Goal: Transaction & Acquisition: Purchase product/service

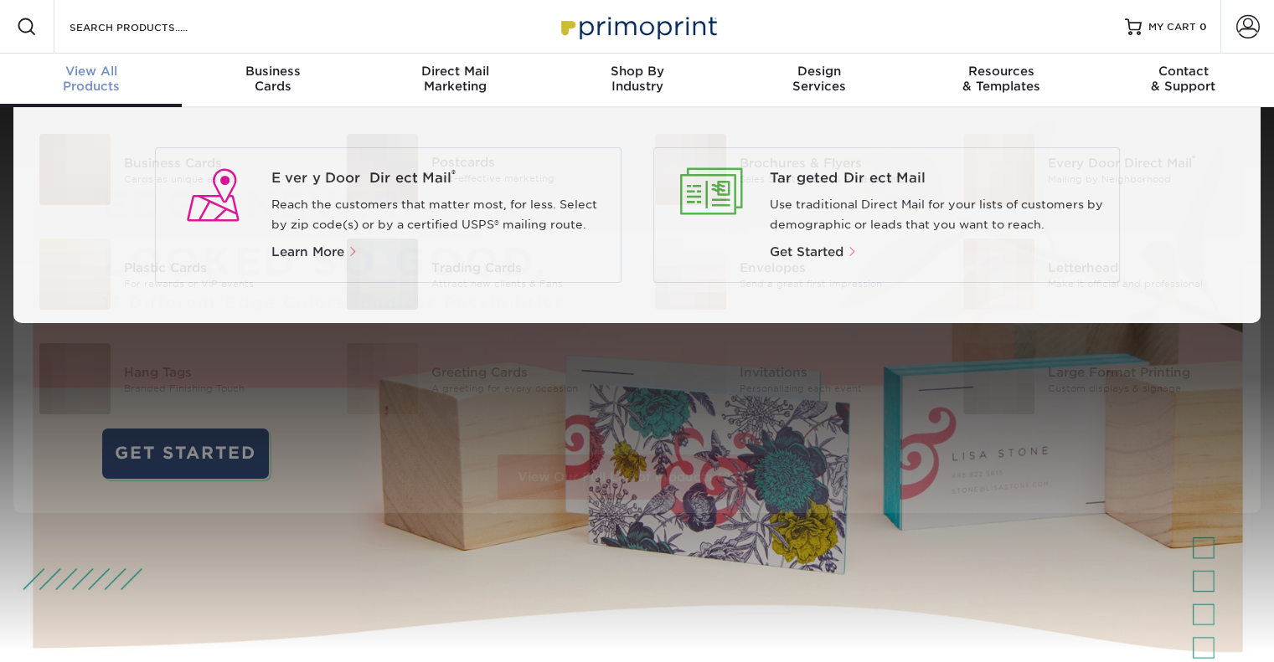
scroll to position [1, 0]
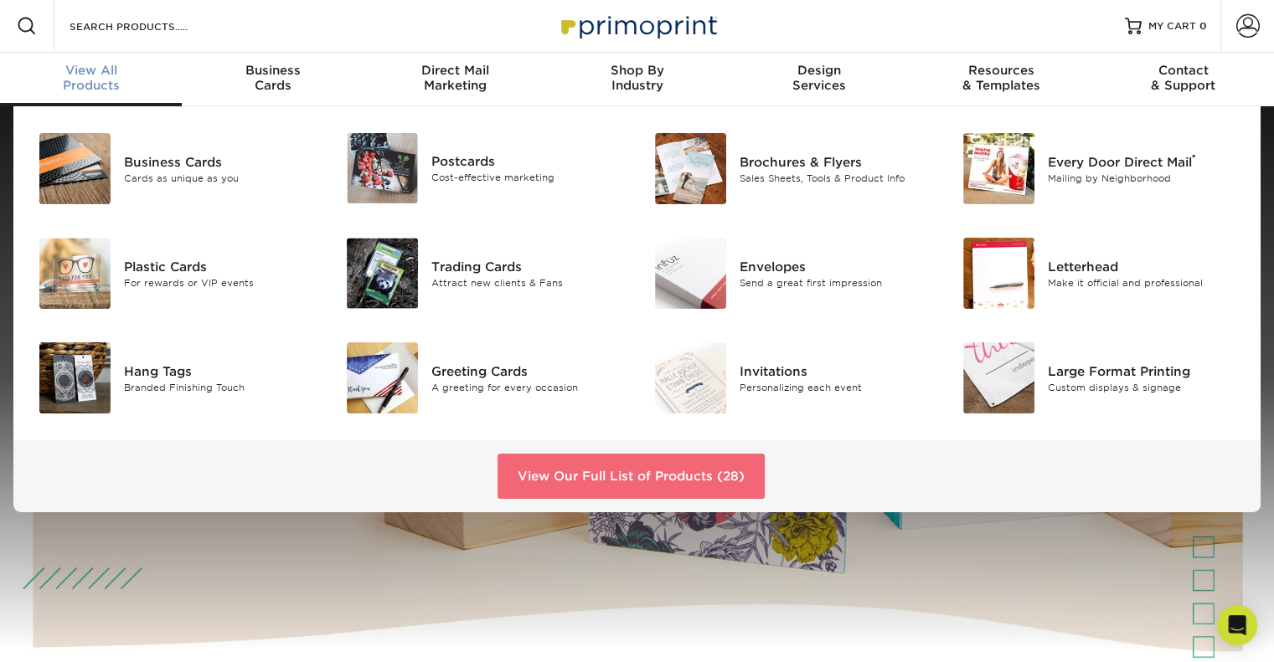
click at [690, 466] on link "View Our Full List of Products (28)" at bounding box center [630, 476] width 267 height 45
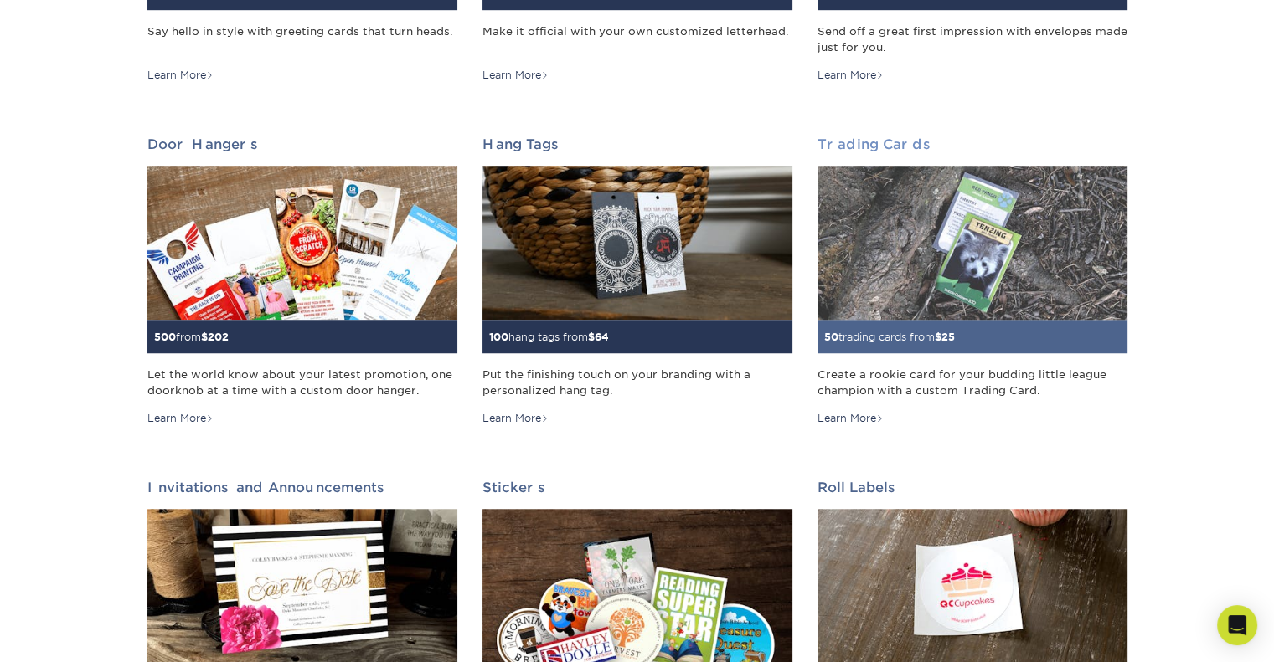
scroll to position [204, 0]
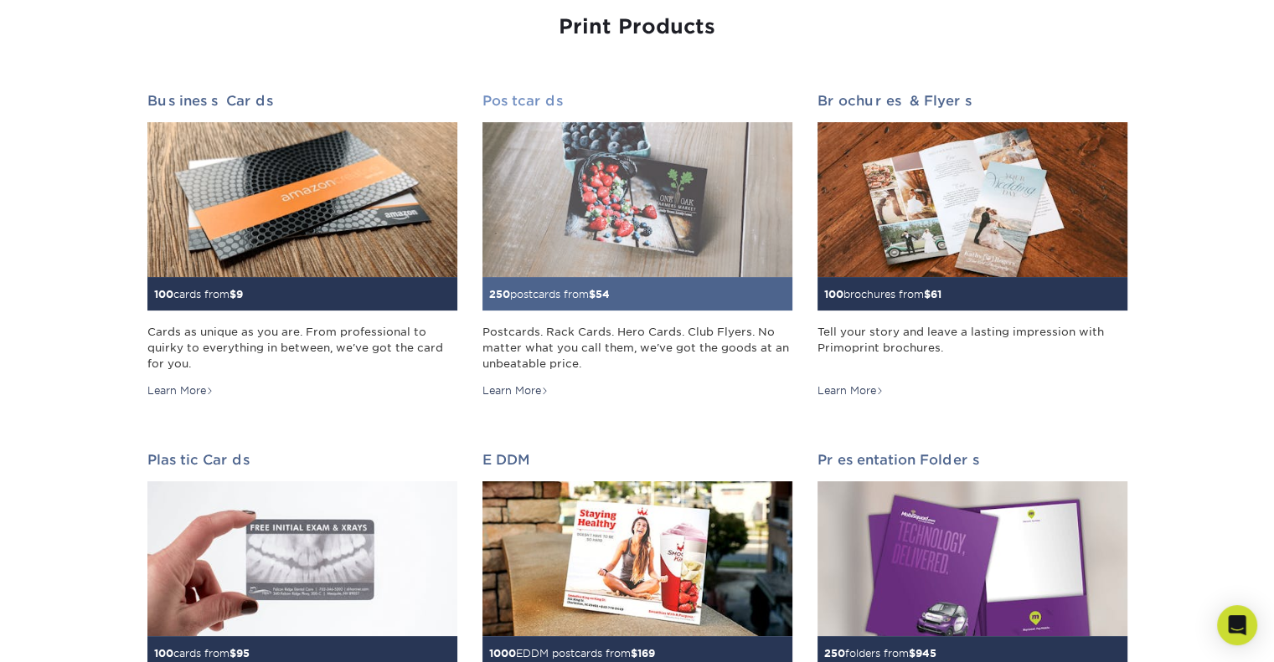
click at [650, 194] on img at bounding box center [637, 199] width 310 height 155
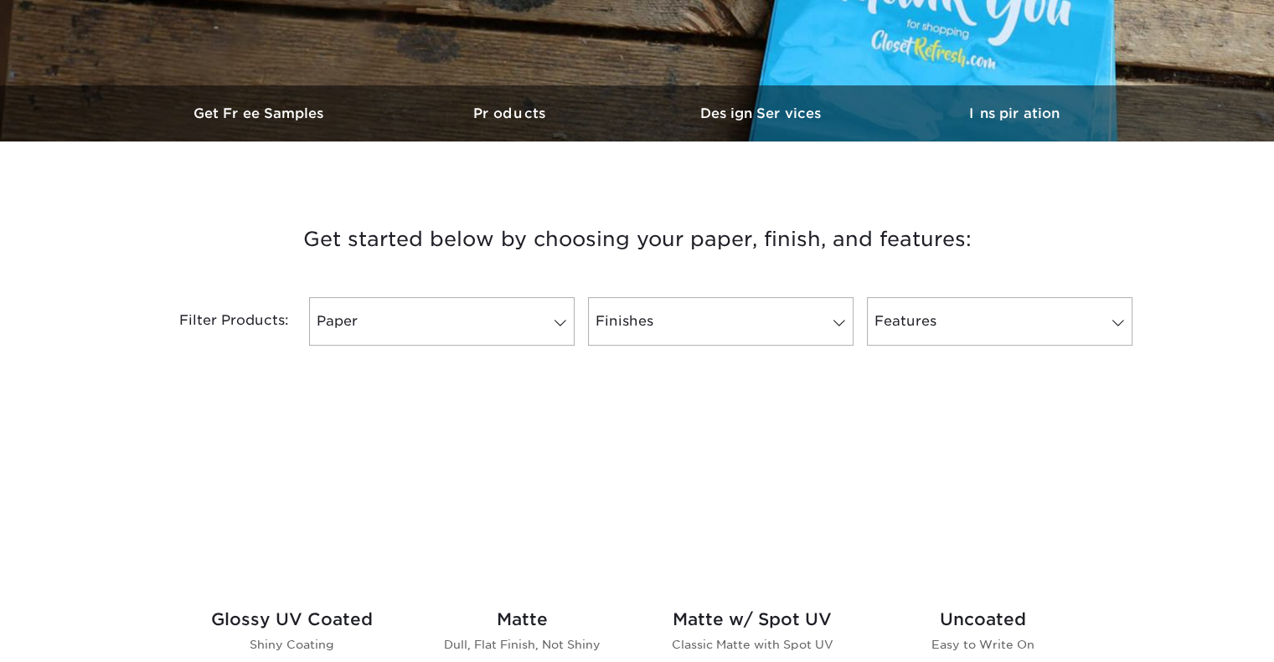
scroll to position [484, 0]
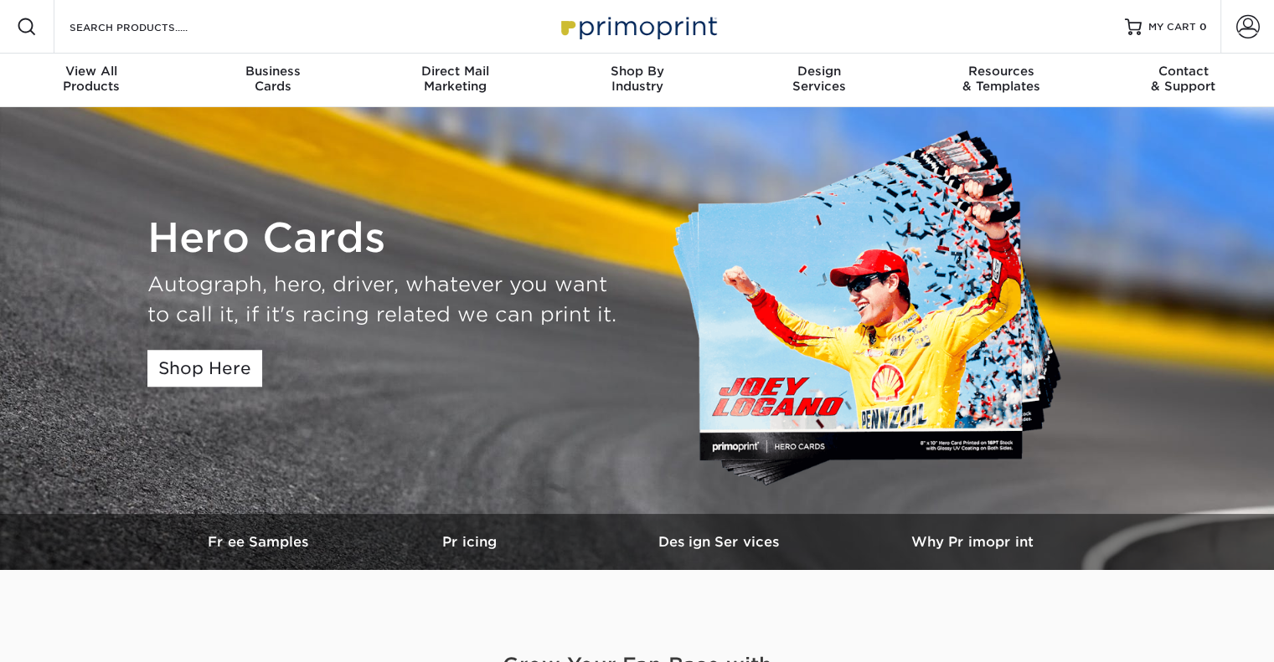
scroll to position [40, 0]
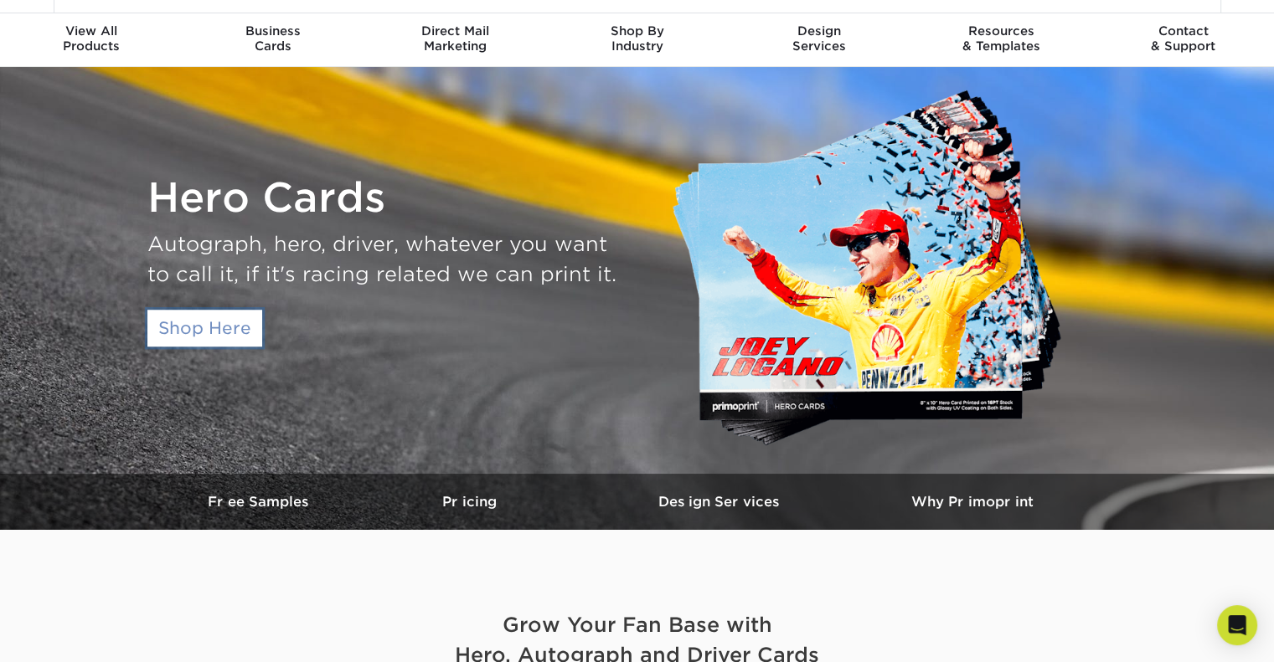
click at [206, 338] on link "Shop Here" at bounding box center [204, 328] width 115 height 37
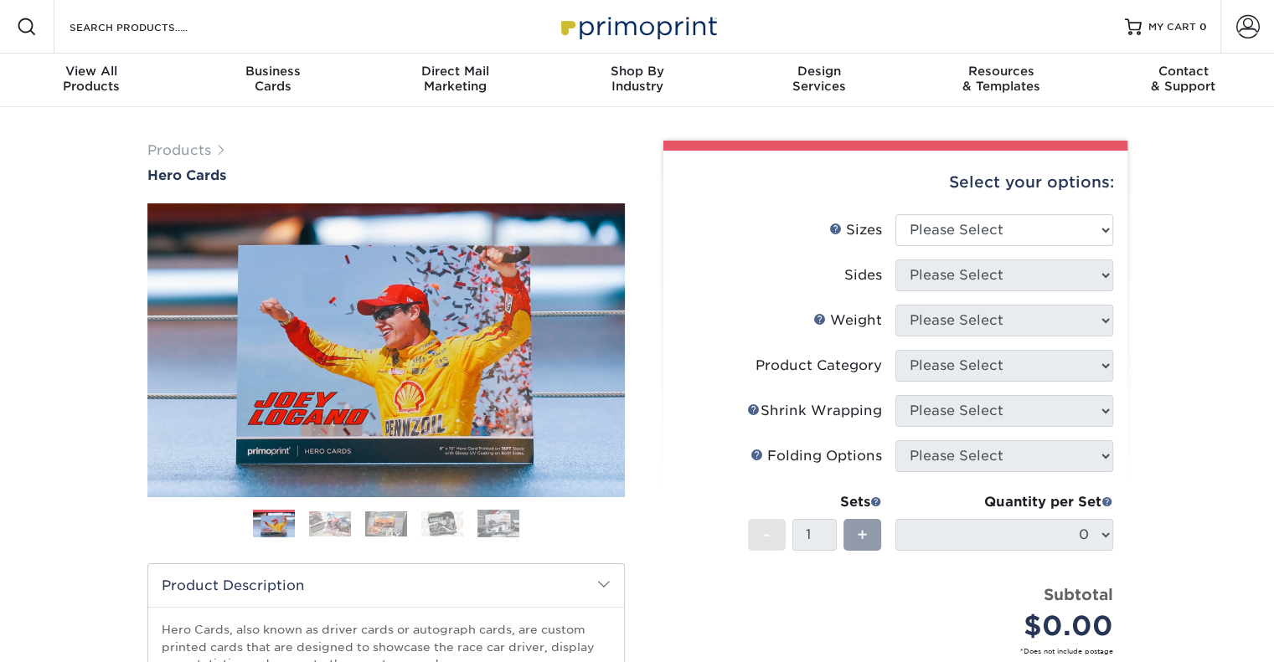
scroll to position [23, 0]
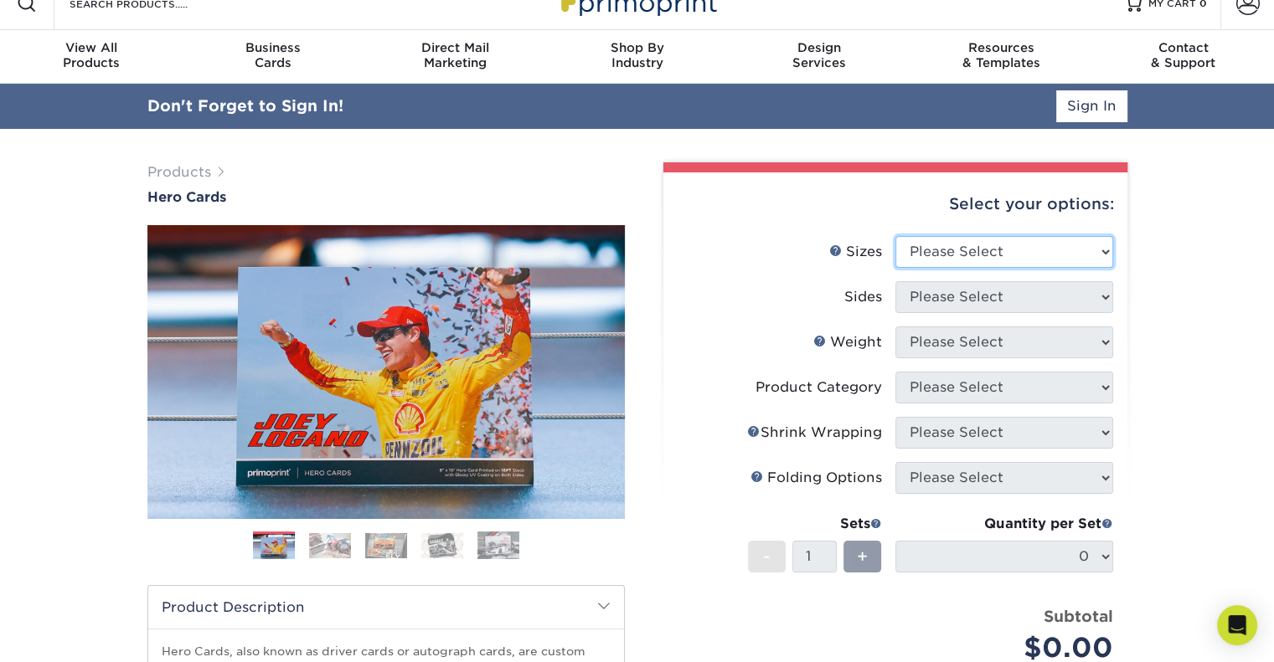
click at [954, 254] on select "Please Select 1.5" x 7" 4" x 6" 5" x 7" 6" x 8" 6" x 8.5" 6" x 9" 7" x 8.5" 7.5…" at bounding box center [1004, 252] width 218 height 32
select select "8.00x10.00"
click at [895, 236] on select "Please Select 1.5" x 7" 4" x 6" 5" x 7" 6" x 8" 6" x 8.5" 6" x 9" 7" x 8.5" 7.5…" at bounding box center [1004, 252] width 218 height 32
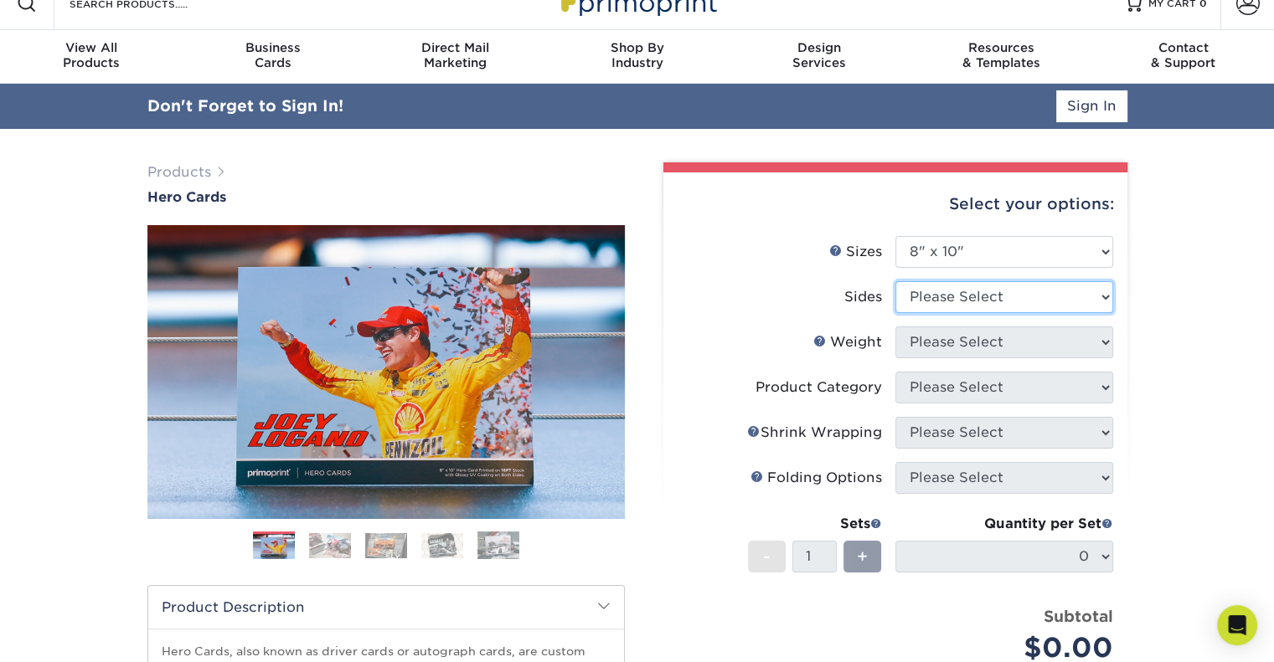
click at [958, 301] on select "Please Select Print Both Sides Print Front Only" at bounding box center [1004, 297] width 218 height 32
select select "13abbda7-1d64-4f25-8bb2-c179b224825d"
click at [895, 281] on select "Please Select Print Both Sides Print Front Only" at bounding box center [1004, 297] width 218 height 32
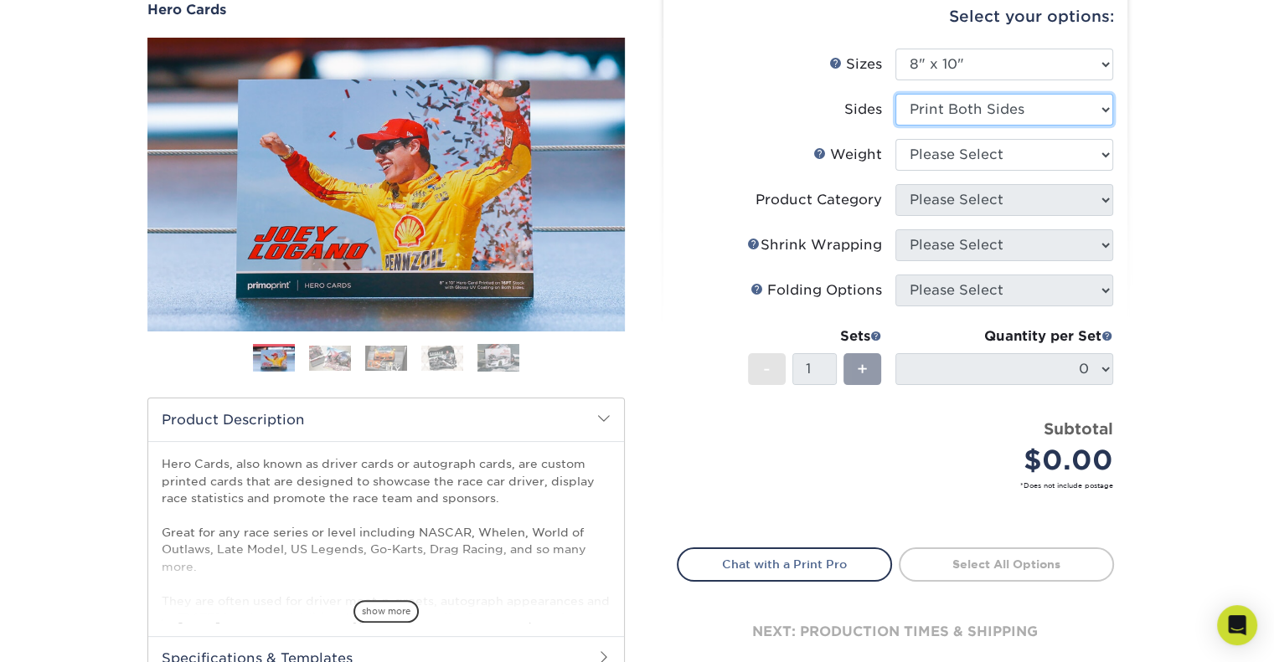
scroll to position [213, 0]
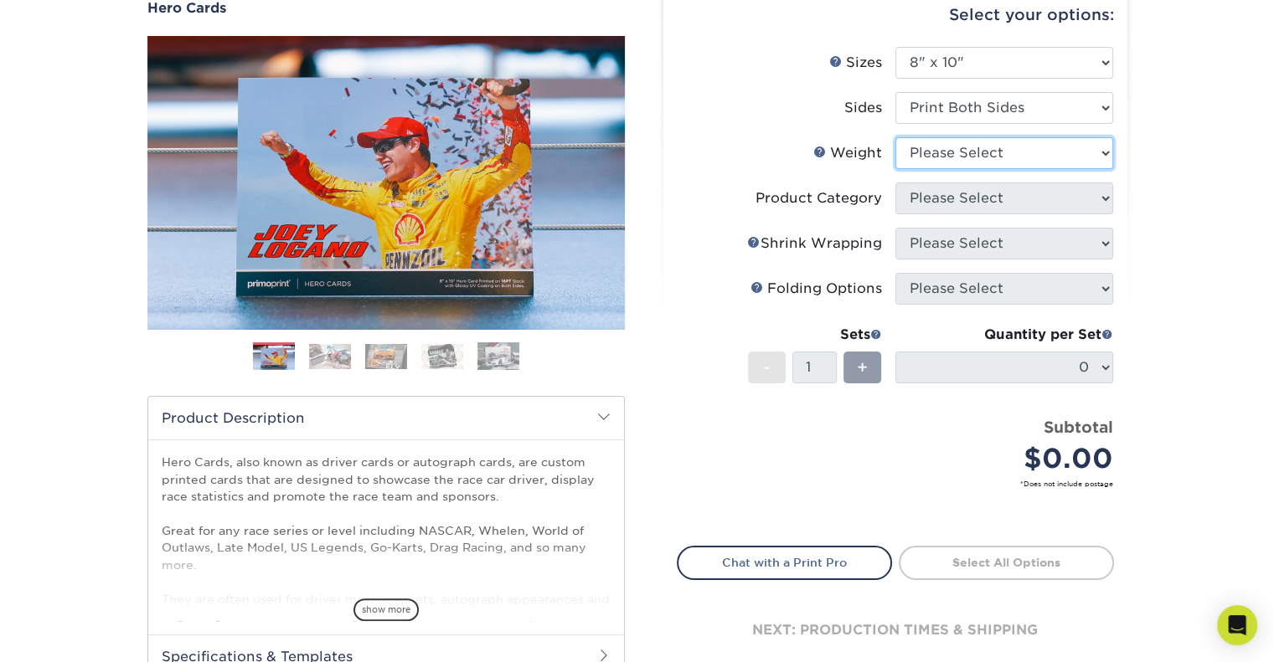
click at [969, 154] on select "Please Select 100LB 14PT 16PT" at bounding box center [1004, 153] width 218 height 32
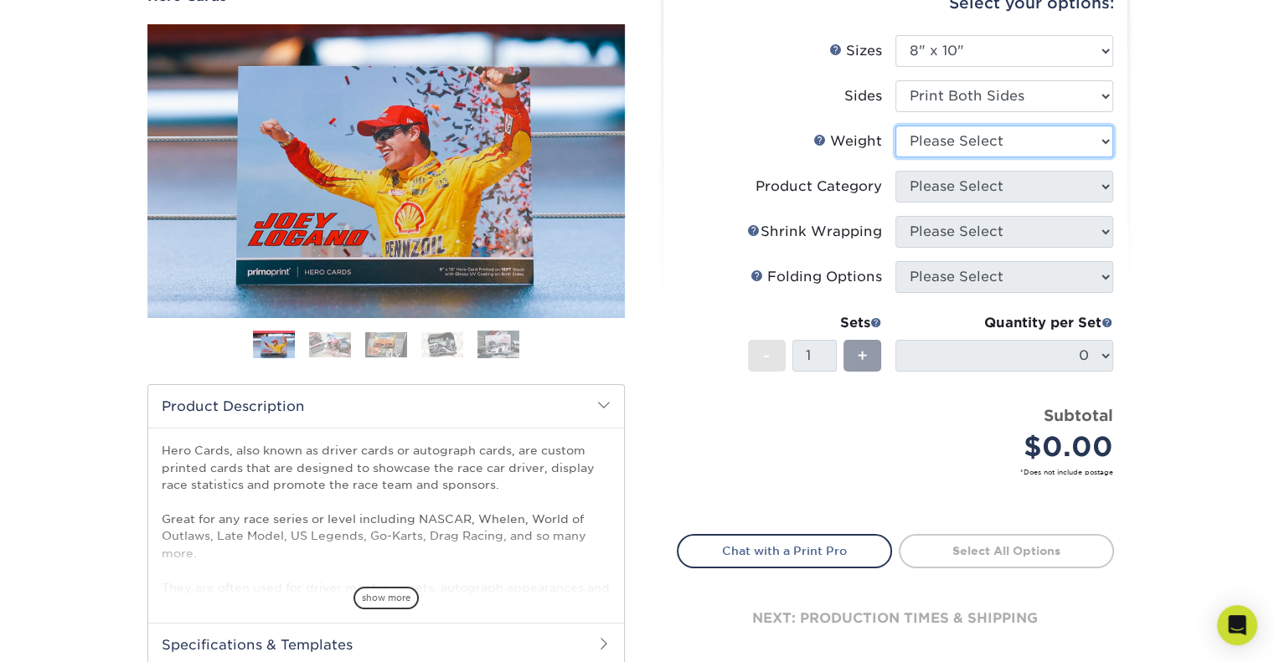
scroll to position [167, 0]
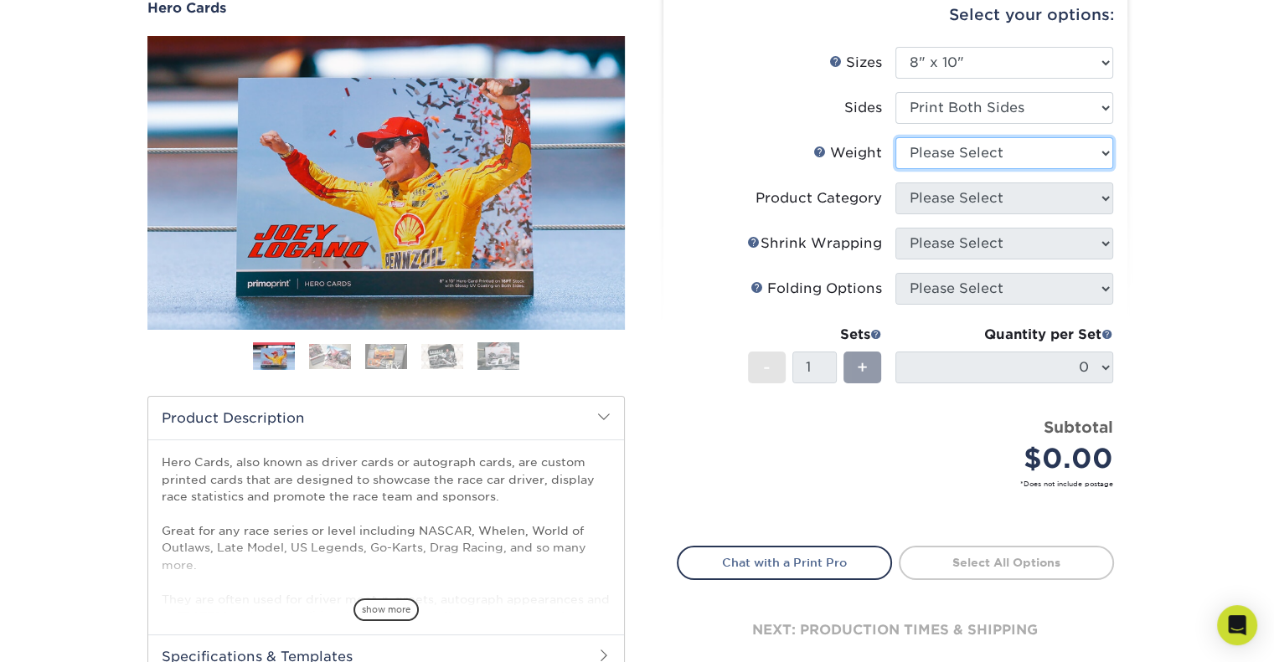
select select "14PT"
click at [895, 137] on select "Please Select 100LB 14PT 16PT" at bounding box center [1004, 153] width 218 height 32
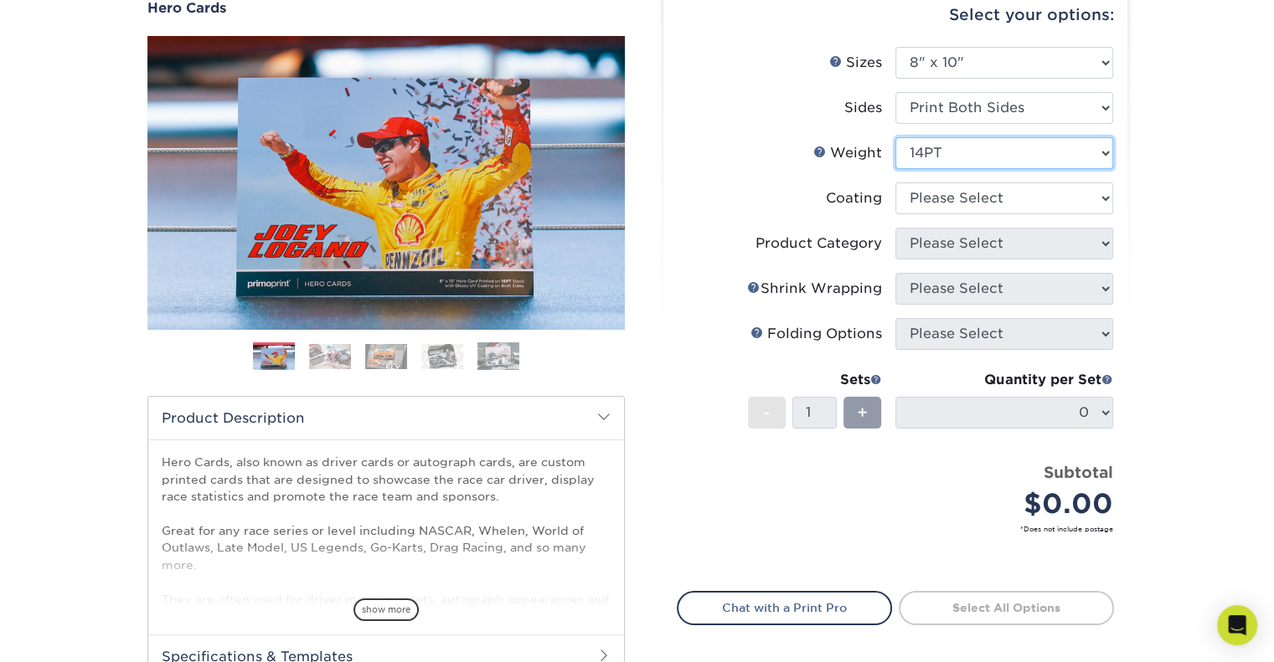
click at [971, 166] on select "Please Select 100LB 14PT 16PT" at bounding box center [1004, 153] width 218 height 32
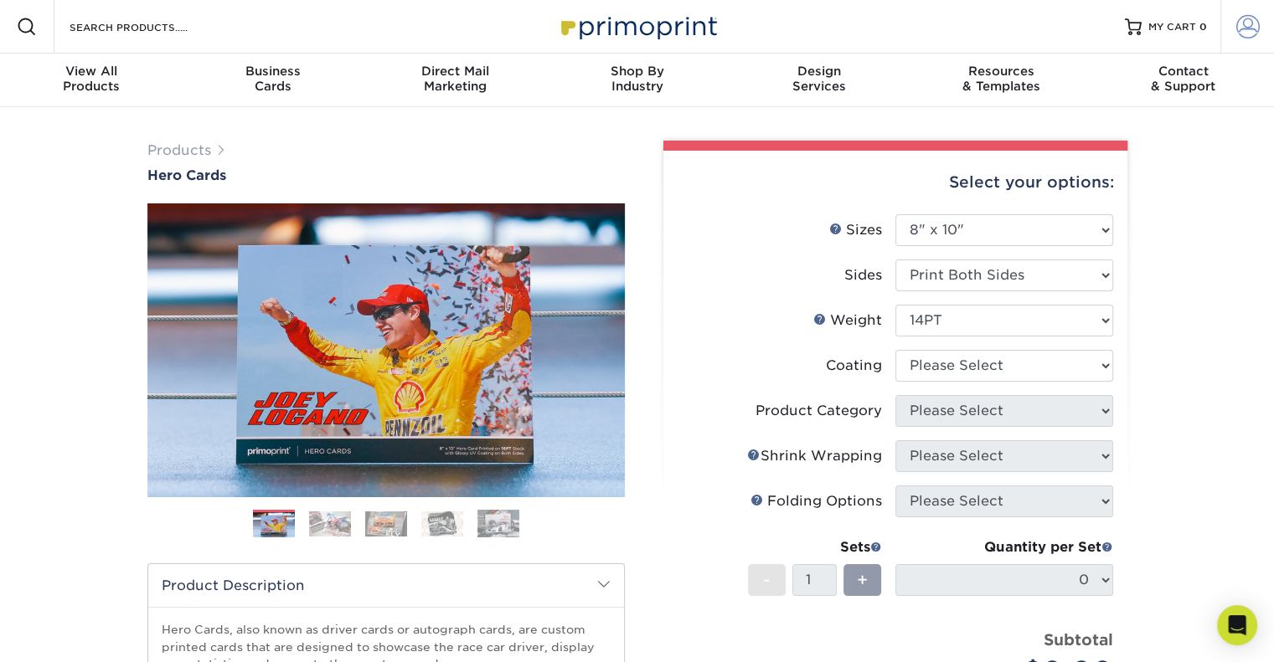
click at [1239, 21] on span at bounding box center [1247, 26] width 23 height 23
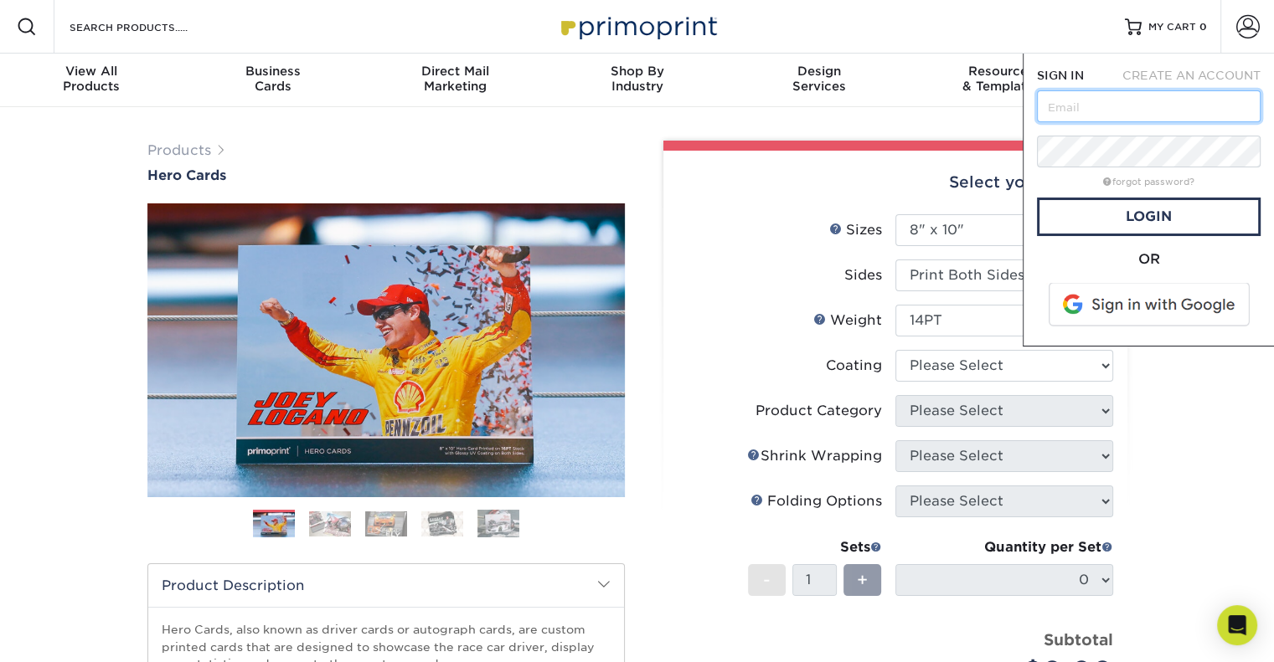
click at [1179, 103] on input "text" at bounding box center [1149, 106] width 224 height 32
type input "[PERSON_NAME][EMAIL_ADDRESS][DOMAIN_NAME]"
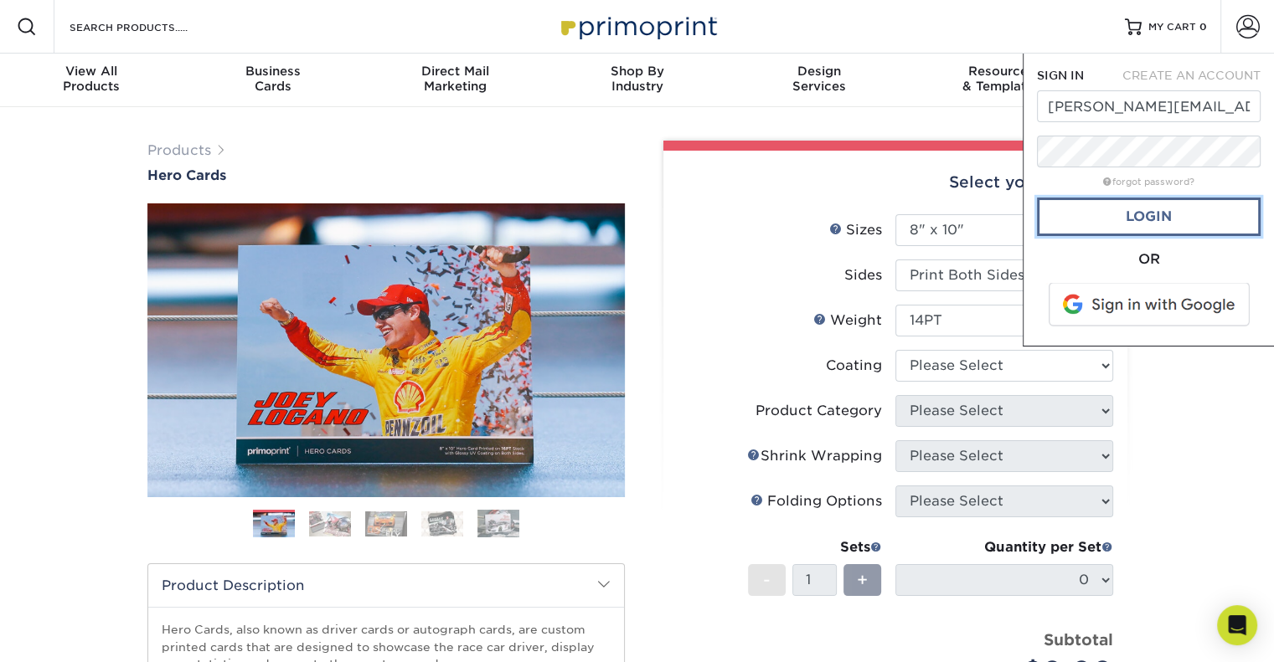
click at [1163, 214] on link "Login" at bounding box center [1149, 217] width 224 height 39
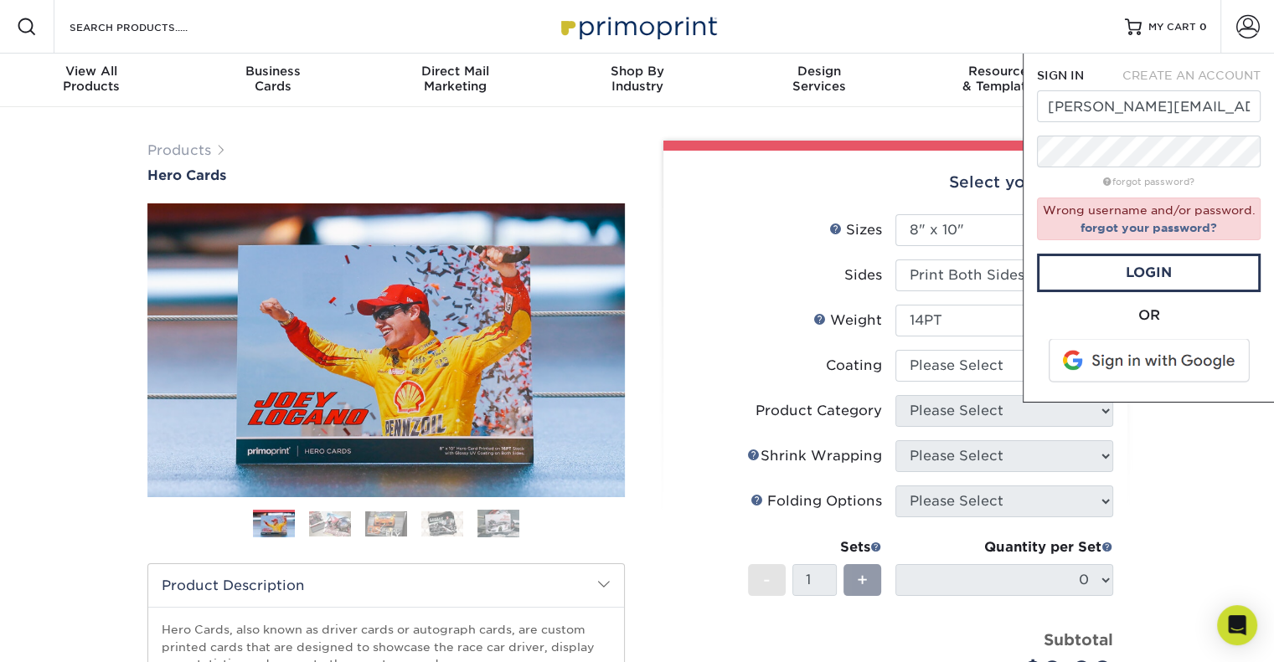
click at [1120, 128] on form "SIGN IN CREATE AN ACCOUNT justin@adakonis.com forgot password? Wrong username a…" at bounding box center [1149, 228] width 224 height 322
click at [1136, 227] on link "forgot your password?" at bounding box center [1148, 227] width 137 height 13
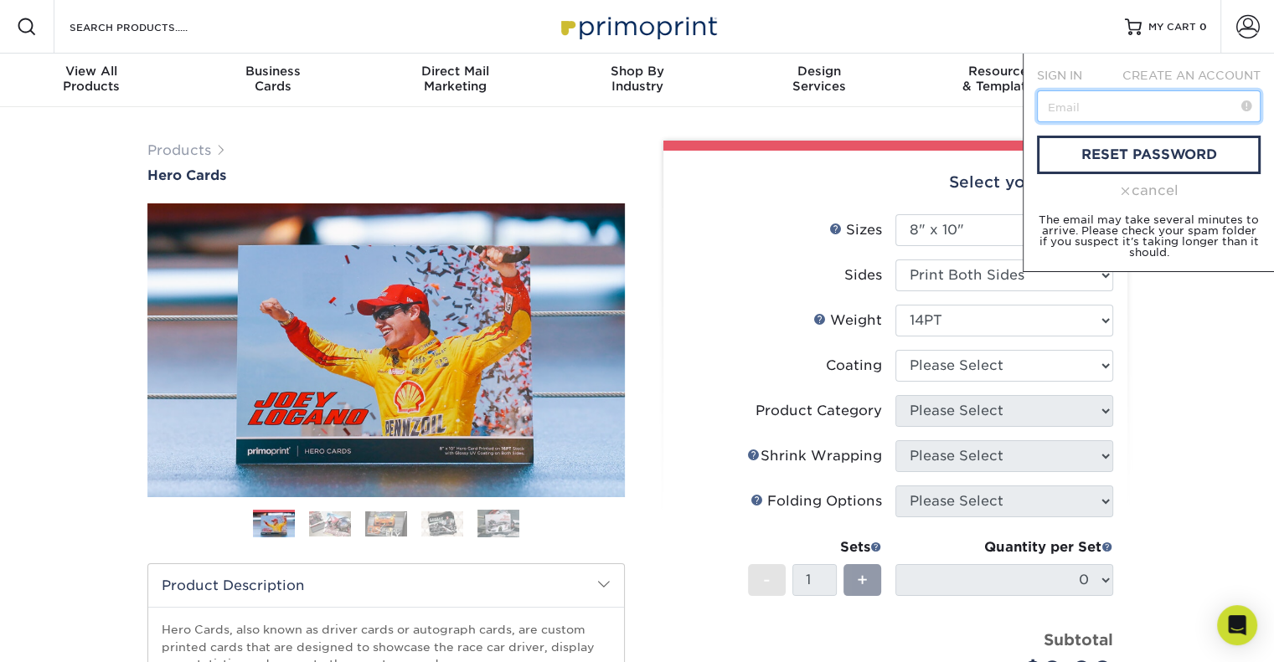
click at [1079, 91] on input "text" at bounding box center [1149, 106] width 224 height 32
type input "[PERSON_NAME][EMAIL_ADDRESS][DOMAIN_NAME]"
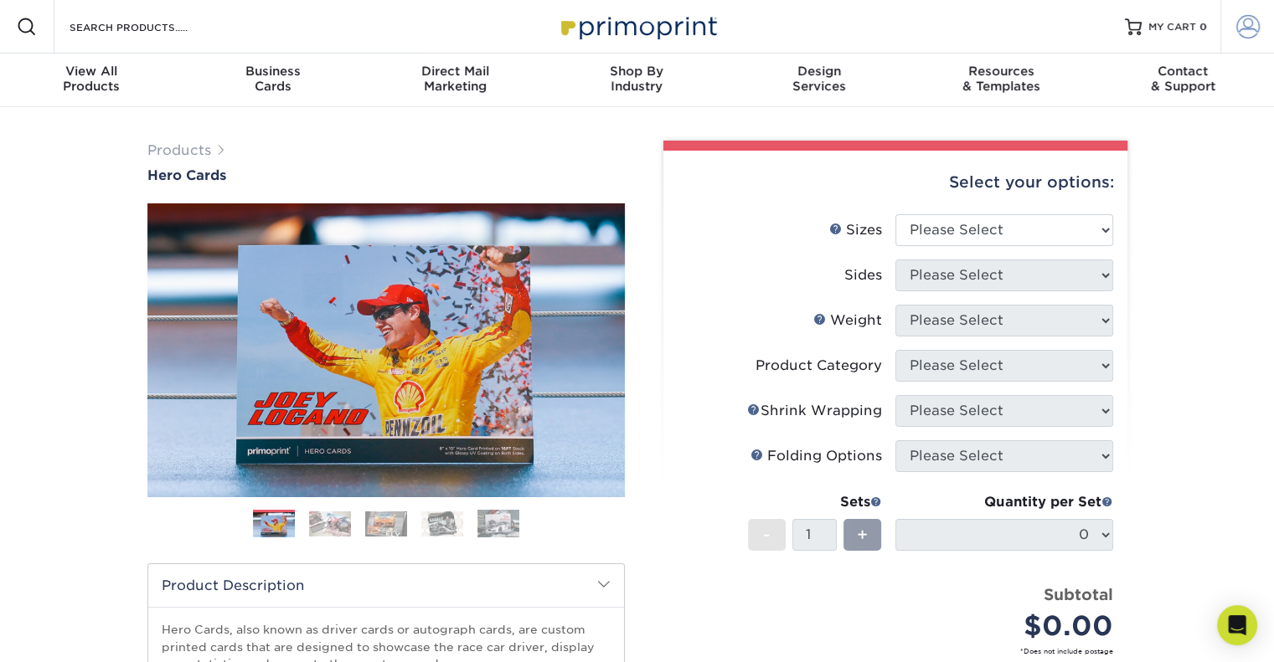
click at [1246, 37] on span at bounding box center [1247, 26] width 23 height 23
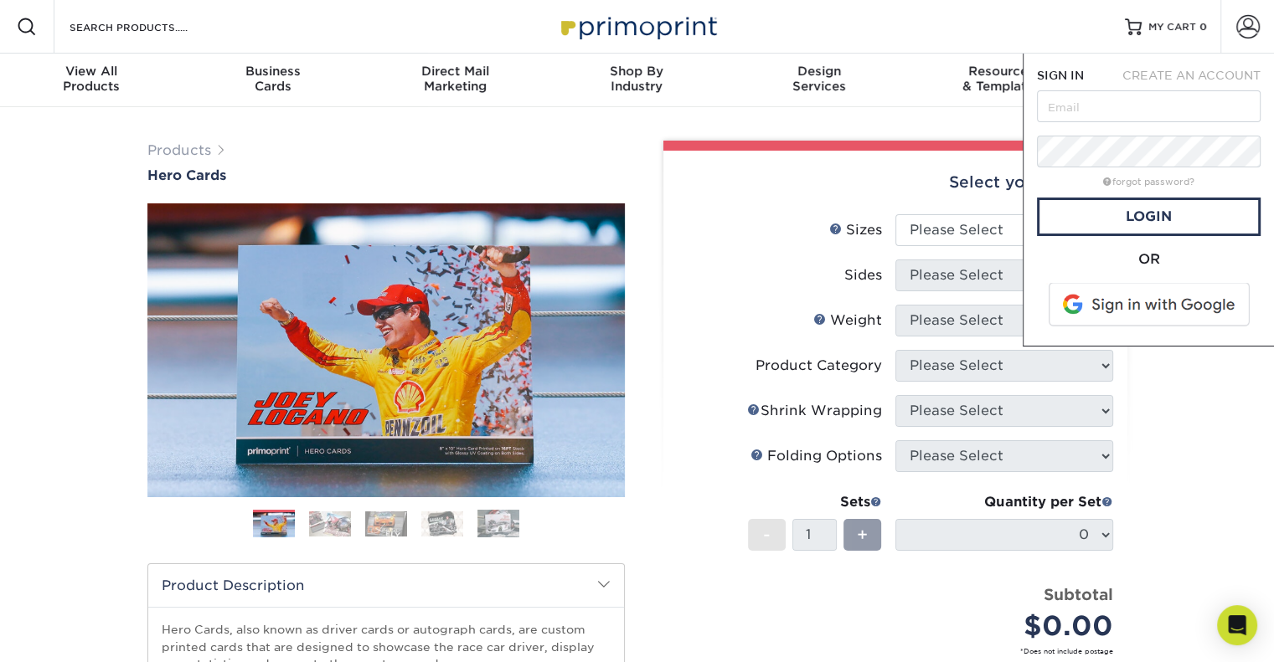
click at [1088, 123] on form "SIGN IN CREATE AN ACCOUNT forgot password? All fields are required. Login OR" at bounding box center [1149, 199] width 224 height 265
click at [1080, 113] on input "text" at bounding box center [1149, 106] width 224 height 32
type input "[PERSON_NAME][EMAIL_ADDRESS][DOMAIN_NAME]"
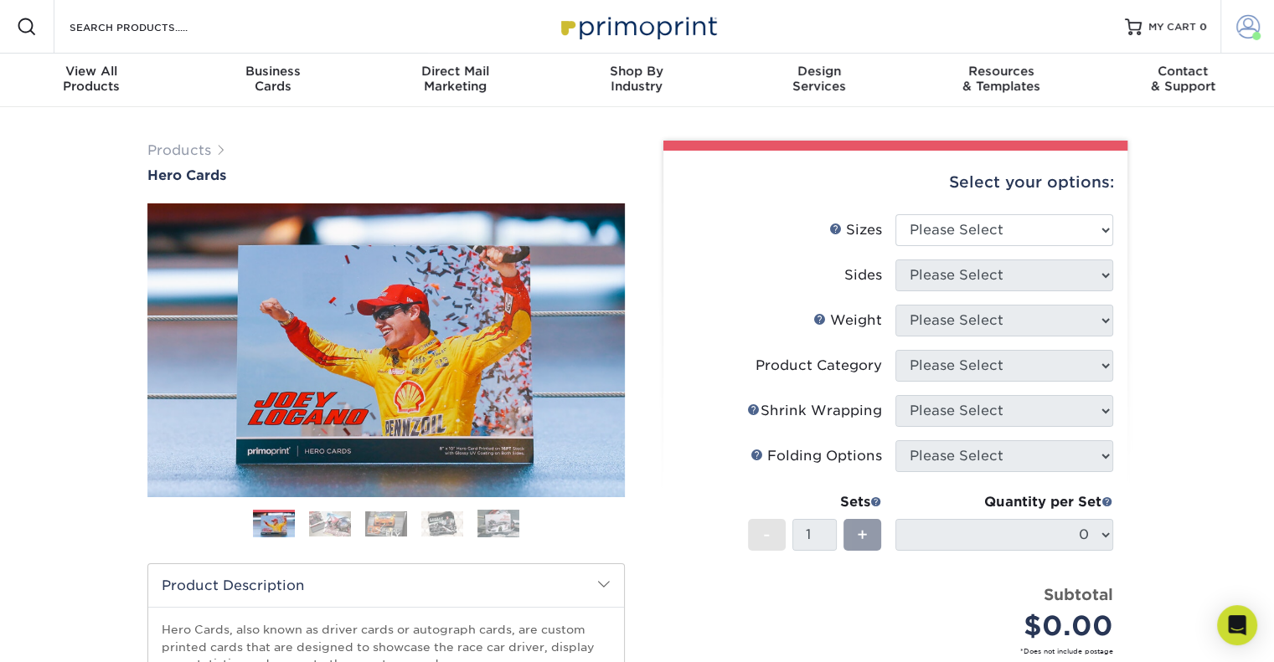
click at [1236, 29] on span at bounding box center [1247, 26] width 23 height 23
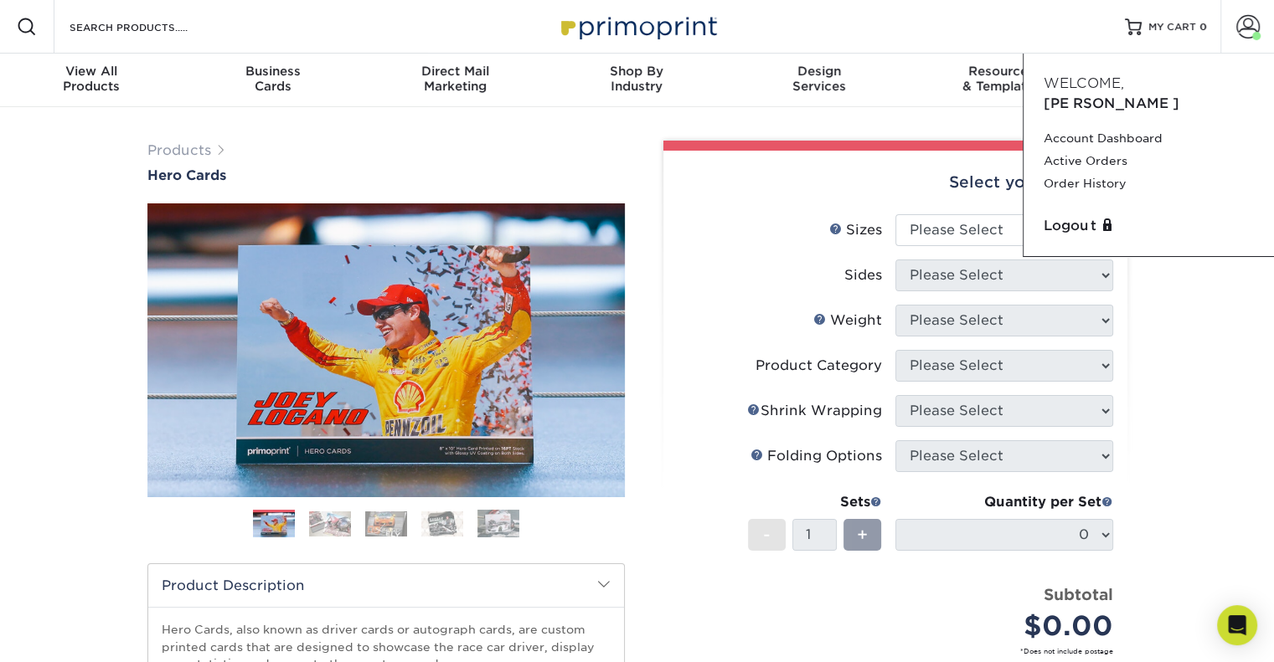
click at [1193, 450] on div "Products Hero Cards Previous Next ," at bounding box center [637, 554] width 1274 height 894
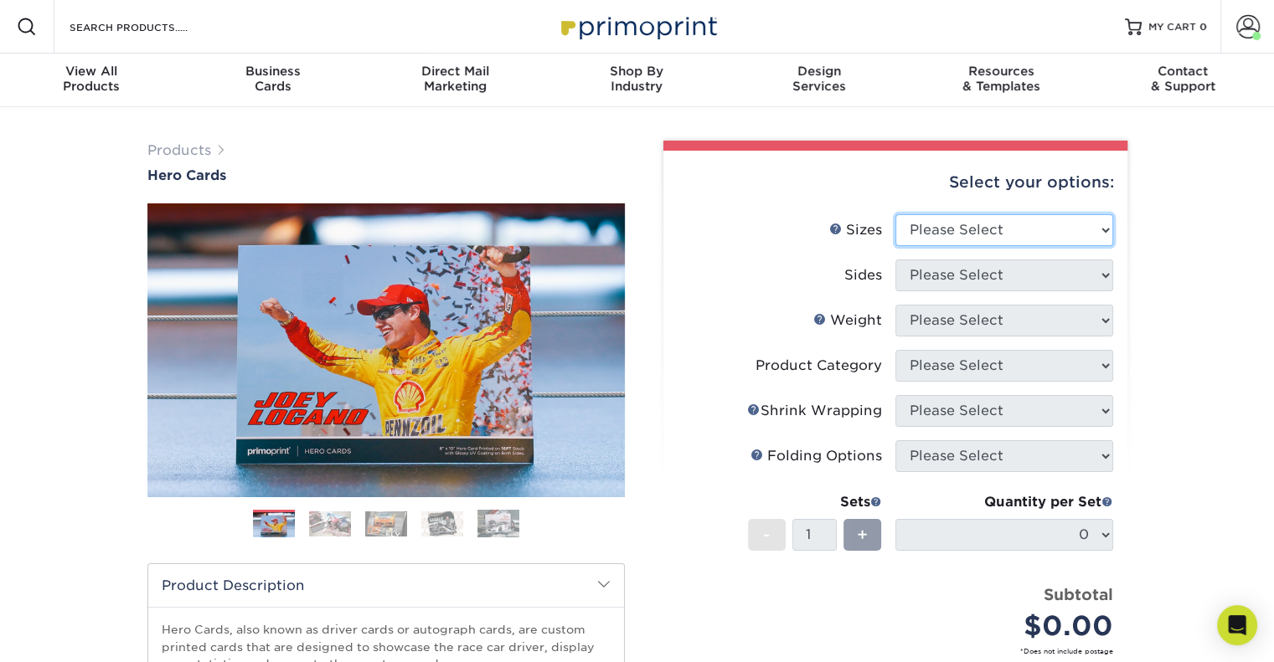
click at [941, 234] on select "Please Select 1.5" x 7" 4" x 6" 5" x 7" 6" x 8" 6" x 8.5" 6" x 9" 7" x 8.5" 7.5…" at bounding box center [1004, 230] width 218 height 32
select select "8.00x10.00"
click at [895, 214] on select "Please Select 1.5" x 7" 4" x 6" 5" x 7" 6" x 8" 6" x 8.5" 6" x 9" 7" x 8.5" 7.5…" at bounding box center [1004, 230] width 218 height 32
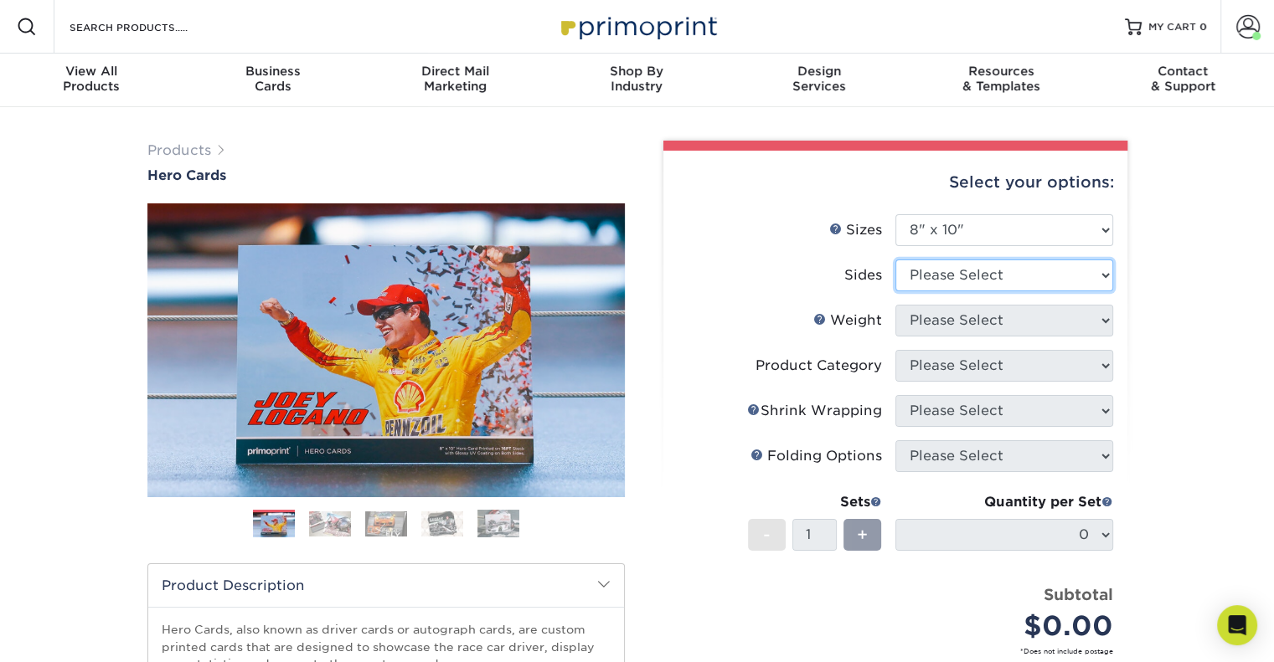
click at [956, 264] on select "Please Select Print Both Sides Print Front Only" at bounding box center [1004, 276] width 218 height 32
select select "13abbda7-1d64-4f25-8bb2-c179b224825d"
click at [895, 260] on select "Please Select Print Both Sides Print Front Only" at bounding box center [1004, 276] width 218 height 32
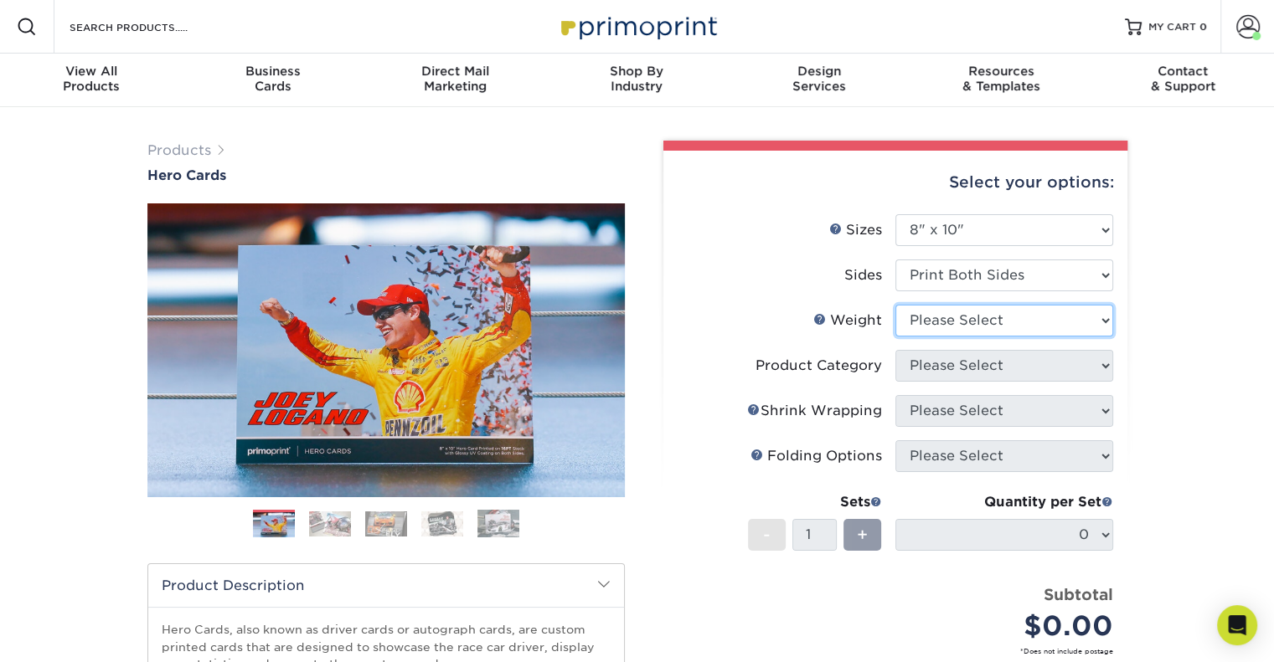
click at [964, 327] on select "Please Select 100LB 14PT 16PT" at bounding box center [1004, 321] width 218 height 32
select select "14PT"
click at [895, 305] on select "Please Select 100LB 14PT 16PT" at bounding box center [1004, 321] width 218 height 32
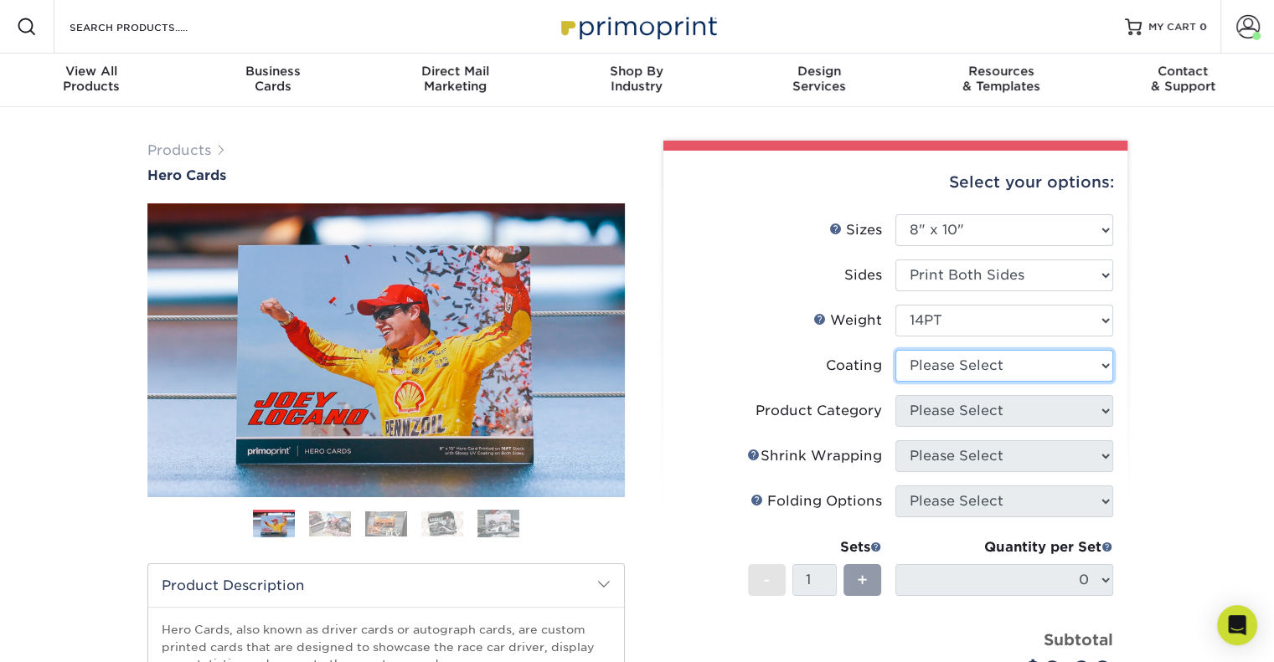
click at [960, 364] on select at bounding box center [1004, 366] width 218 height 32
click at [979, 365] on select at bounding box center [1004, 366] width 218 height 32
select select "121bb7b5-3b4d-429f-bd8d-bbf80e953313"
click at [895, 350] on select at bounding box center [1004, 366] width 218 height 32
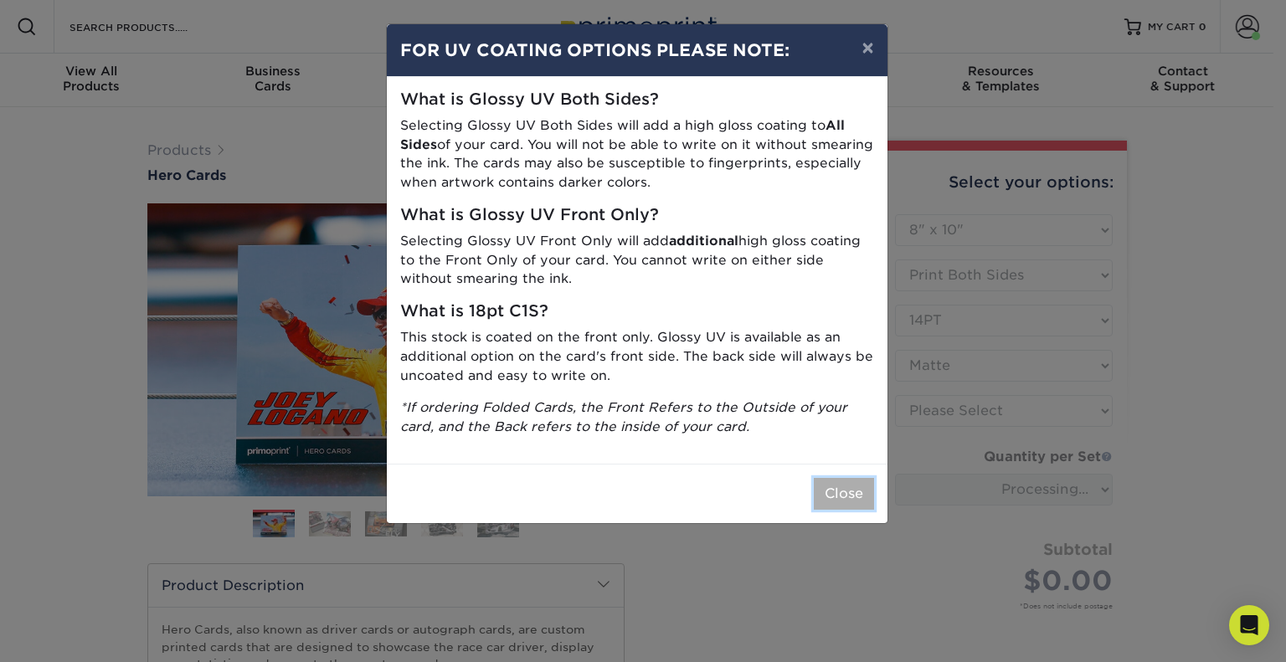
click at [851, 495] on button "Close" at bounding box center [844, 494] width 60 height 32
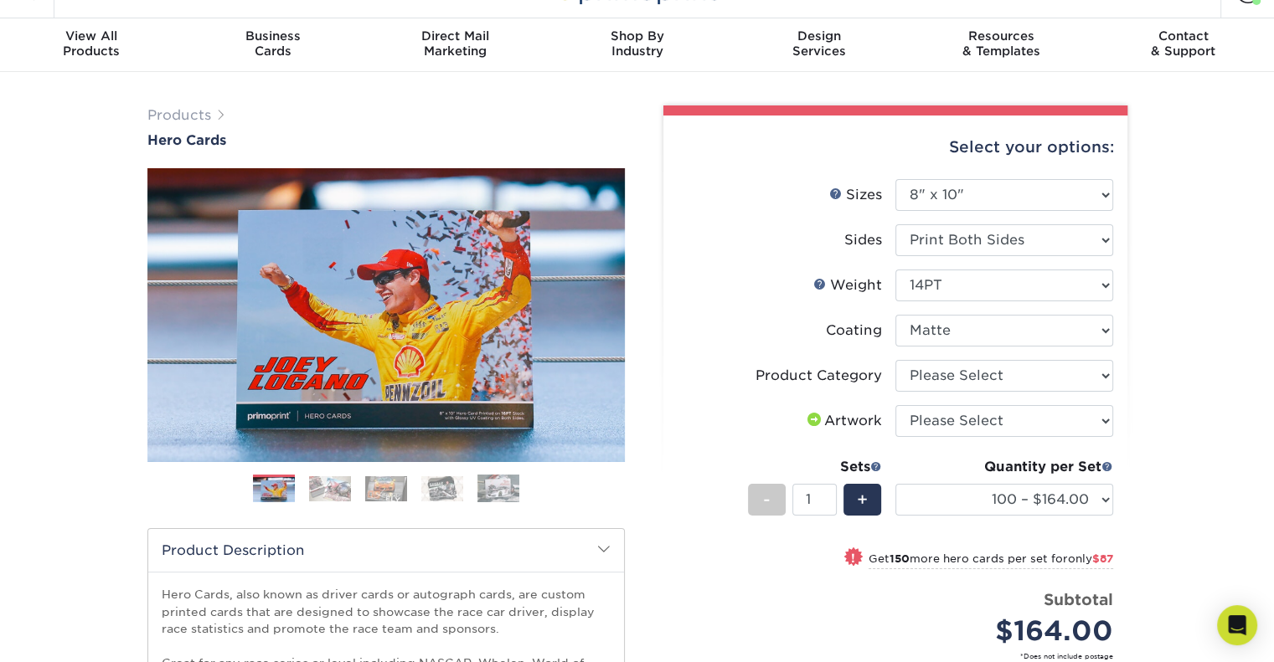
scroll to position [36, 0]
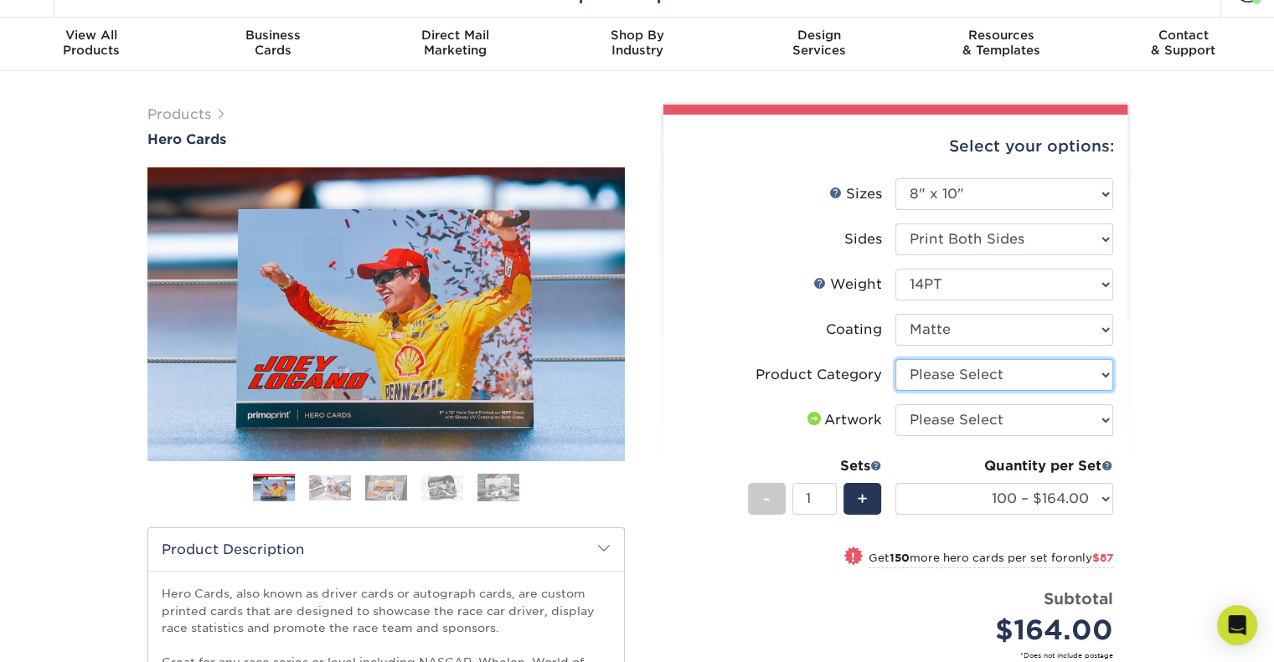
click at [942, 378] on select "Please Select Sell Sheets" at bounding box center [1004, 375] width 218 height 32
select select "eddd4a87-9082-47bb-843b-3bca55f6c842"
click at [895, 359] on select "Please Select Sell Sheets" at bounding box center [1004, 375] width 218 height 32
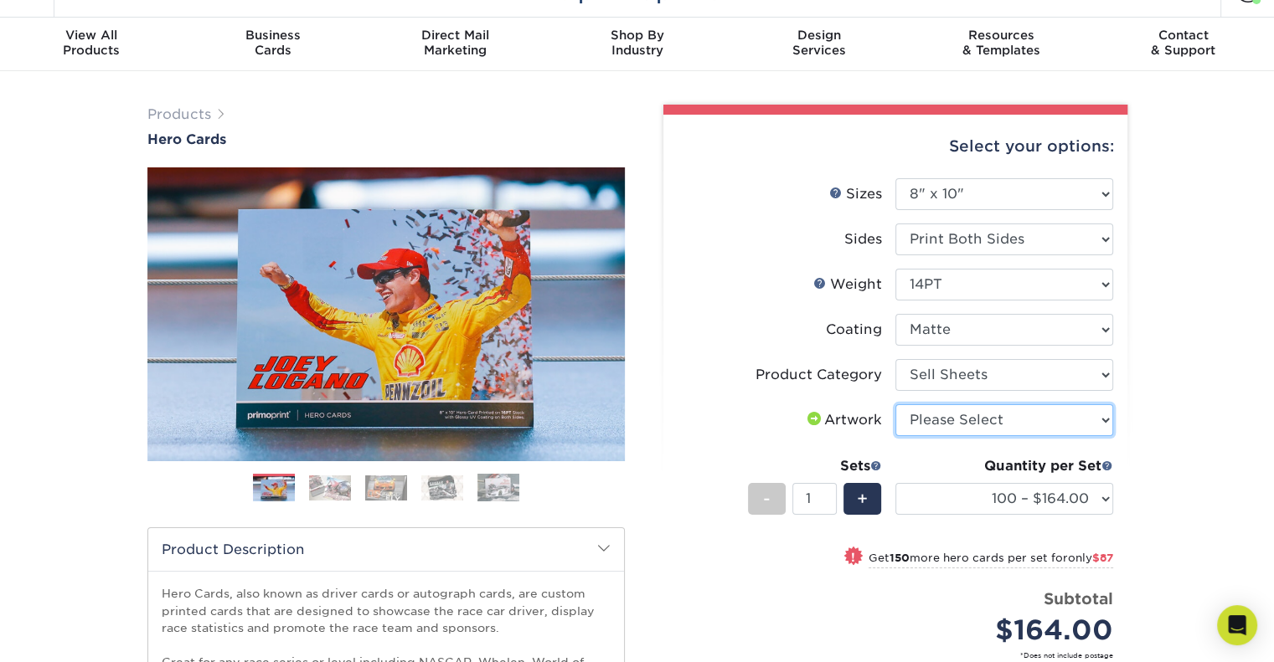
click at [961, 406] on select "Please Select I will upload files I need a design - $150" at bounding box center [1004, 421] width 218 height 32
select select "upload"
click at [895, 405] on select "Please Select I will upload files I need a design - $150" at bounding box center [1004, 421] width 218 height 32
click at [1176, 351] on div "Products Hero Cards Previous Next ," at bounding box center [637, 518] width 1274 height 894
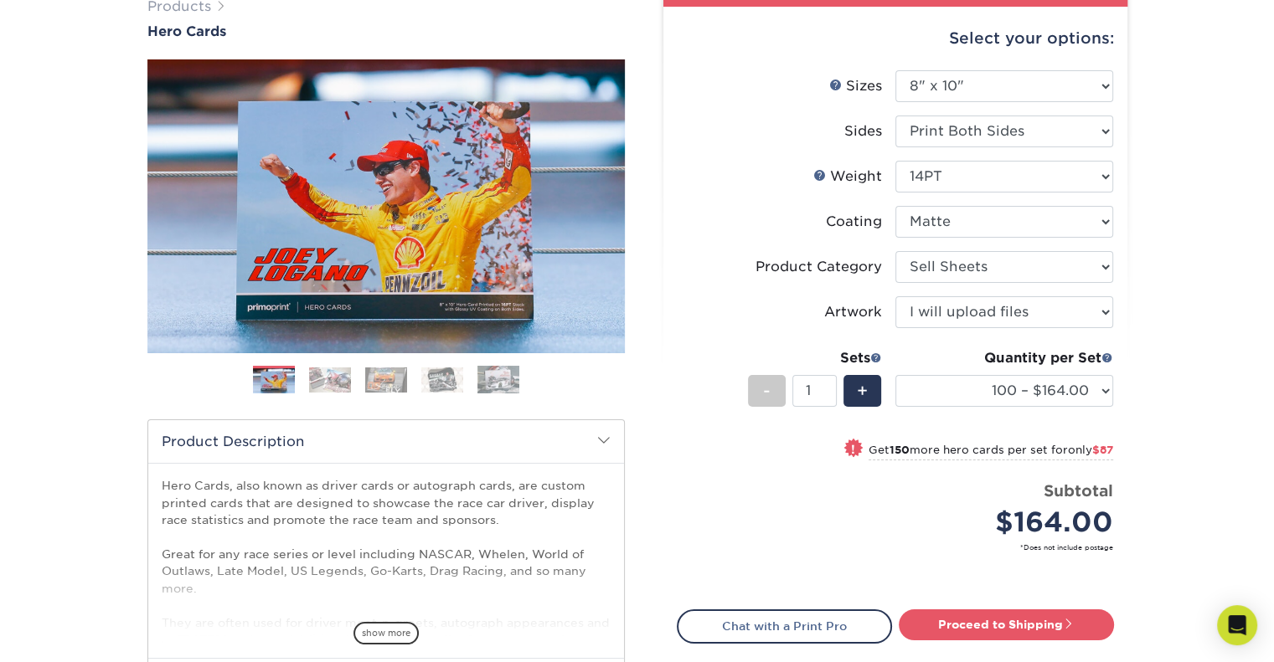
scroll to position [147, 0]
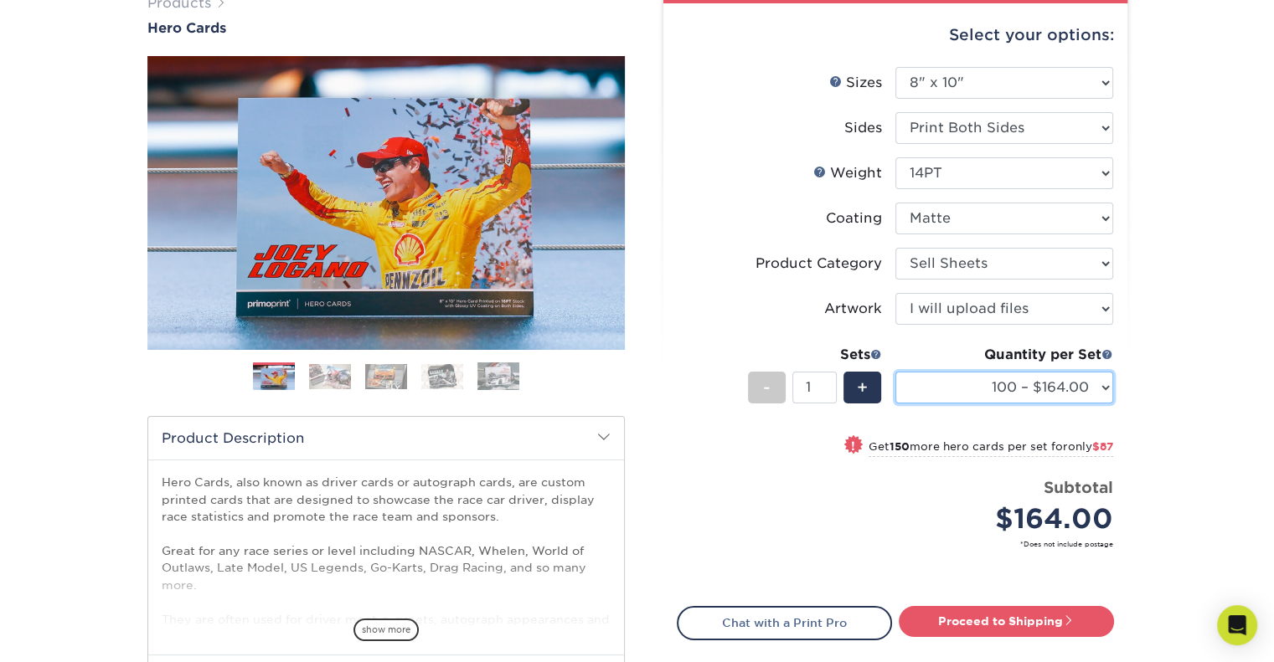
click at [945, 389] on select "100 – $164.00 250 – $251.00 500 – $292.00 1000 – $319.00 2500 – $529.00 5000 – …" at bounding box center [1004, 388] width 218 height 32
select select "250 – $251.00"
click at [895, 372] on select "100 – $164.00 250 – $251.00 500 – $292.00 1000 – $319.00 2500 – $529.00 5000 – …" at bounding box center [1004, 388] width 218 height 32
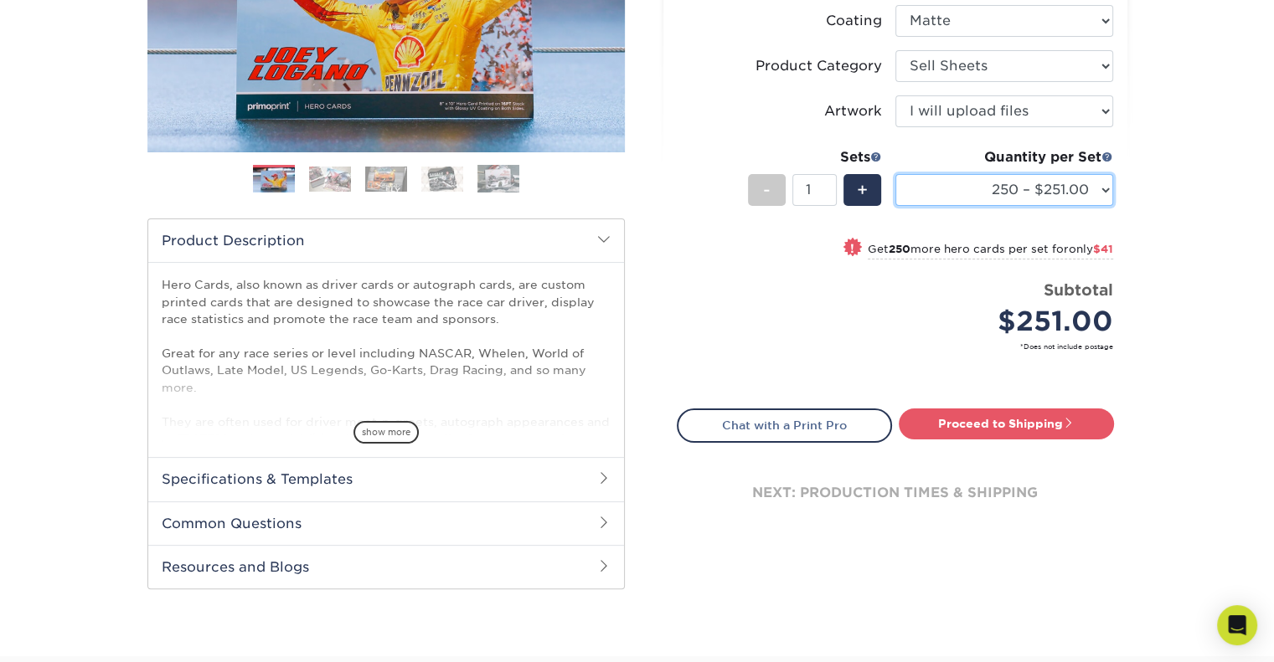
scroll to position [347, 0]
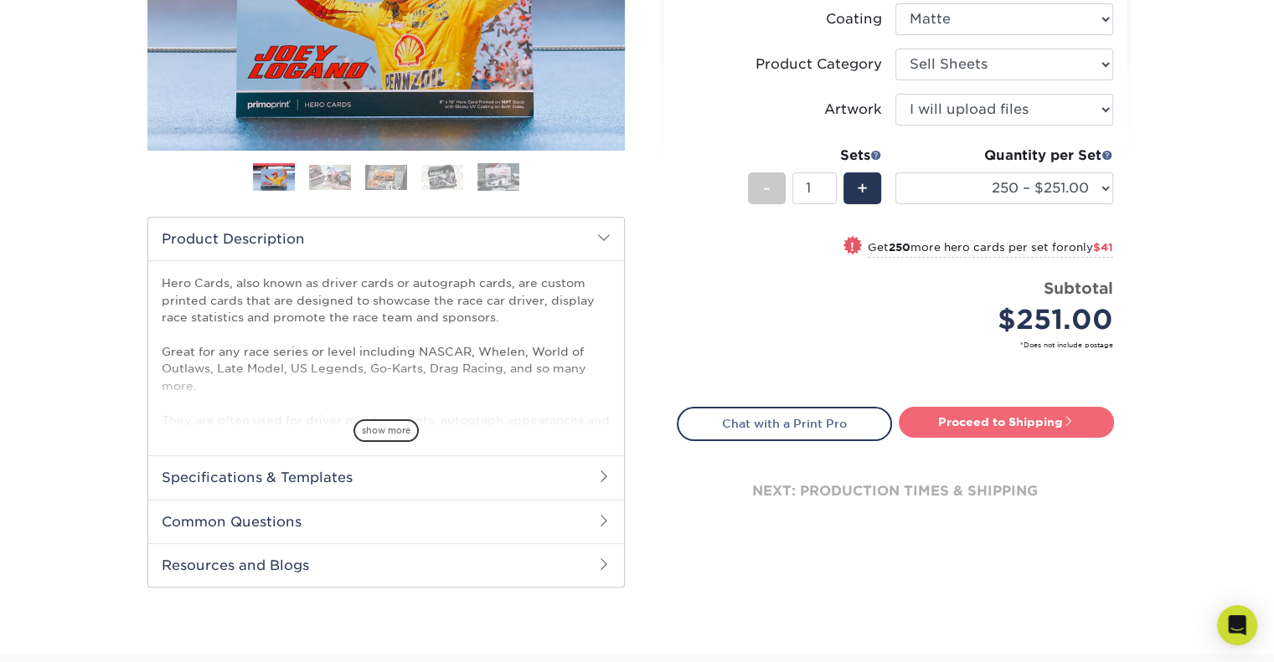
click at [973, 430] on link "Proceed to Shipping" at bounding box center [1006, 422] width 215 height 30
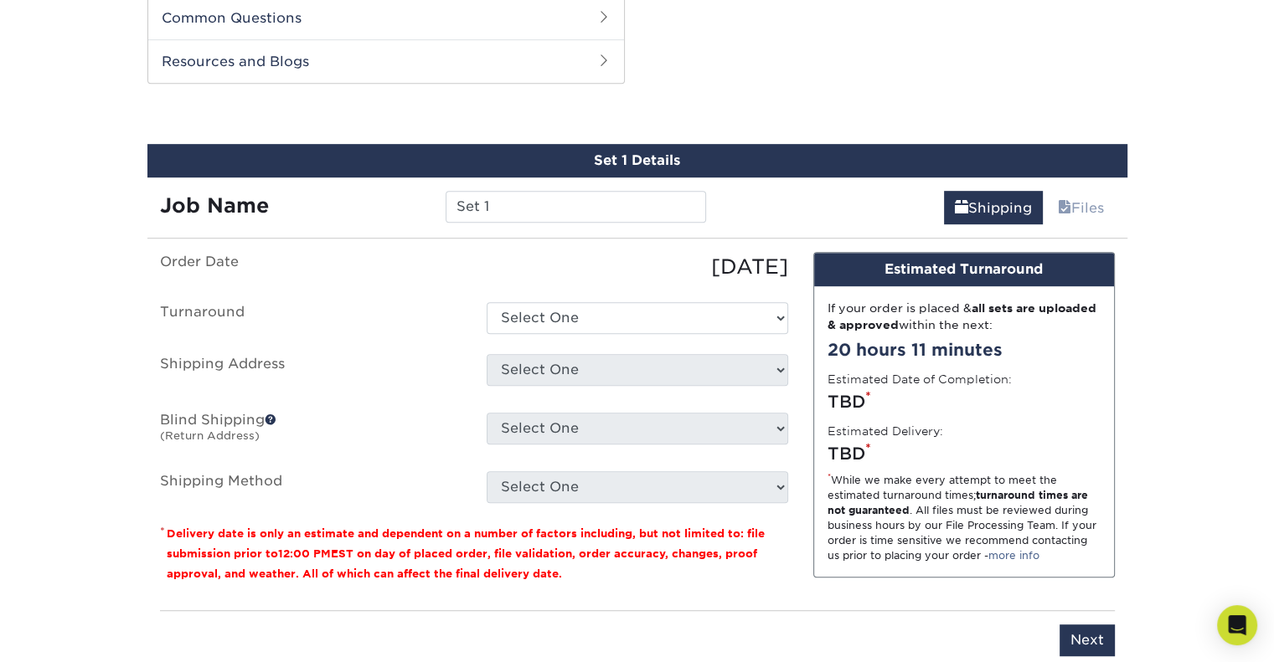
scroll to position [976, 0]
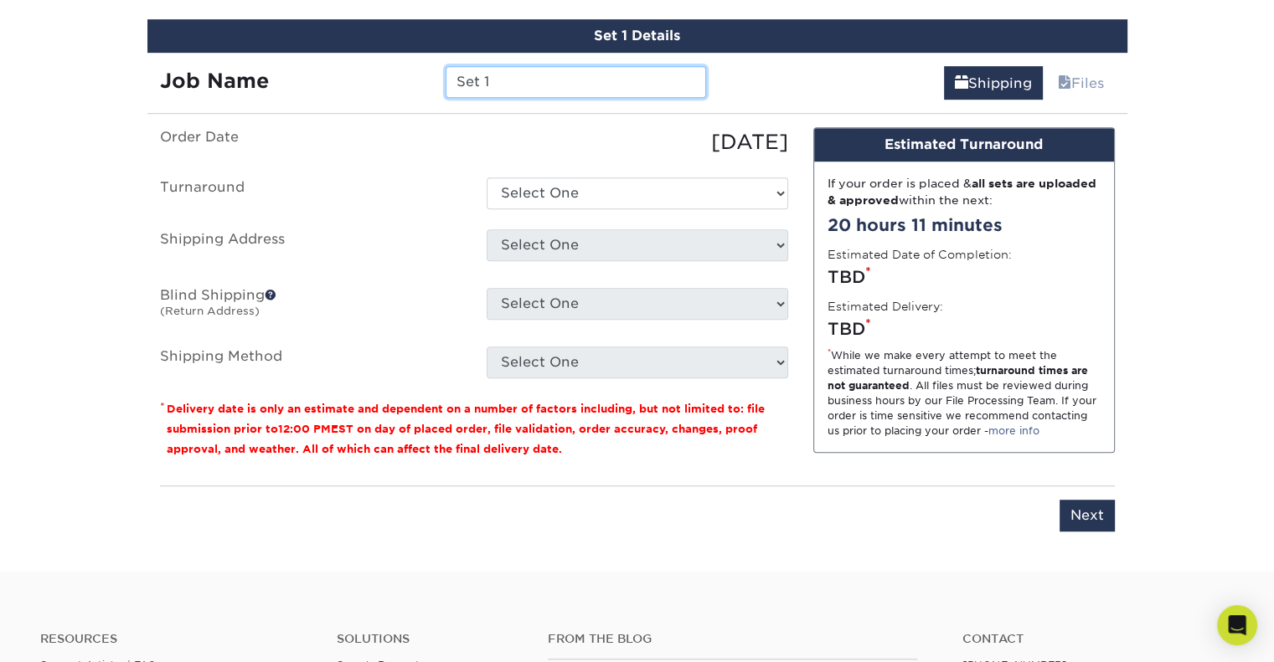
click at [523, 66] on input "Set 1" at bounding box center [576, 82] width 260 height 32
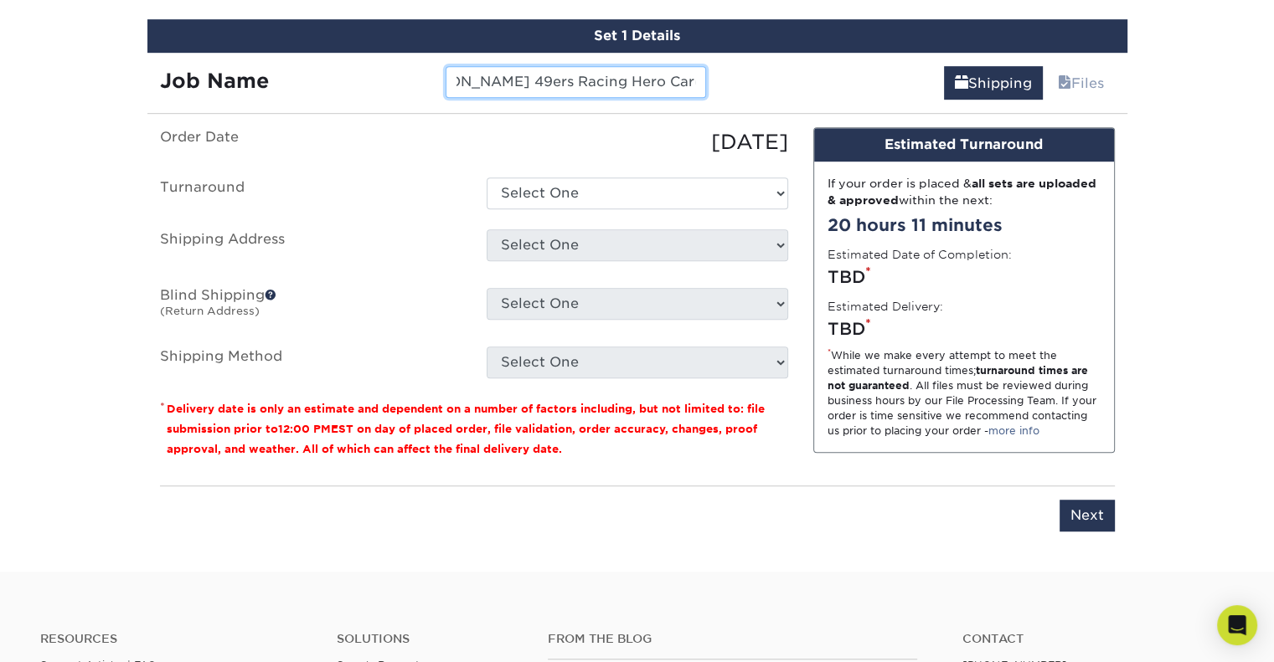
type input "[PERSON_NAME] 49ers Racing Hero Cards"
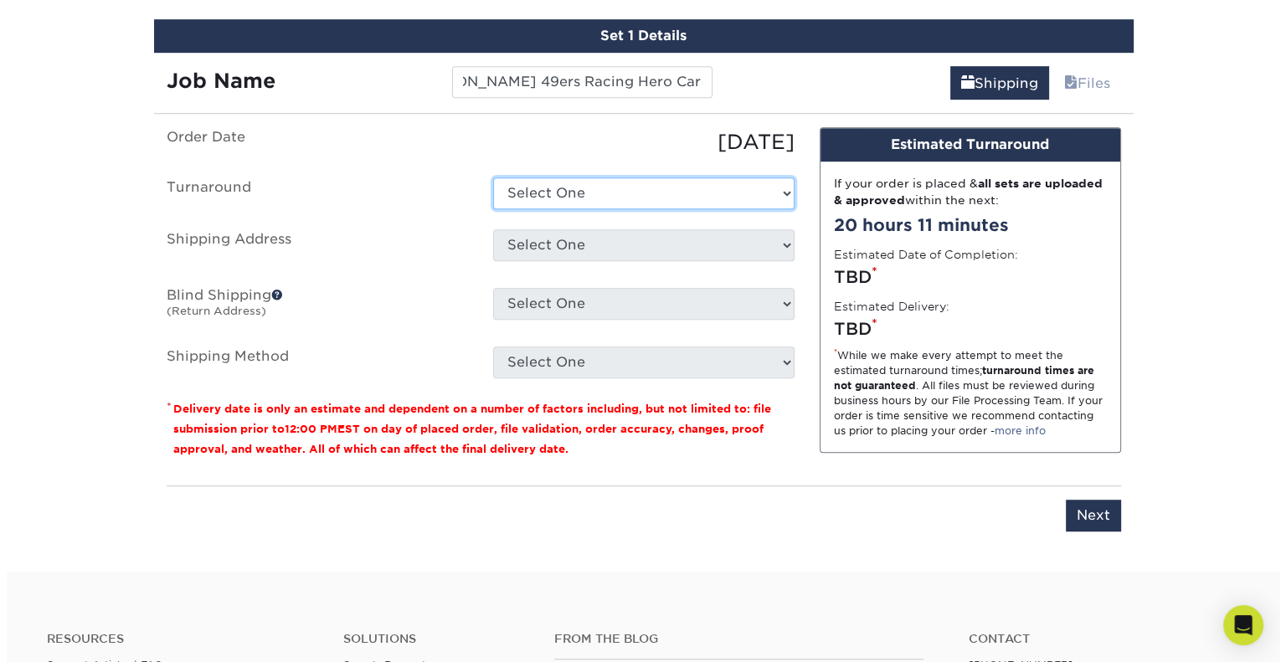
scroll to position [0, 0]
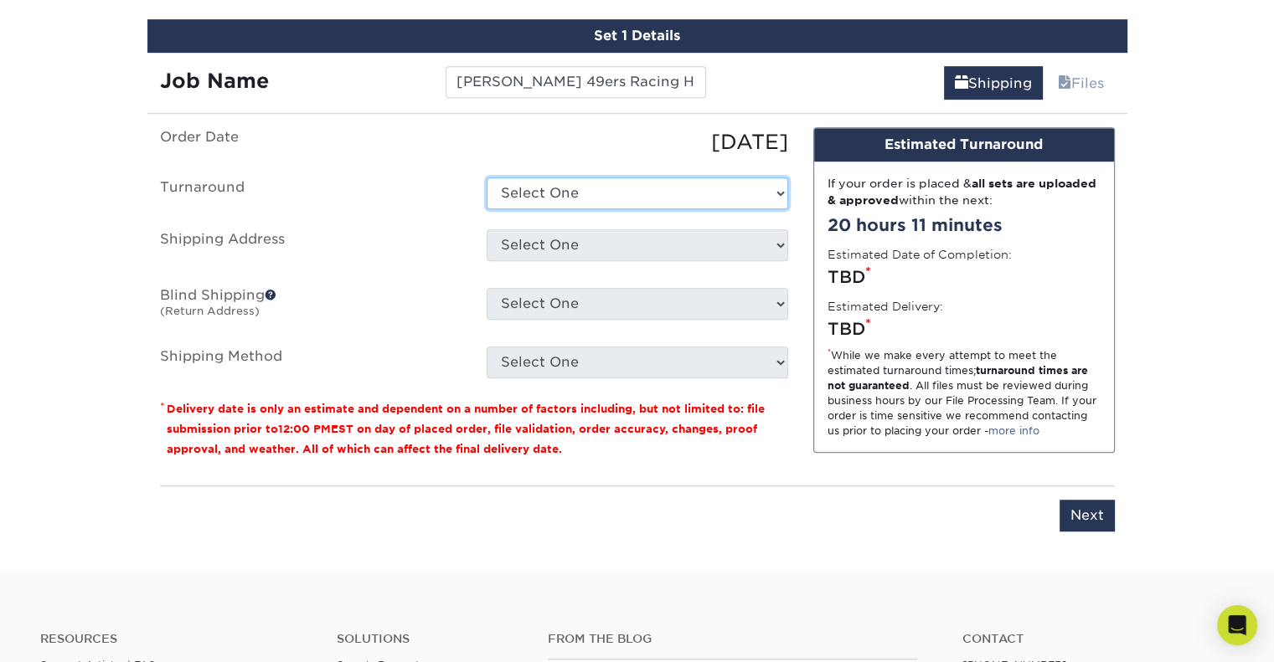
click at [538, 189] on select "Select One 2-4 Business Days 2 Day Next Business Day" at bounding box center [637, 194] width 301 height 32
select select "d5868671-a05c-47b3-a170-07e1b5b104f0"
click at [487, 178] on select "Select One 2-4 Business Days 2 Day Next Business Day" at bounding box center [637, 194] width 301 height 32
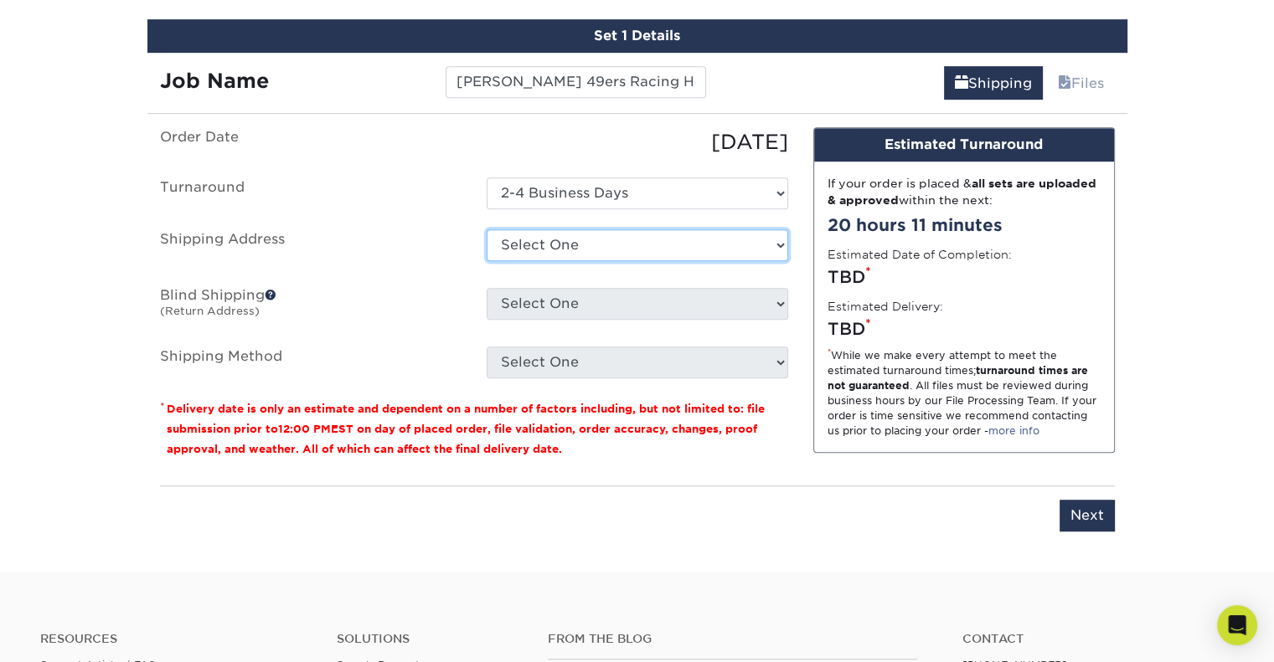
click at [549, 243] on select "Select [GEOGRAPHIC_DATA][STREET_ADDRESS] [STREET_ADDRESS][GEOGRAPHIC_DATA][STRE…" at bounding box center [637, 245] width 301 height 32
select select "newaddress"
click at [487, 229] on select "Select [GEOGRAPHIC_DATA][STREET_ADDRESS] [STREET_ADDRESS][GEOGRAPHIC_DATA][STRE…" at bounding box center [637, 245] width 301 height 32
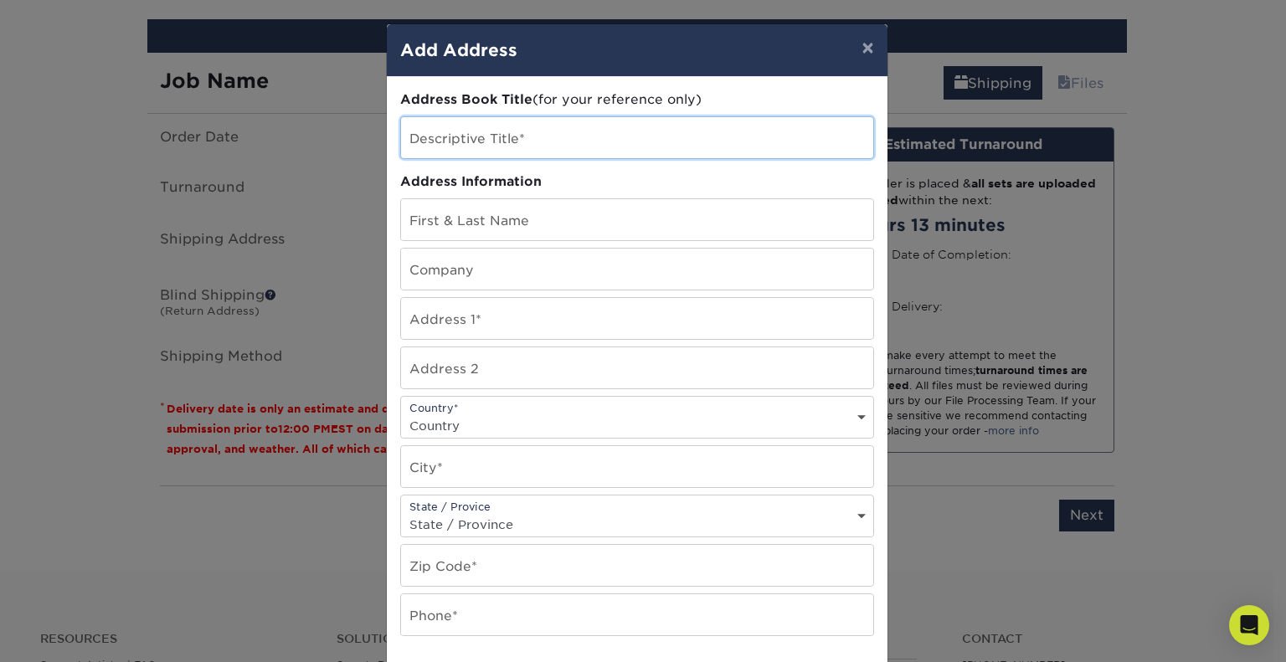
click at [533, 143] on input "text" at bounding box center [637, 137] width 472 height 41
type input "2025 Apartment"
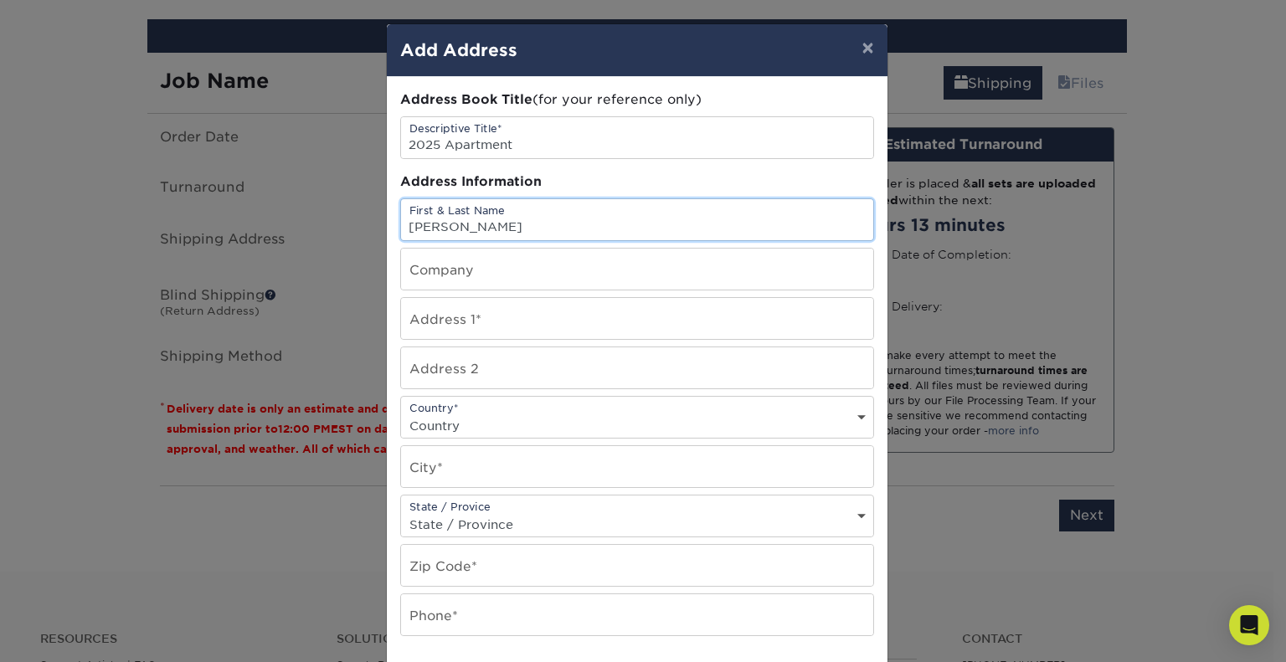
type input "[PERSON_NAME]"
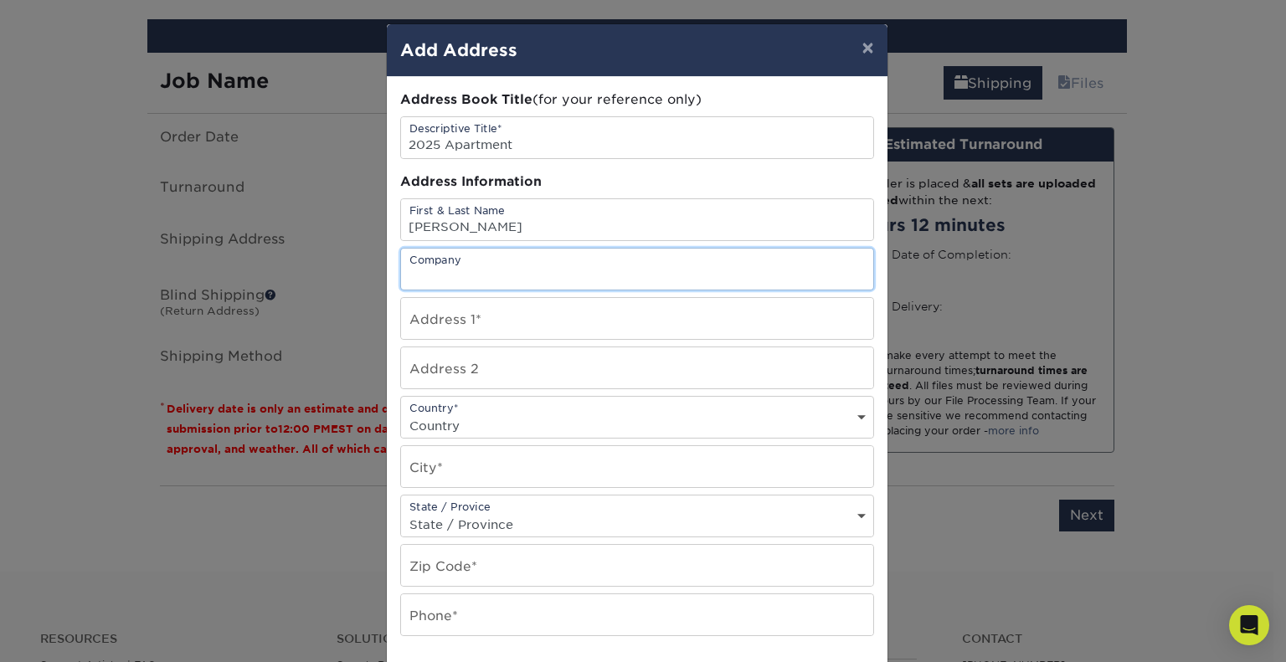
type input "a"
type input "[STREET_ADDRESS]"
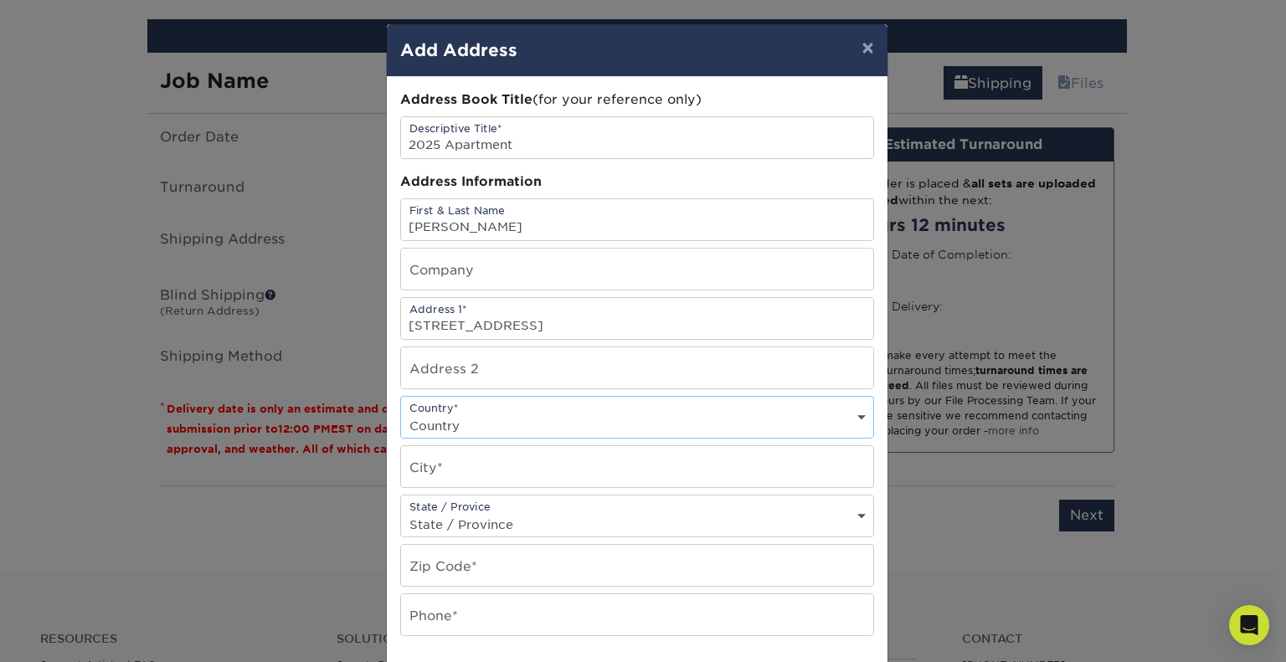
click at [500, 404] on div "Country* Country [GEOGRAPHIC_DATA] [GEOGRAPHIC_DATA] --------------------------…" at bounding box center [637, 417] width 474 height 43
click at [463, 384] on input "text" at bounding box center [637, 368] width 472 height 41
click at [463, 405] on div "Country* Country [GEOGRAPHIC_DATA] [GEOGRAPHIC_DATA] --------------------------…" at bounding box center [637, 417] width 474 height 43
click at [463, 410] on div "Country* Country [GEOGRAPHIC_DATA] [GEOGRAPHIC_DATA] --------------------------…" at bounding box center [637, 417] width 474 height 43
click at [625, 428] on select "Country [GEOGRAPHIC_DATA] [GEOGRAPHIC_DATA] ----------------------------- [GEOG…" at bounding box center [637, 426] width 472 height 24
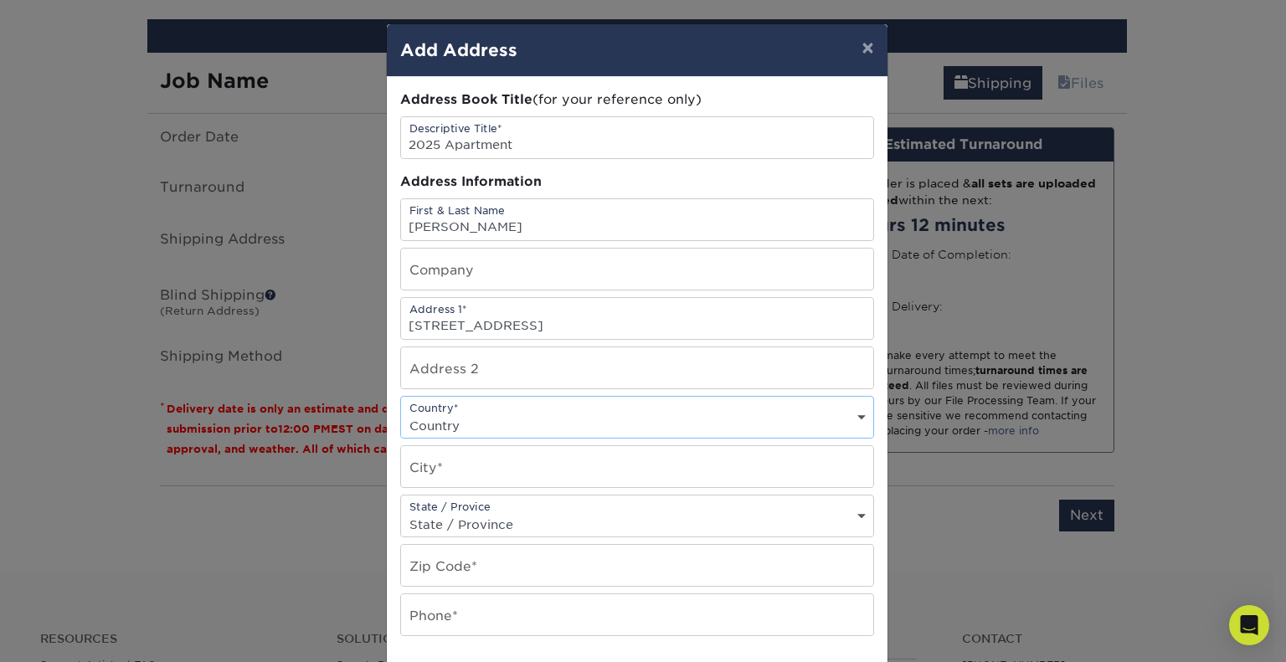
select select "US"
click at [401, 414] on select "Country [GEOGRAPHIC_DATA] [GEOGRAPHIC_DATA] ----------------------------- [GEOG…" at bounding box center [637, 426] width 472 height 24
click at [506, 464] on input "text" at bounding box center [637, 466] width 472 height 41
click at [518, 483] on input "Charlotte" at bounding box center [637, 466] width 472 height 41
type input "Charlotte"
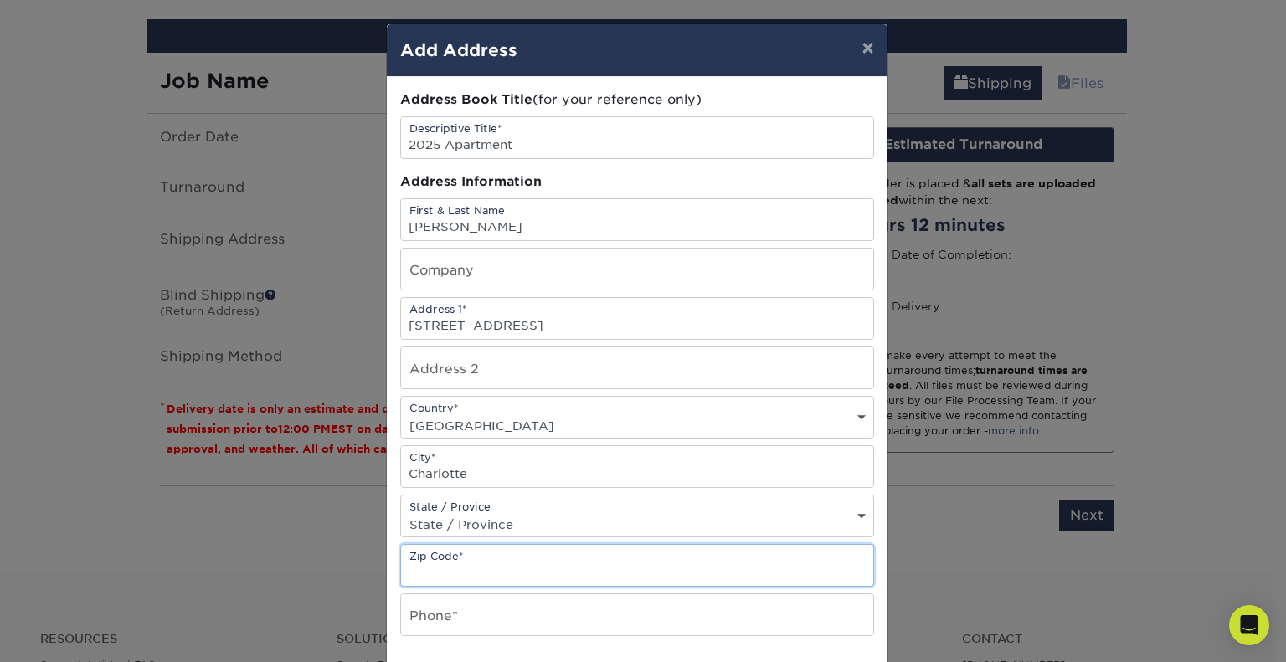
click at [521, 557] on input "text" at bounding box center [637, 565] width 472 height 41
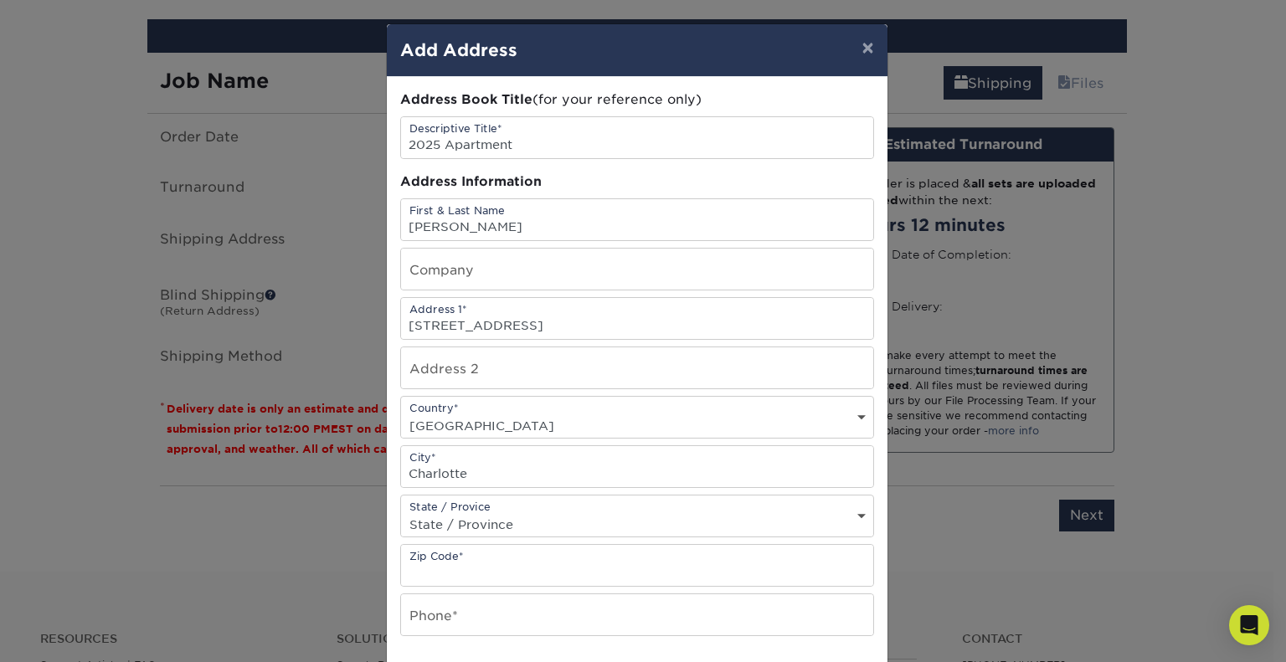
click at [496, 513] on select "State / Province [US_STATE] [US_STATE] [US_STATE] [US_STATE] [US_STATE] [US_STA…" at bounding box center [637, 525] width 472 height 24
select select "NC"
click at [401, 513] on select "State / Province [US_STATE] [US_STATE] [US_STATE] [US_STATE] [US_STATE] [US_STA…" at bounding box center [637, 525] width 472 height 24
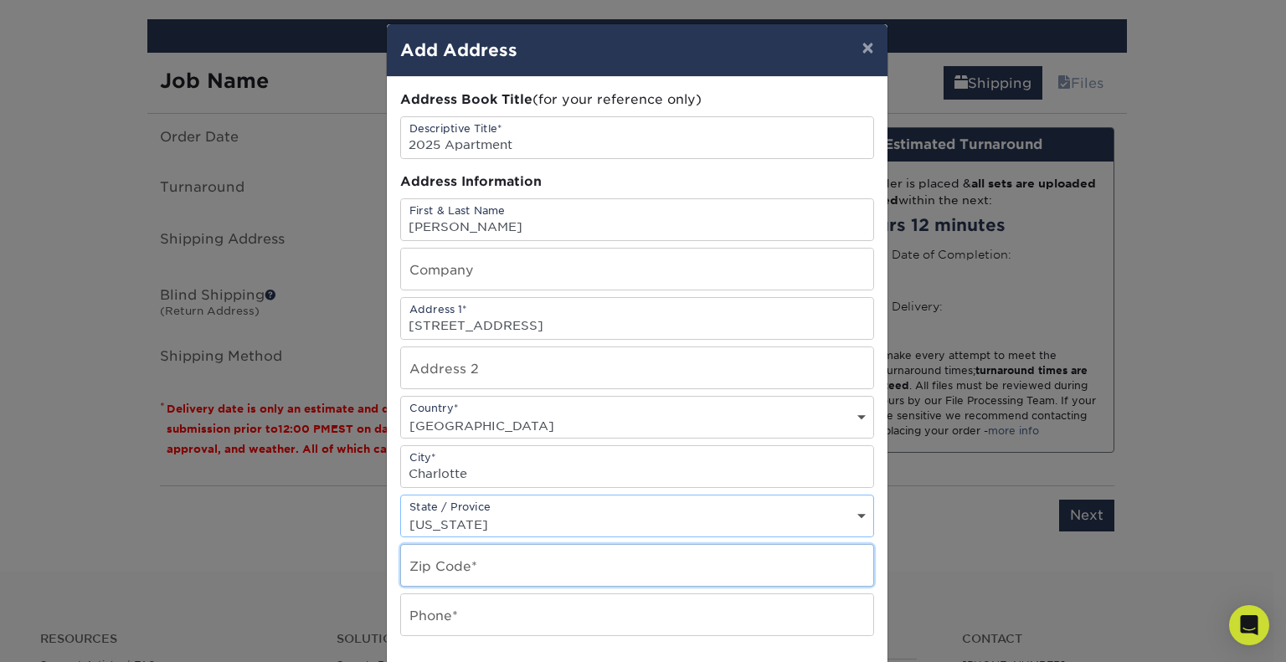
click at [487, 555] on input "text" at bounding box center [637, 565] width 472 height 41
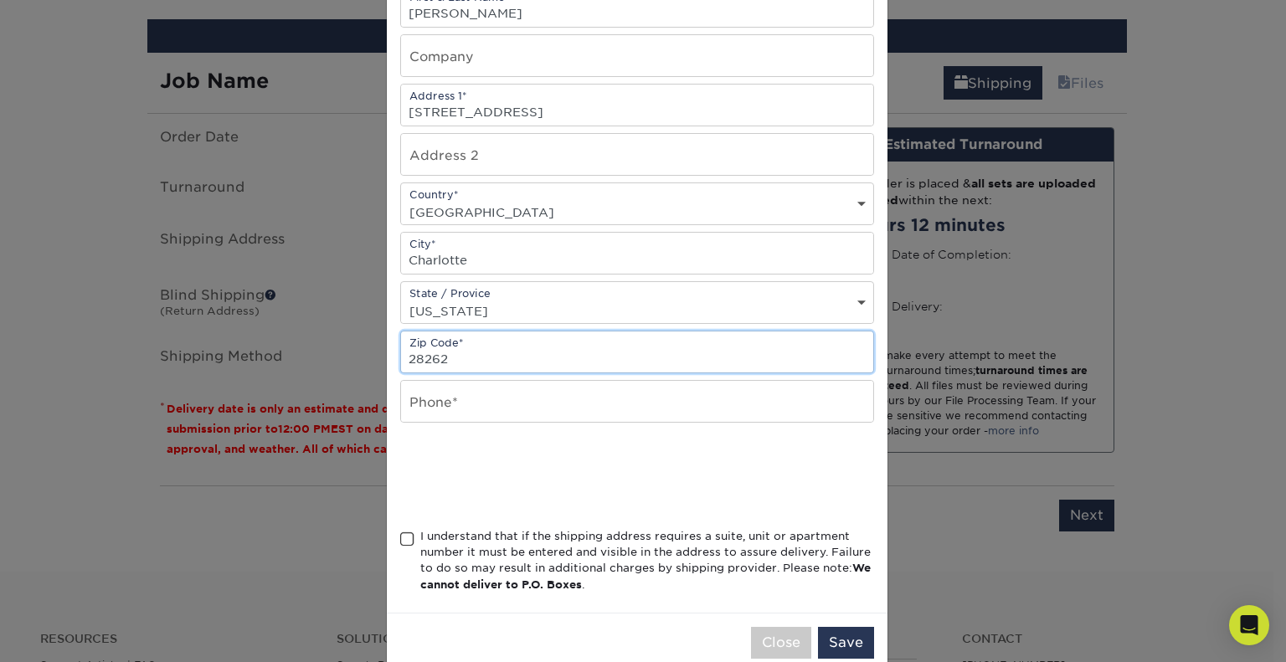
scroll to position [216, 0]
type input "28262"
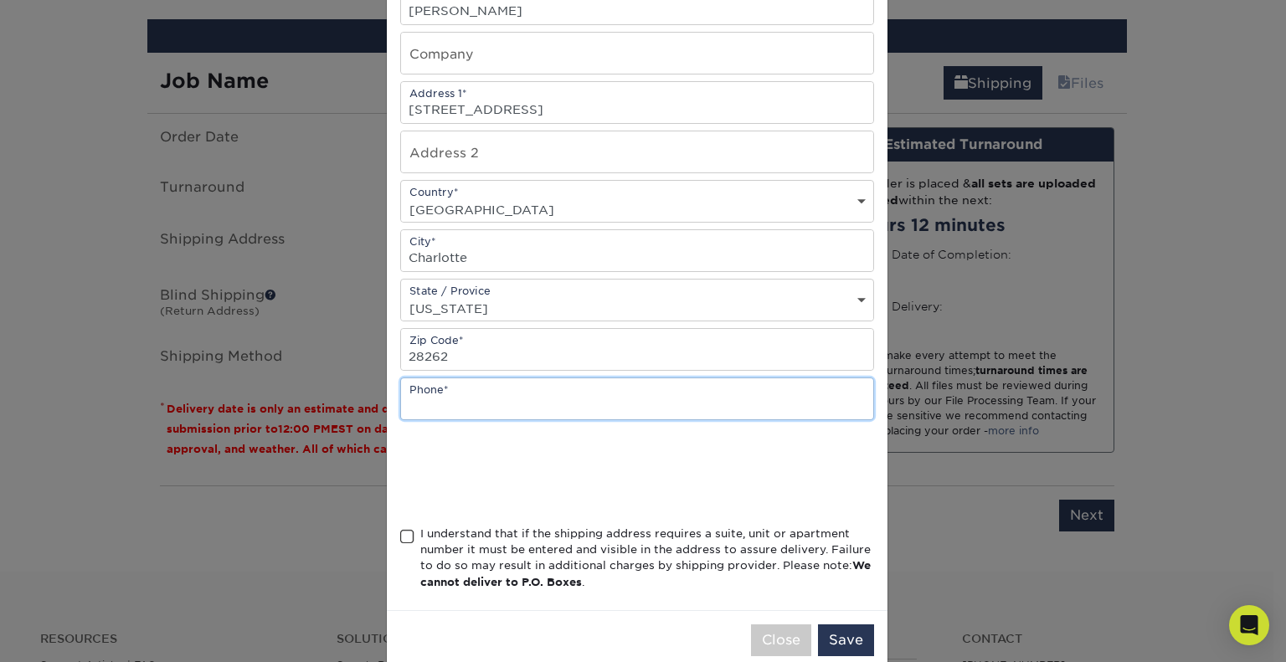
click at [477, 394] on input "text" at bounding box center [637, 399] width 472 height 41
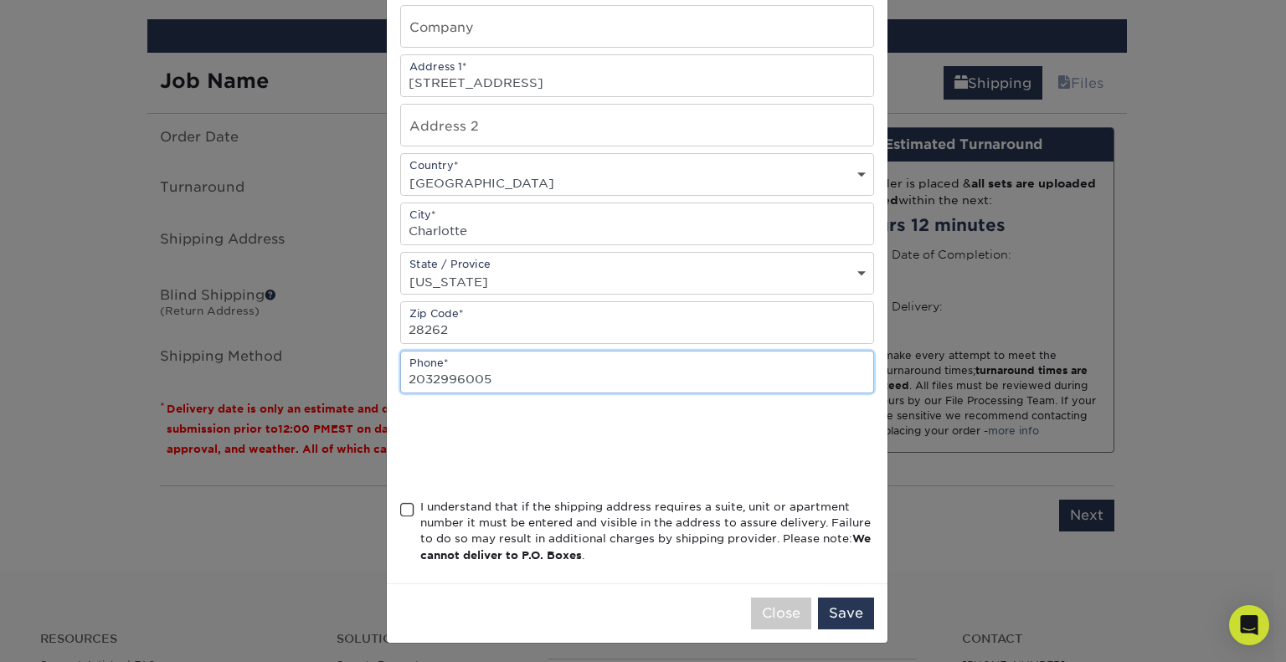
type input "2032996005"
click at [461, 504] on div "I understand that if the shipping address requires a suite, unit or apartment n…" at bounding box center [647, 531] width 454 height 65
click at [0, 0] on input "I understand that if the shipping address requires a suite, unit or apartment n…" at bounding box center [0, 0] width 0 height 0
click at [769, 457] on div at bounding box center [637, 446] width 474 height 65
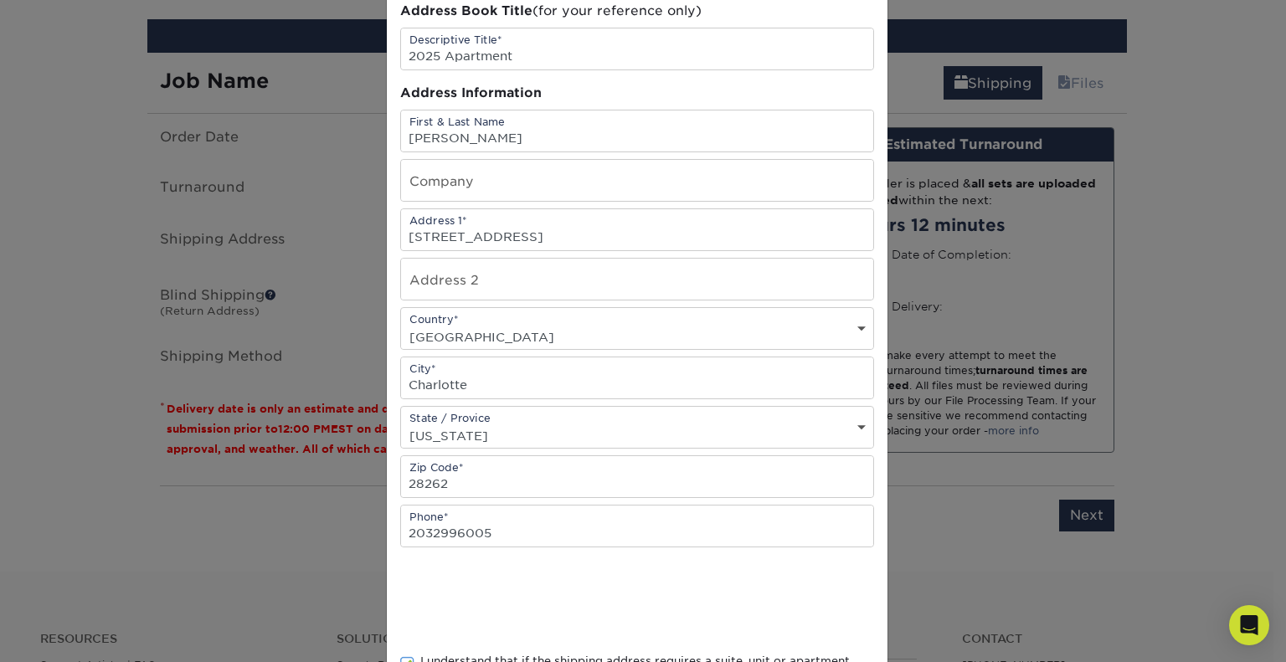
scroll to position [87, 0]
click at [456, 276] on input "text" at bounding box center [637, 280] width 472 height 41
type input "Apt E"
click at [389, 309] on div "Address Book Title (for your reference only) Descriptive Title* 2025 Apartment …" at bounding box center [637, 365] width 501 height 750
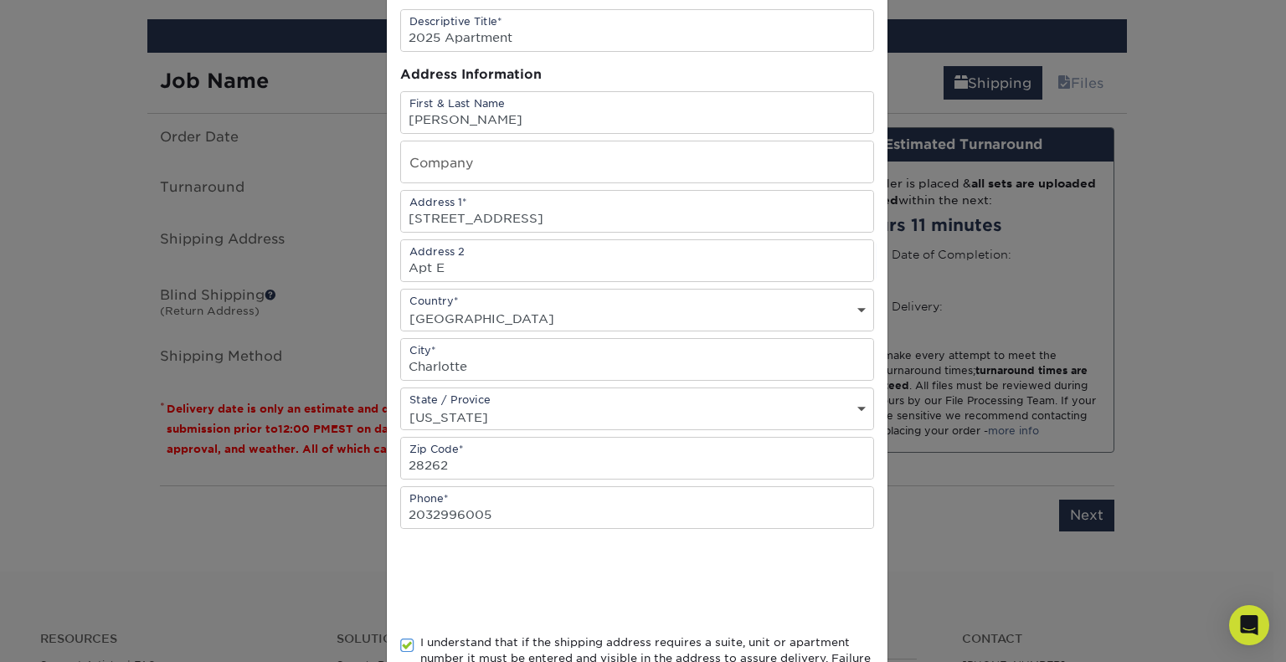
scroll to position [243, 0]
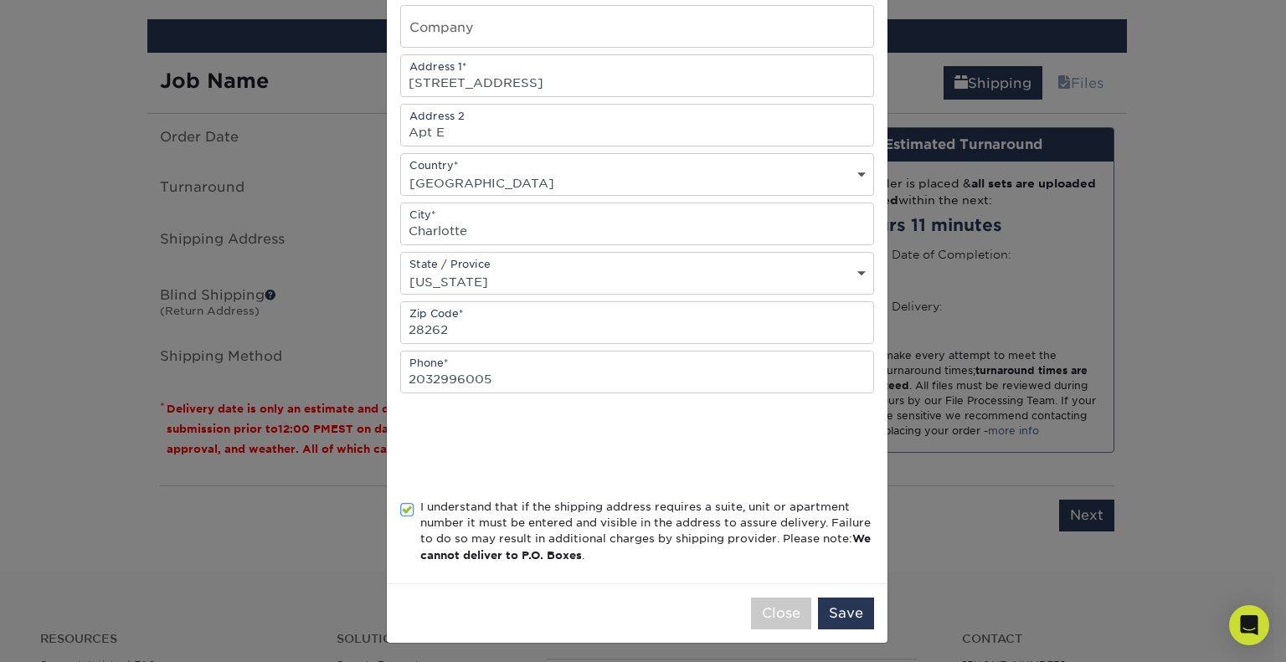
click at [834, 590] on div "Close Save" at bounding box center [637, 613] width 501 height 59
click at [833, 616] on button "Save" at bounding box center [846, 614] width 56 height 32
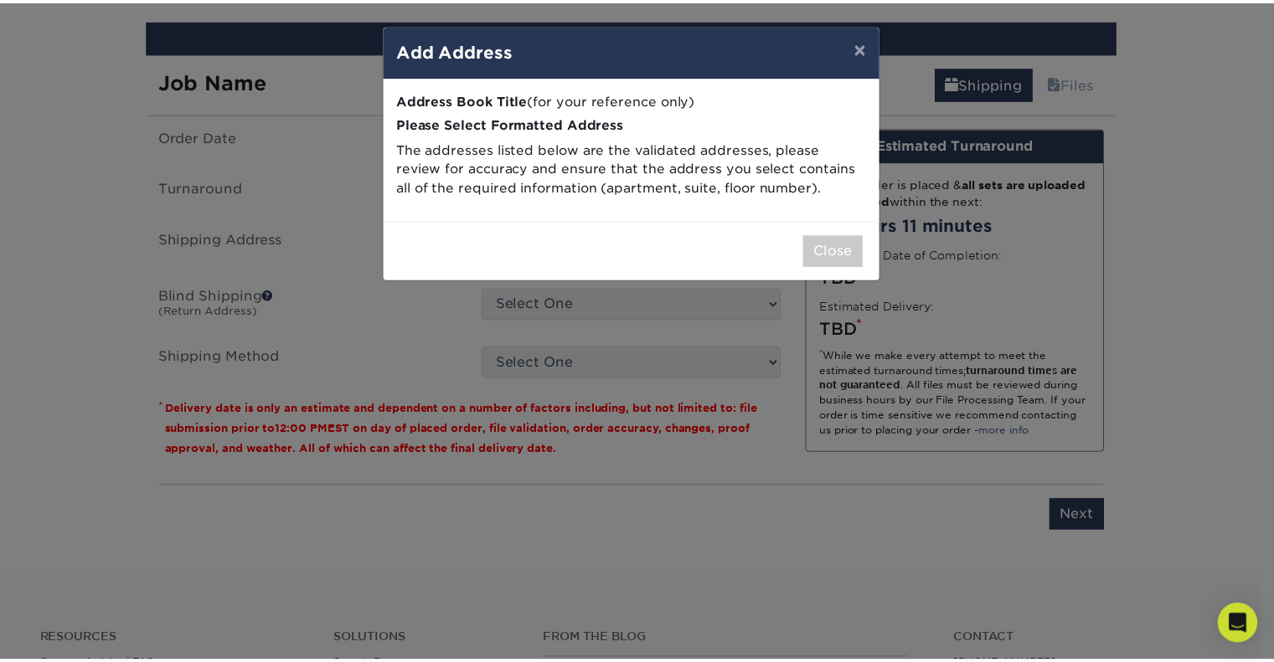
scroll to position [0, 0]
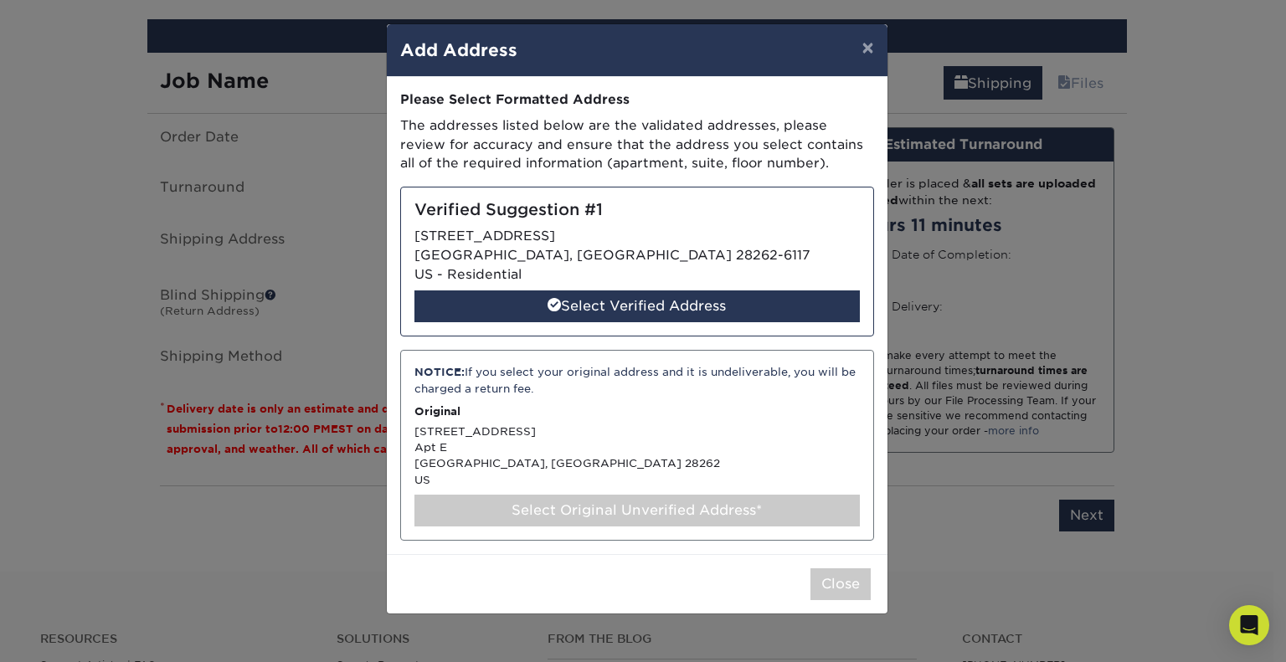
click at [554, 512] on div "Select Original Unverified Address*" at bounding box center [638, 511] width 446 height 32
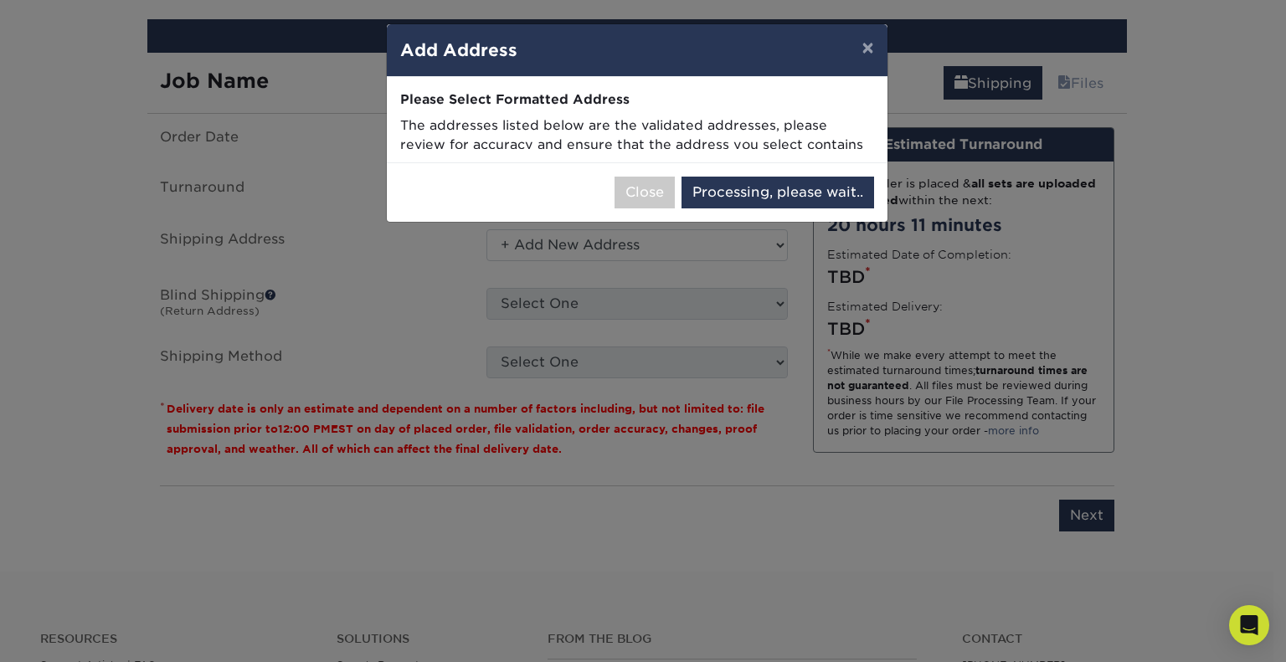
select select "286005"
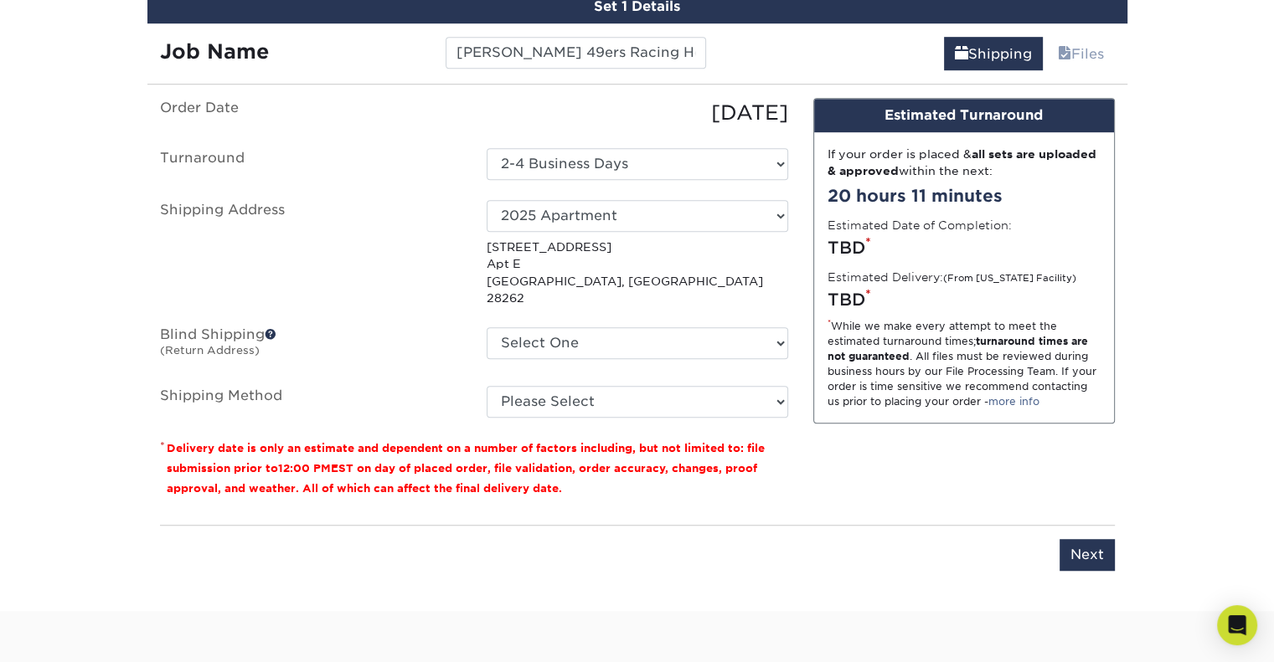
scroll to position [1006, 0]
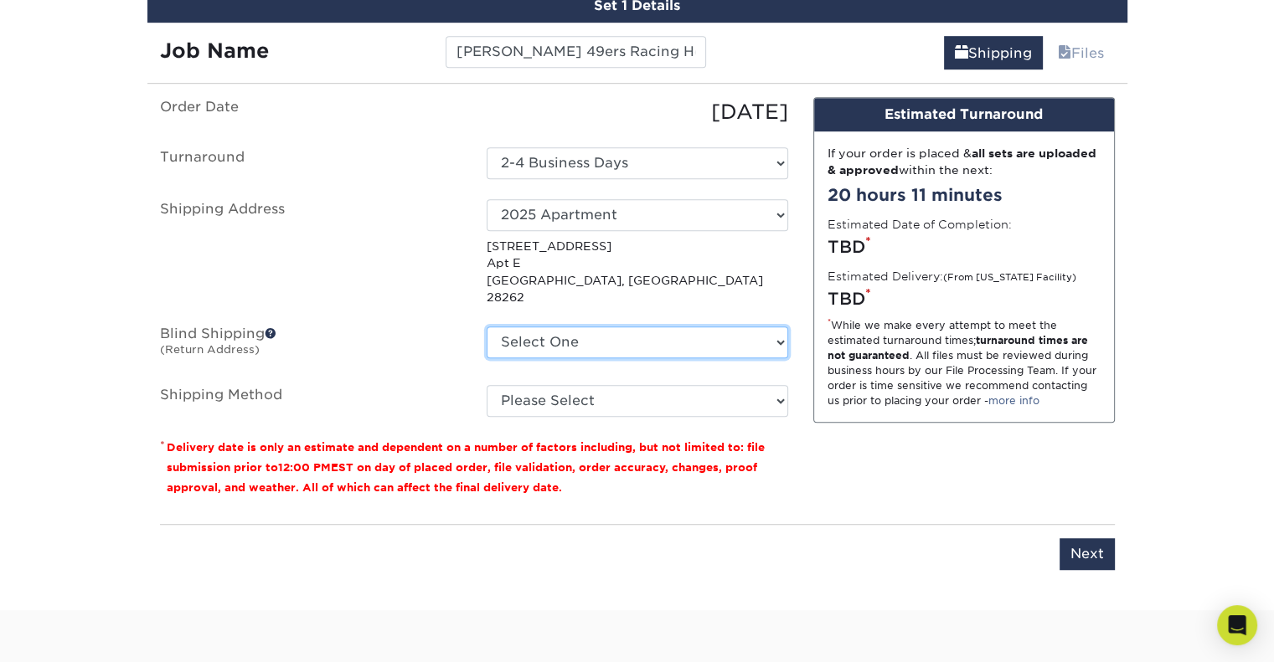
click at [556, 327] on select "Select [GEOGRAPHIC_DATA][STREET_ADDRESS] [STREET_ADDRESS][GEOGRAPHIC_DATA][STRE…" at bounding box center [637, 343] width 301 height 32
click at [279, 327] on label "Blind Shipping (Return Address)" at bounding box center [310, 346] width 327 height 39
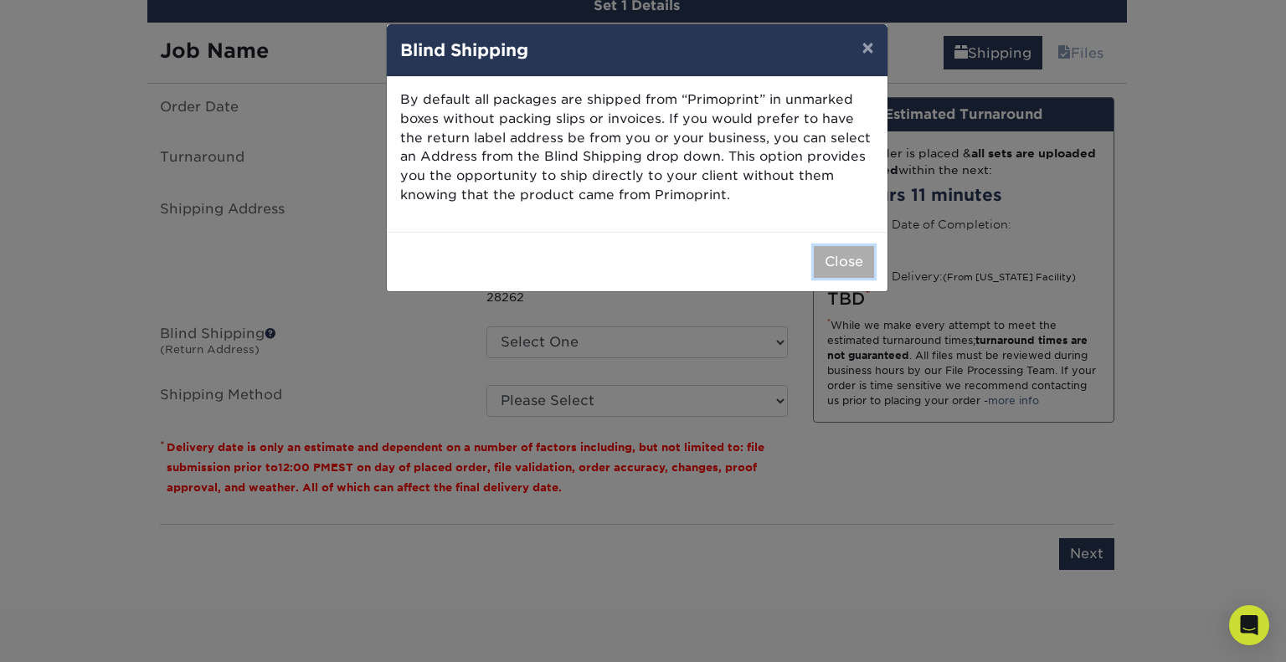
click at [854, 260] on button "Close" at bounding box center [844, 262] width 60 height 32
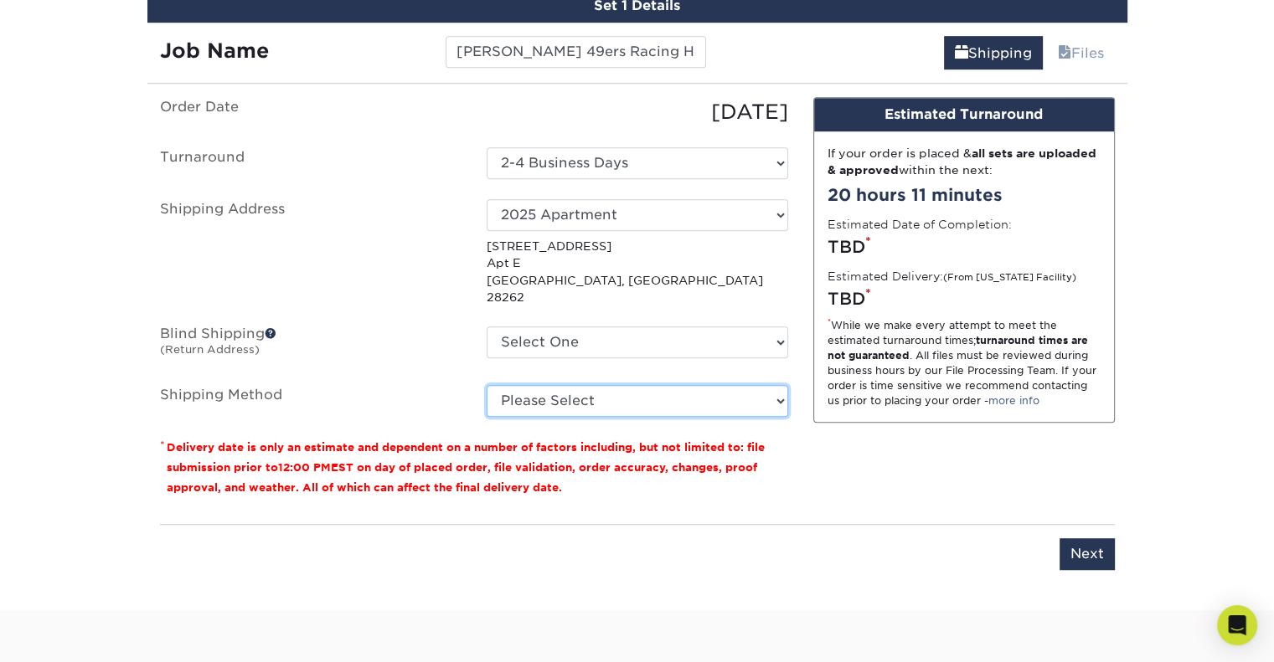
click at [566, 385] on select "Please Select Ground Shipping (+$24.75) 3 Day Shipping Service (+$33.38) 2 Day …" at bounding box center [637, 401] width 301 height 32
select select "02"
click at [487, 385] on select "Please Select Ground Shipping (+$24.75) 3 Day Shipping Service (+$33.38) 2 Day …" at bounding box center [637, 401] width 301 height 32
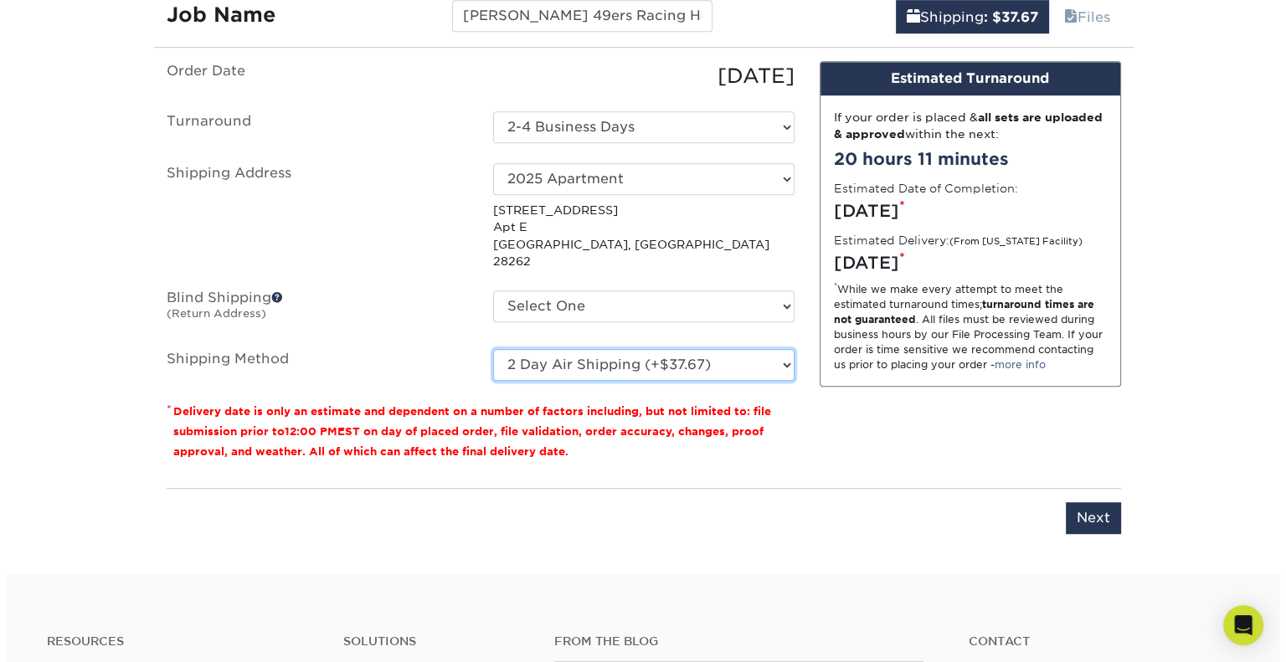
scroll to position [1053, 0]
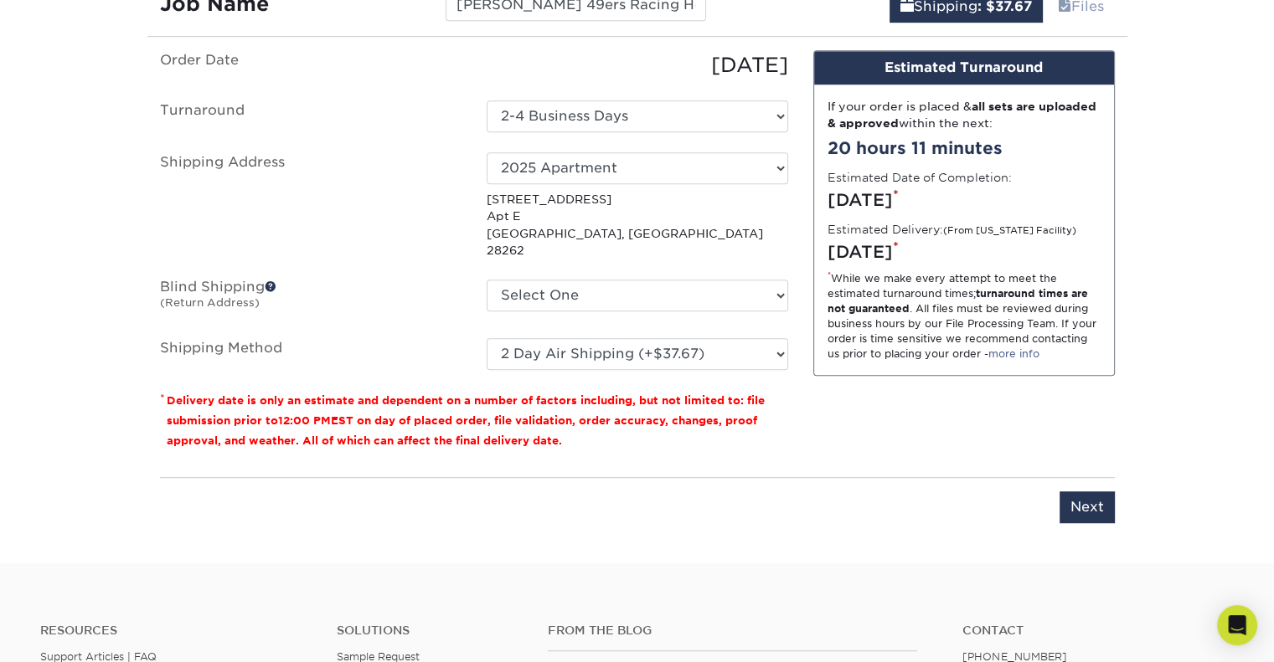
click at [370, 351] on fieldset "Order Date [DATE] [GEOGRAPHIC_DATA] Select One 2-4 Business Days 2 Day Next Bus…" at bounding box center [474, 220] width 628 height 340
click at [595, 281] on select "Select [GEOGRAPHIC_DATA][STREET_ADDRESS] [STREET_ADDRESS][GEOGRAPHIC_DATA][STRE…" at bounding box center [637, 296] width 301 height 32
select select "newaddress"
click at [487, 280] on select "Select [GEOGRAPHIC_DATA][STREET_ADDRESS] [STREET_ADDRESS][GEOGRAPHIC_DATA][STRE…" at bounding box center [637, 296] width 301 height 32
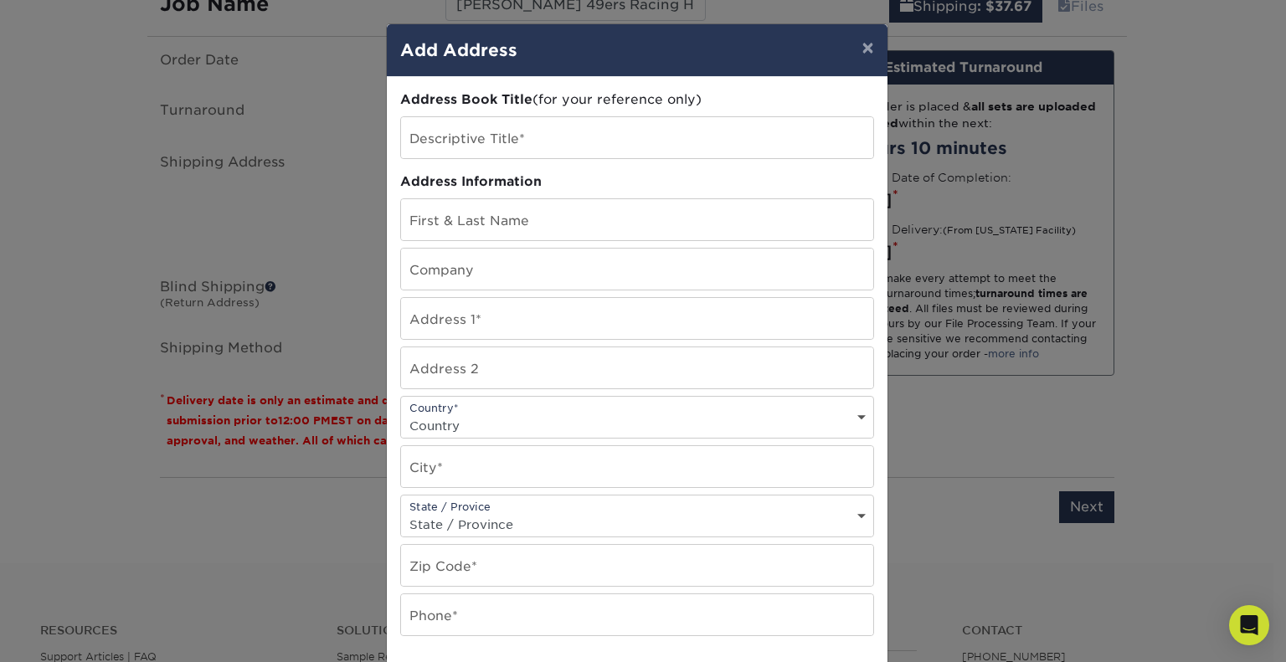
click at [616, 157] on div "Descriptive Title*" at bounding box center [637, 137] width 474 height 43
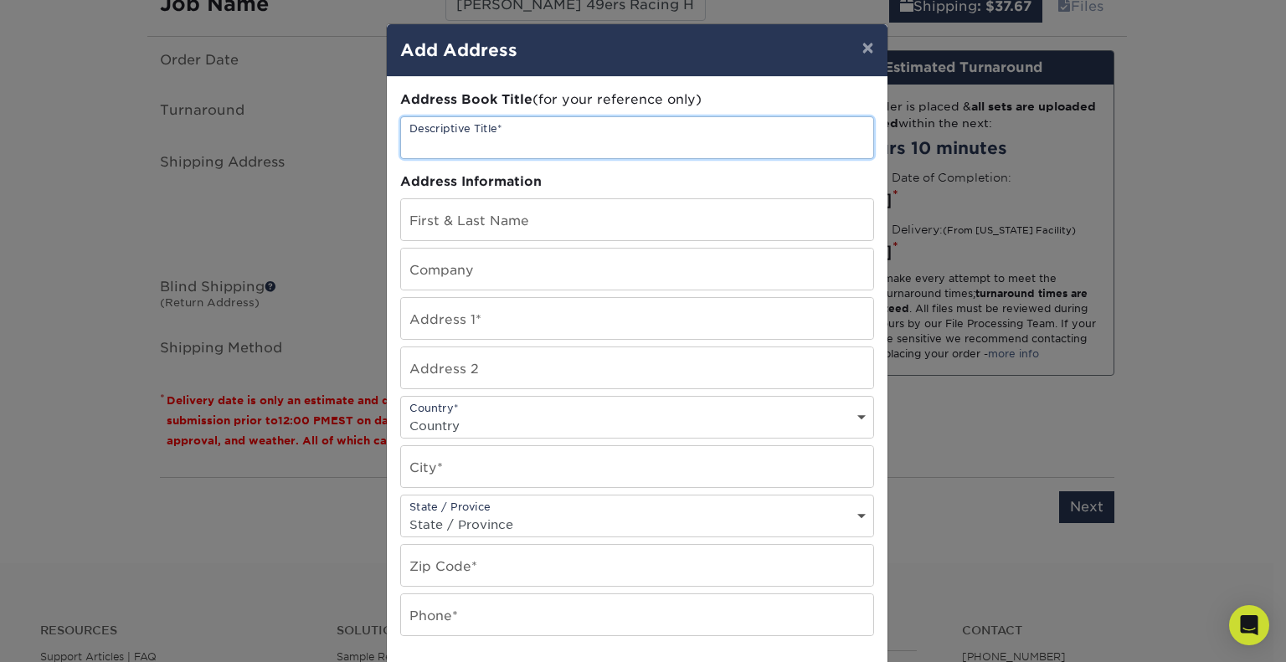
click at [612, 147] on input "text" at bounding box center [637, 137] width 472 height 41
type input "2025 Apartment"
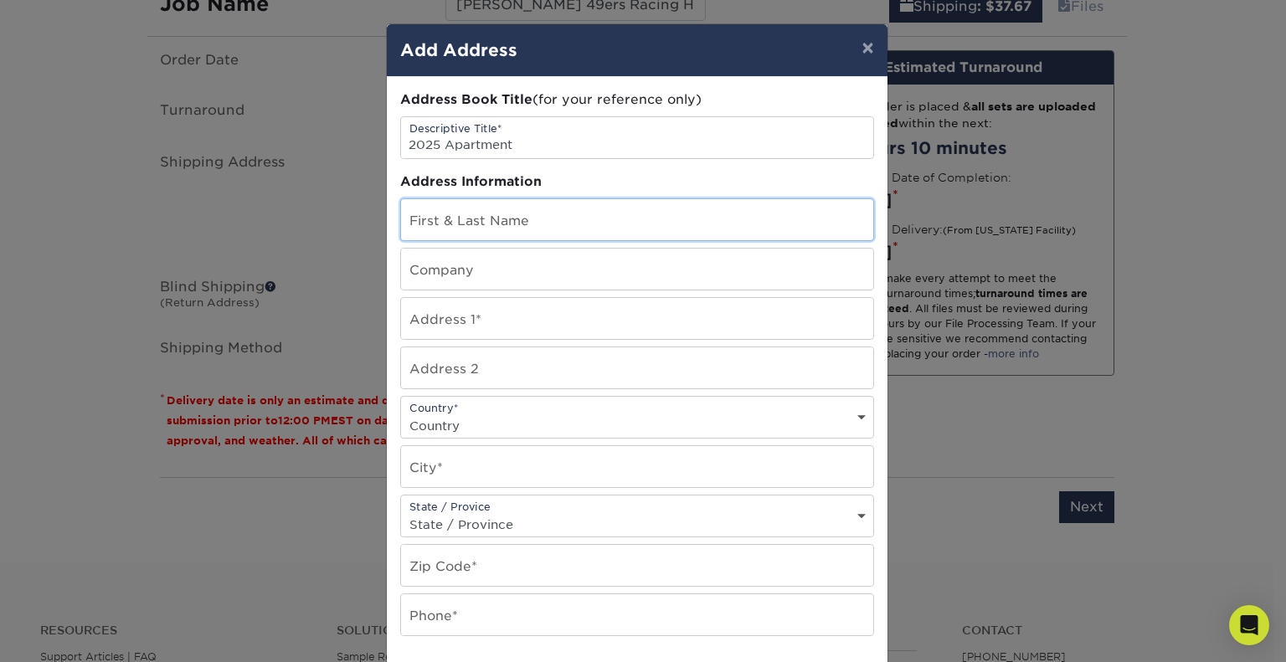
click at [536, 214] on input "text" at bounding box center [637, 219] width 472 height 41
type input "[PERSON_NAME]"
type input "[STREET_ADDRESS]"
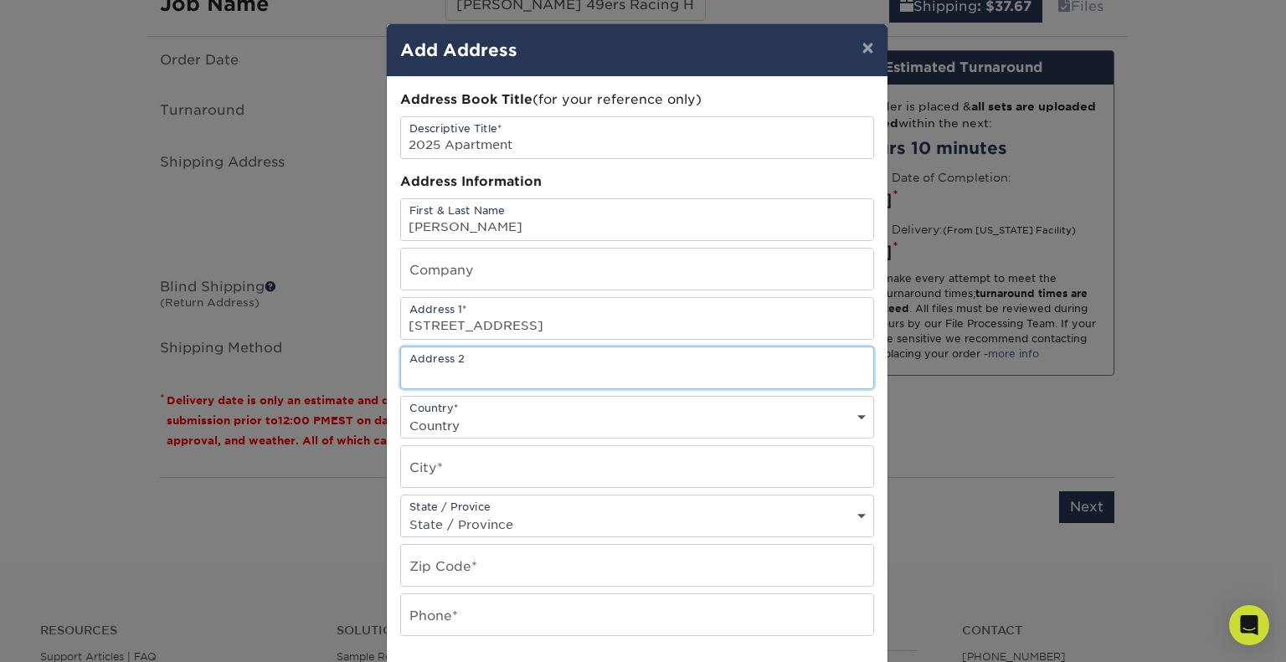
click at [513, 369] on input "text" at bounding box center [637, 368] width 472 height 41
type input "Apt E"
click at [492, 415] on select "Country [GEOGRAPHIC_DATA] [GEOGRAPHIC_DATA] ----------------------------- [GEOG…" at bounding box center [637, 426] width 472 height 24
select select "US"
click at [401, 414] on select "Country [GEOGRAPHIC_DATA] [GEOGRAPHIC_DATA] ----------------------------- [GEOG…" at bounding box center [637, 426] width 472 height 24
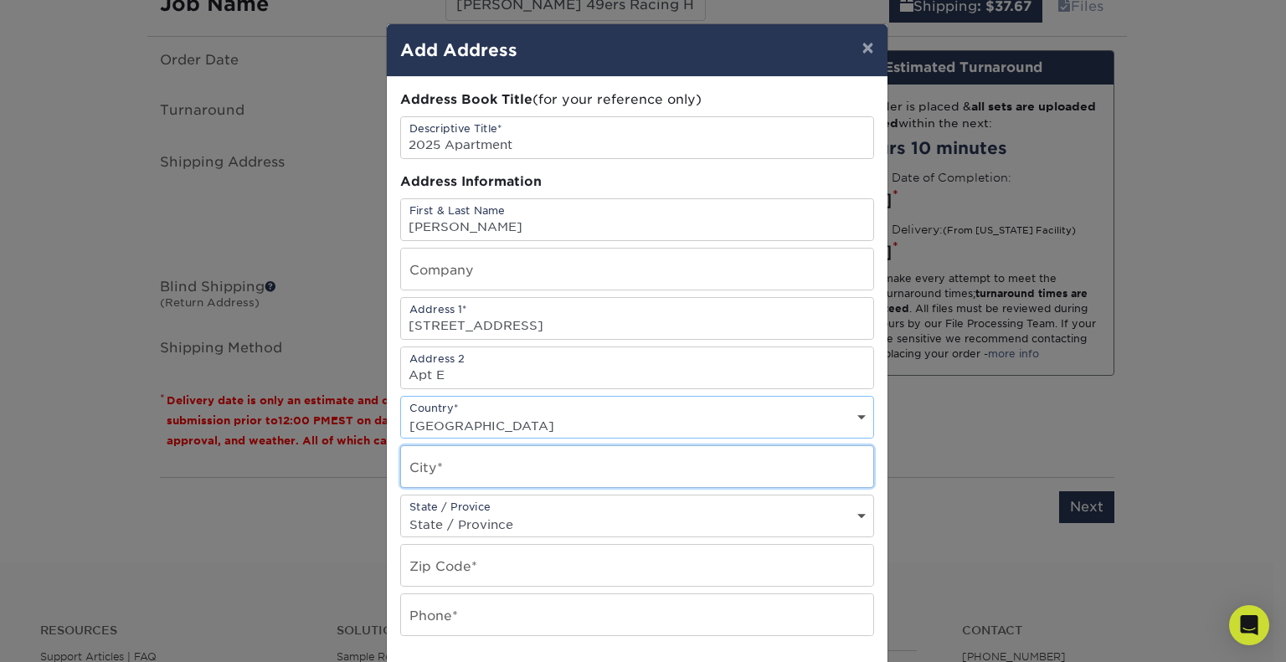
click at [504, 471] on input "text" at bounding box center [637, 466] width 472 height 41
type input "Charlotte"
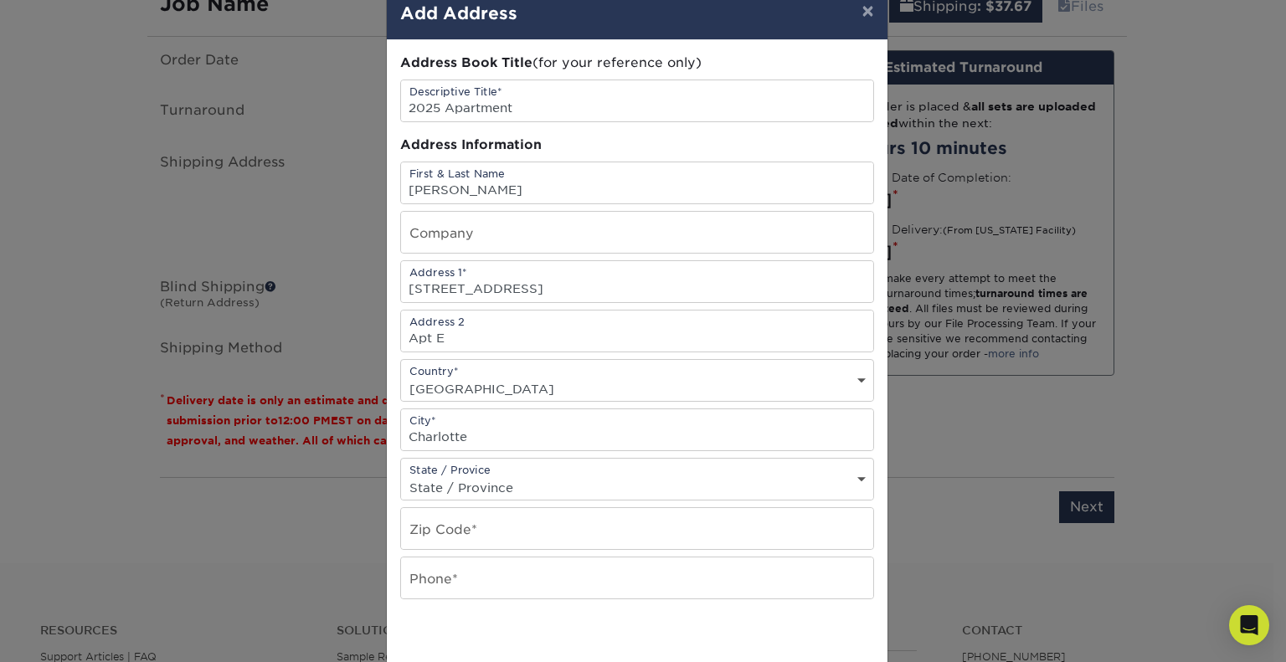
click at [496, 477] on select "State / Province [US_STATE] [US_STATE] [US_STATE] [US_STATE] [US_STATE] [US_STA…" at bounding box center [637, 488] width 472 height 24
select select "NC"
click at [401, 476] on select "State / Province [US_STATE] [US_STATE] [US_STATE] [US_STATE] [US_STATE] [US_STA…" at bounding box center [637, 488] width 472 height 24
click at [482, 538] on input "text" at bounding box center [637, 528] width 472 height 41
type input "28262"
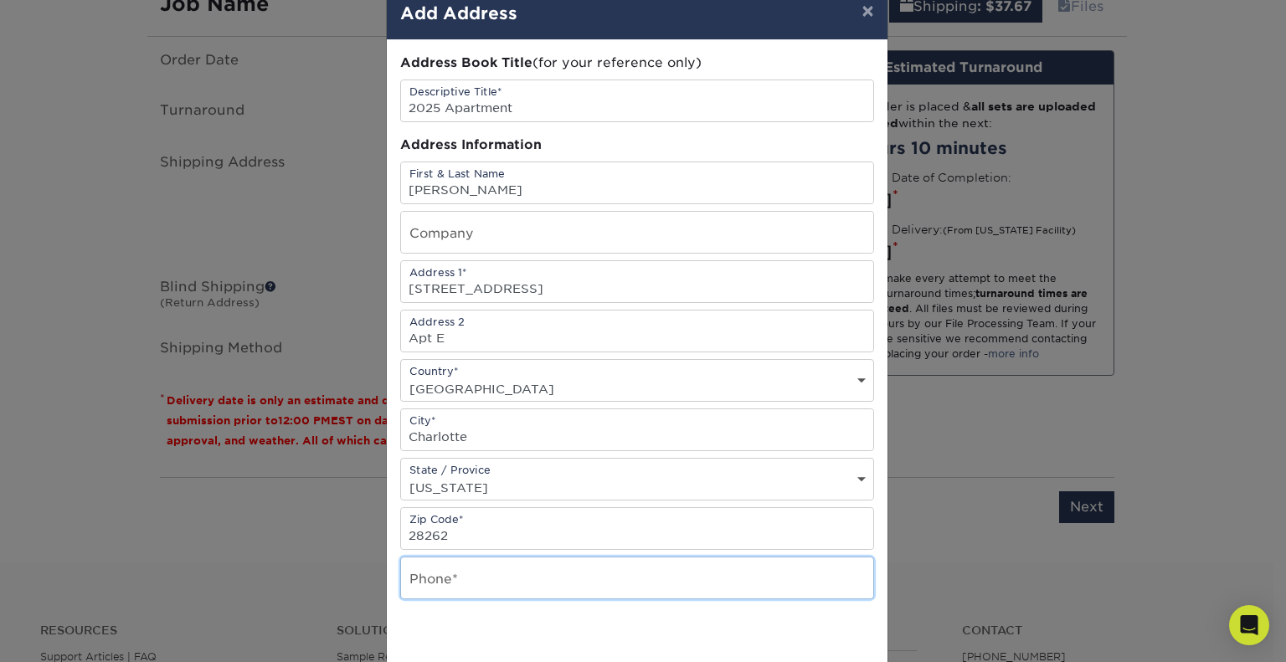
click at [506, 574] on input "text" at bounding box center [637, 578] width 472 height 41
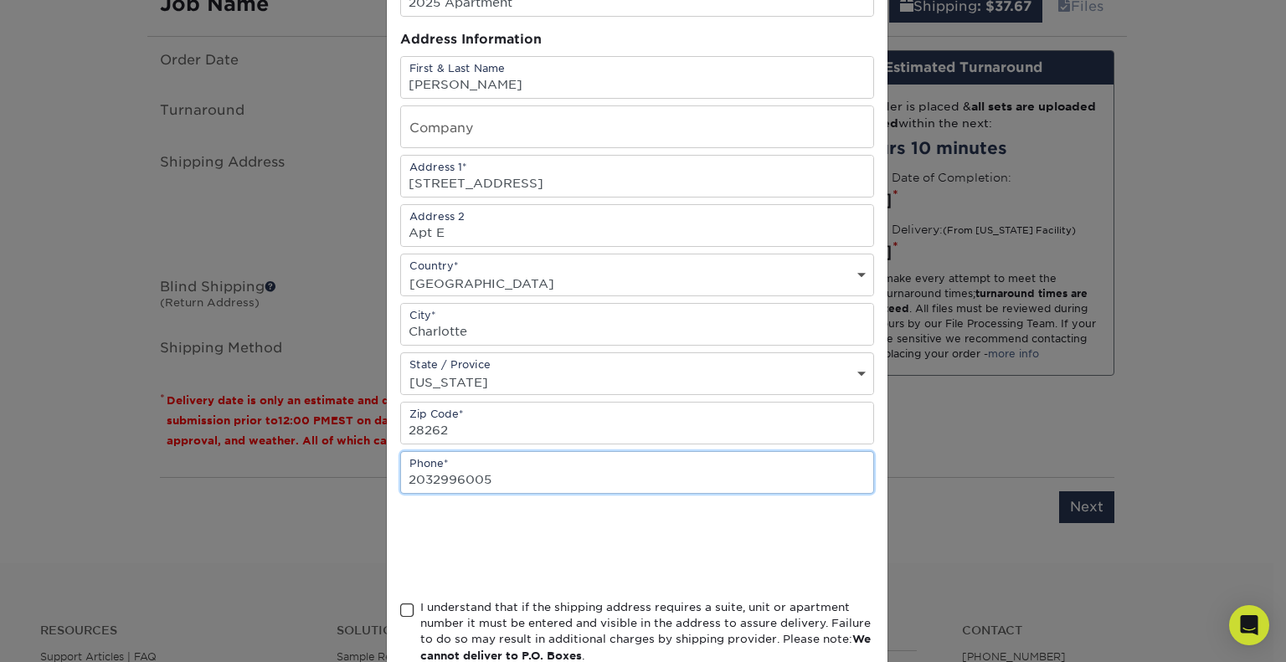
type input "2032996005"
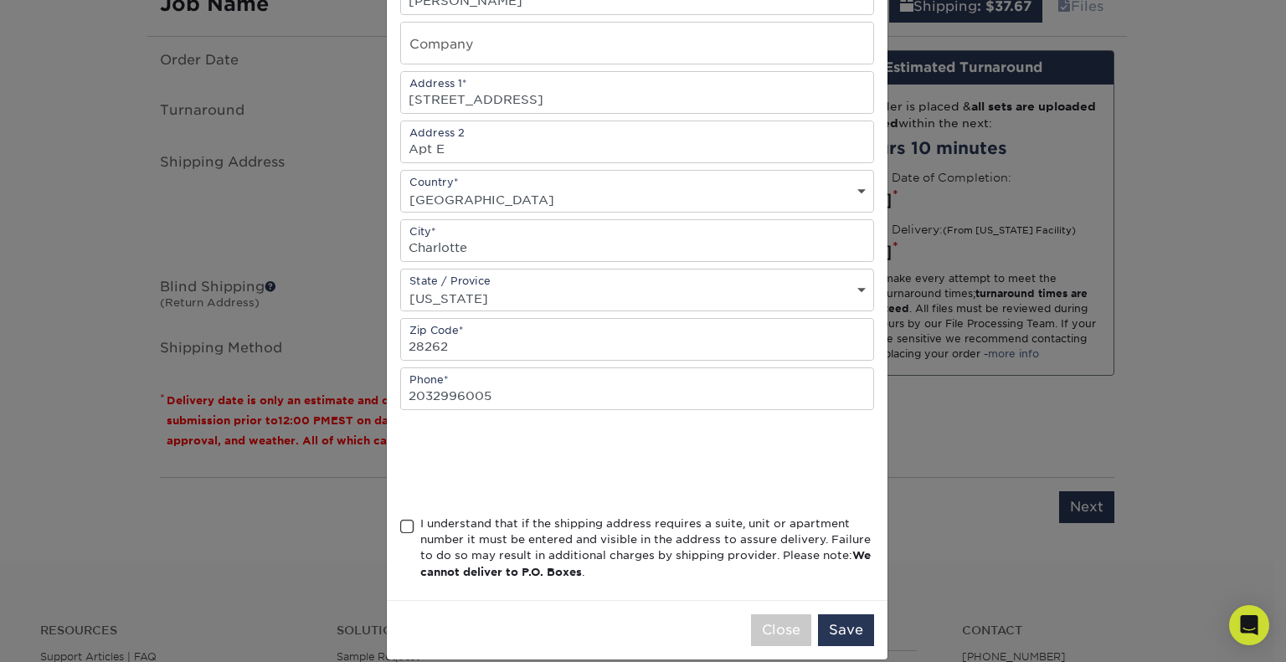
scroll to position [243, 0]
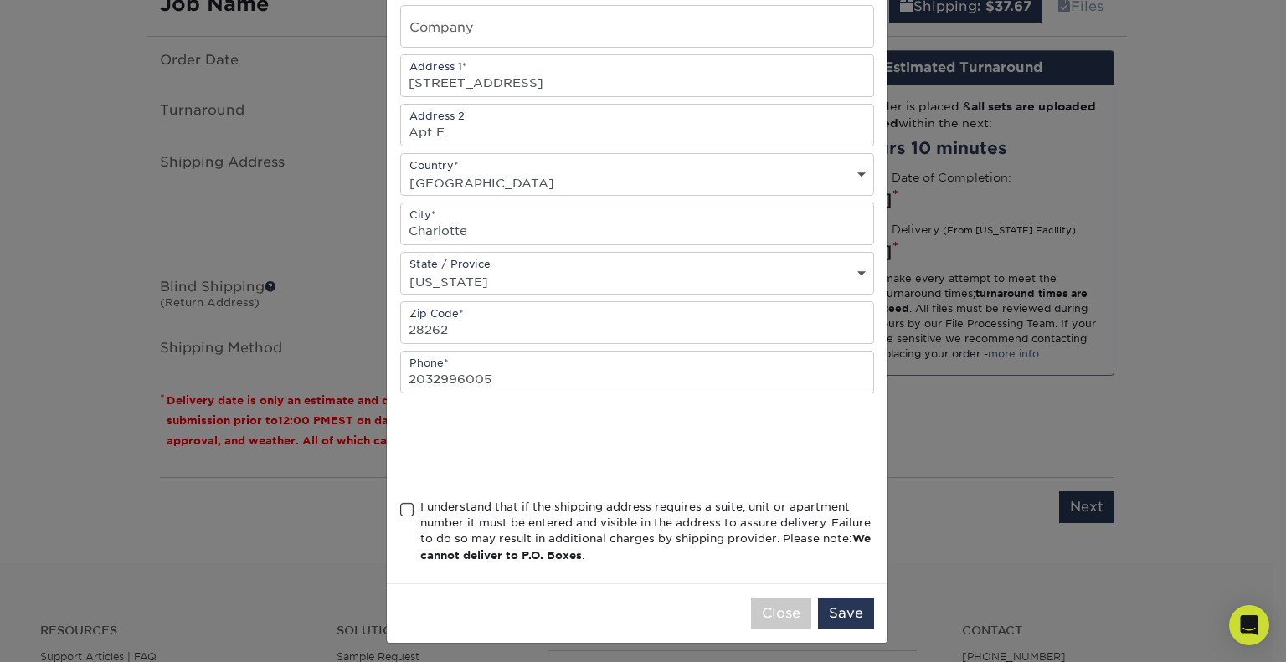
click at [605, 515] on div "I understand that if the shipping address requires a suite, unit or apartment n…" at bounding box center [647, 531] width 454 height 65
click at [0, 0] on input "I understand that if the shipping address requires a suite, unit or apartment n…" at bounding box center [0, 0] width 0 height 0
click at [848, 603] on button "Save" at bounding box center [846, 614] width 56 height 32
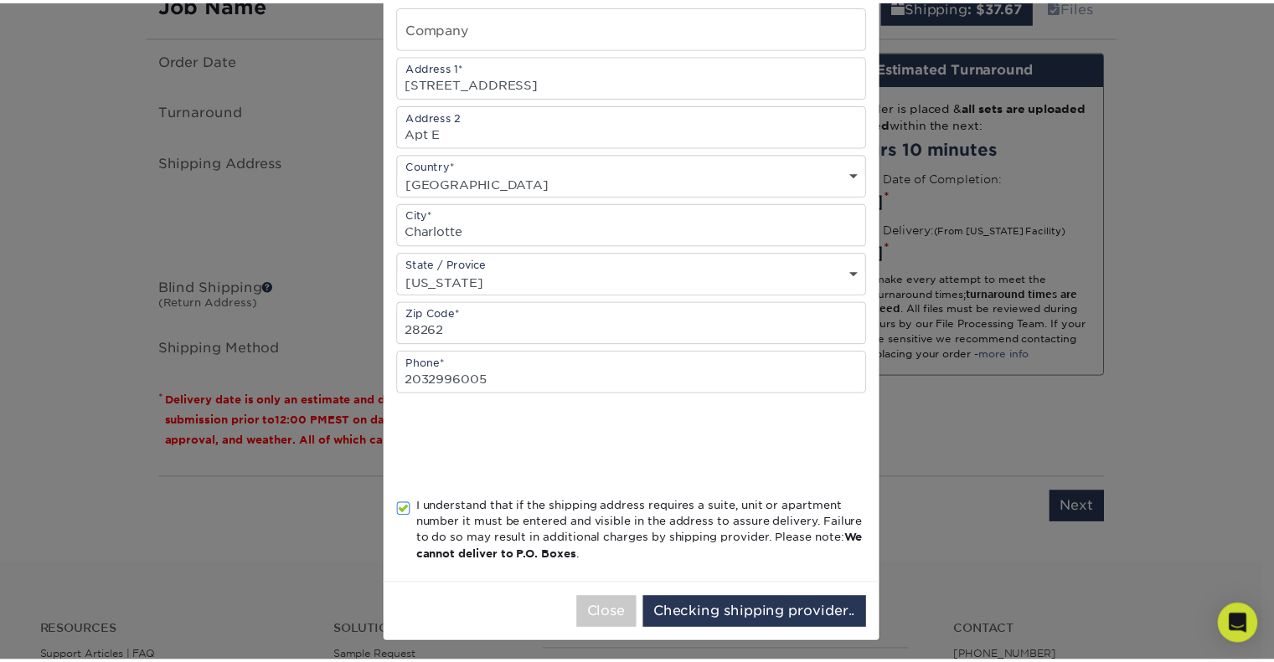
scroll to position [0, 0]
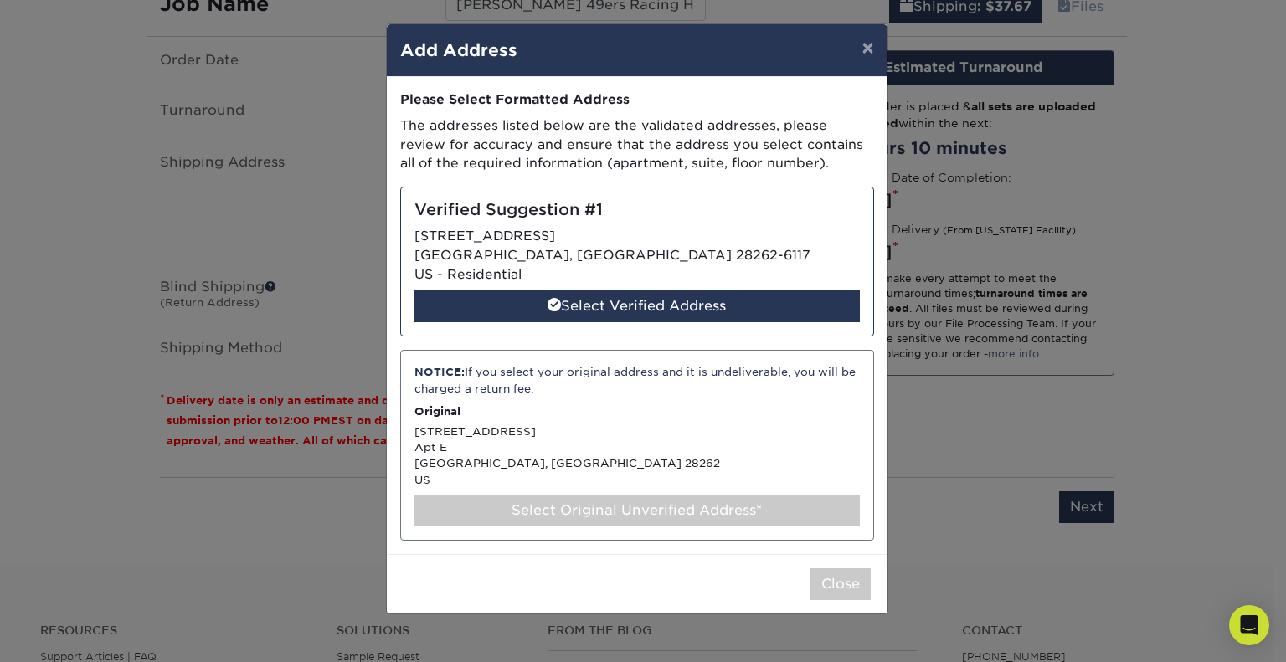
click at [602, 508] on div "Select Original Unverified Address*" at bounding box center [638, 511] width 446 height 32
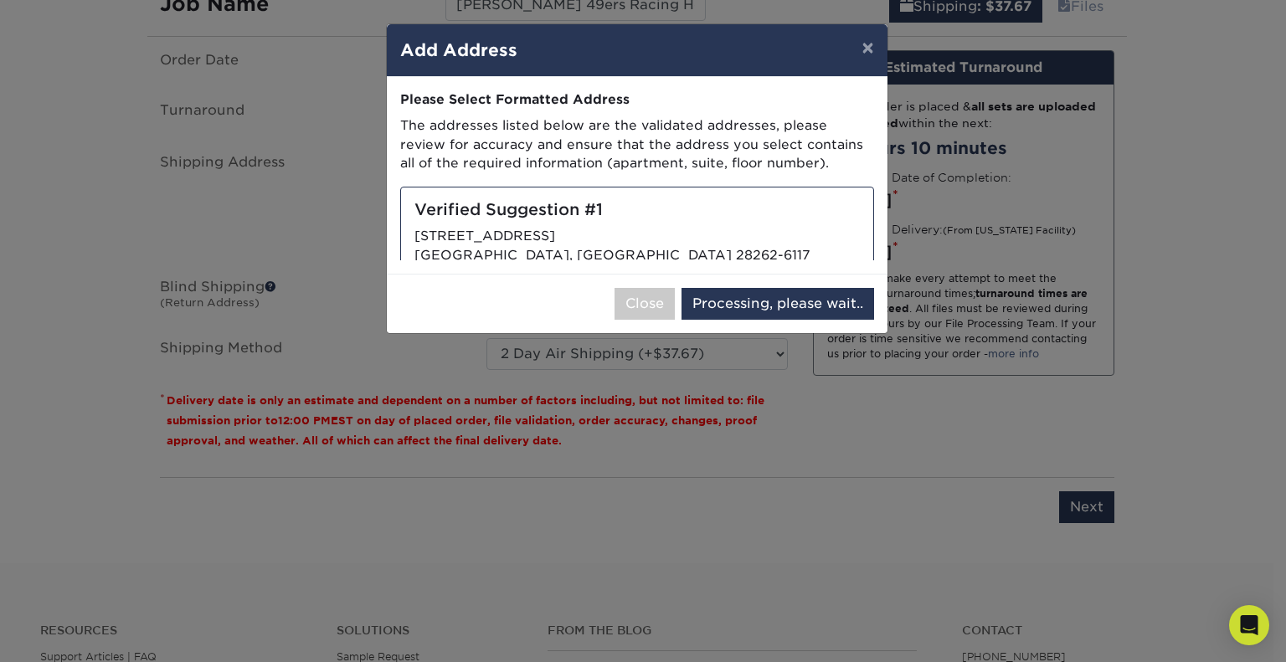
select select "286006"
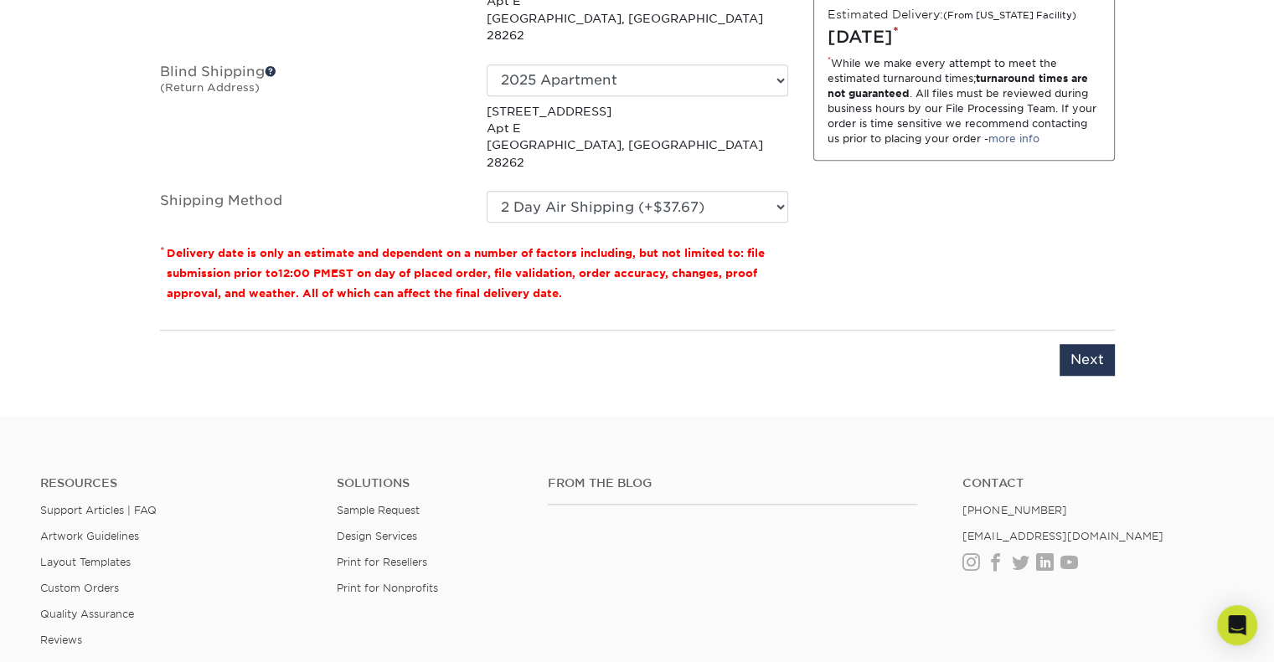
scroll to position [1278, 0]
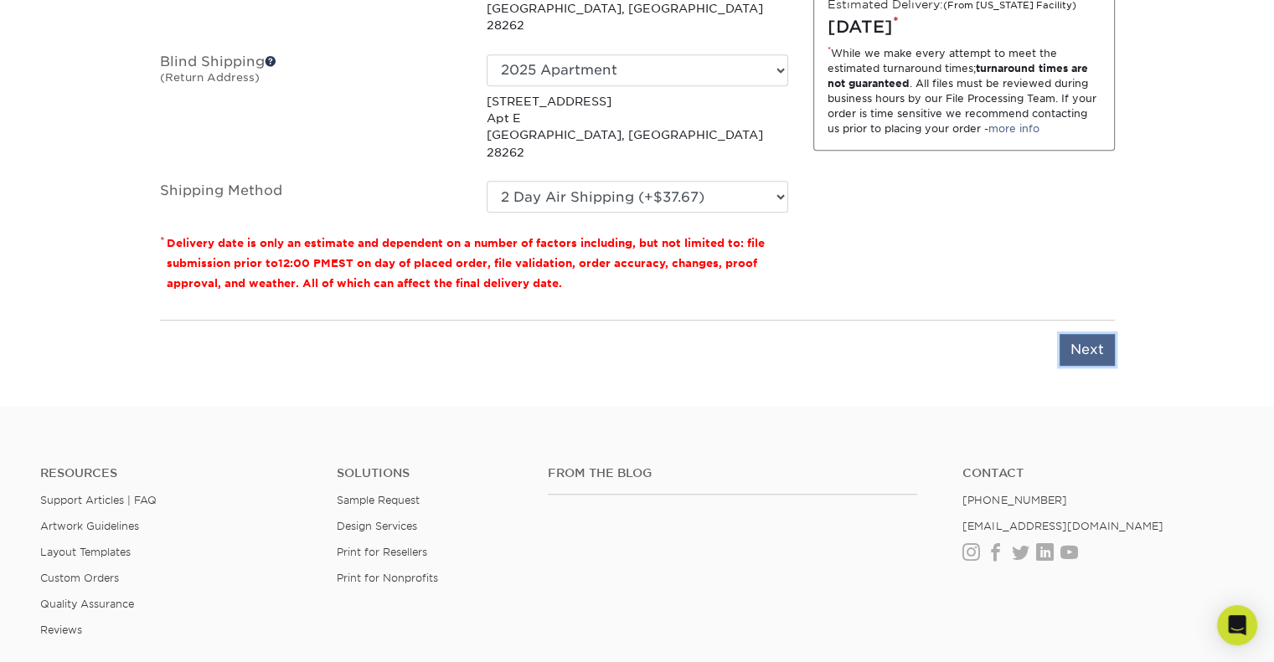
click at [1085, 334] on input "Next" at bounding box center [1086, 350] width 55 height 32
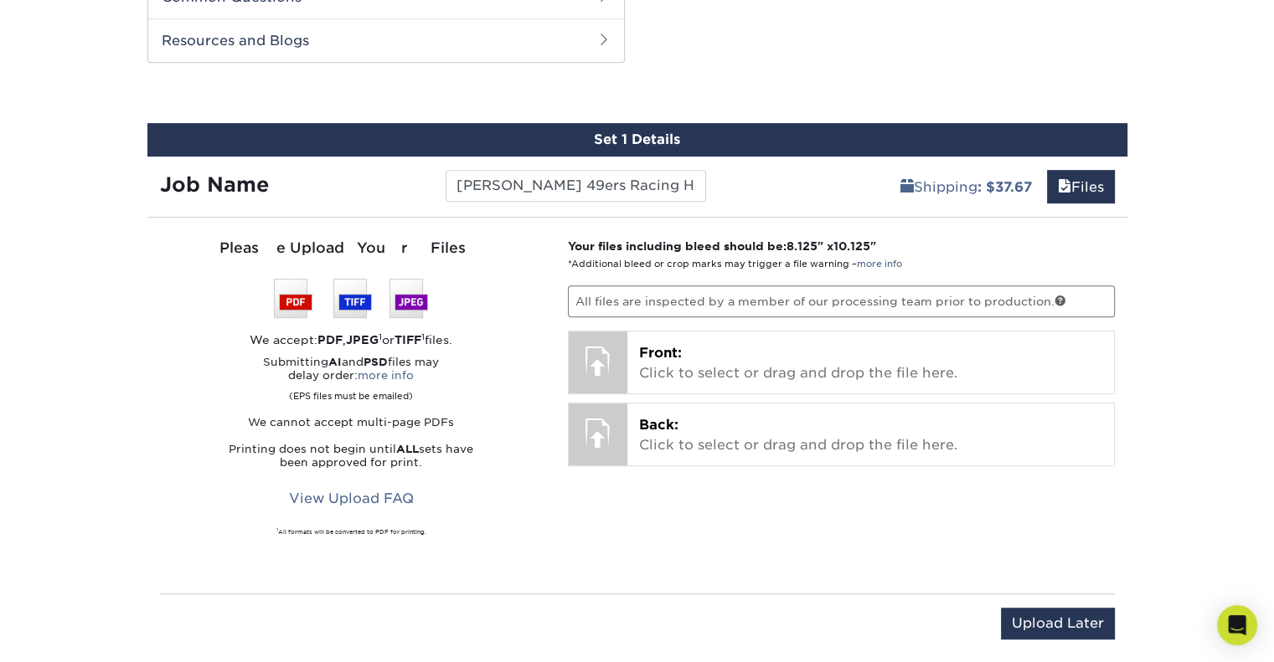
scroll to position [871, 0]
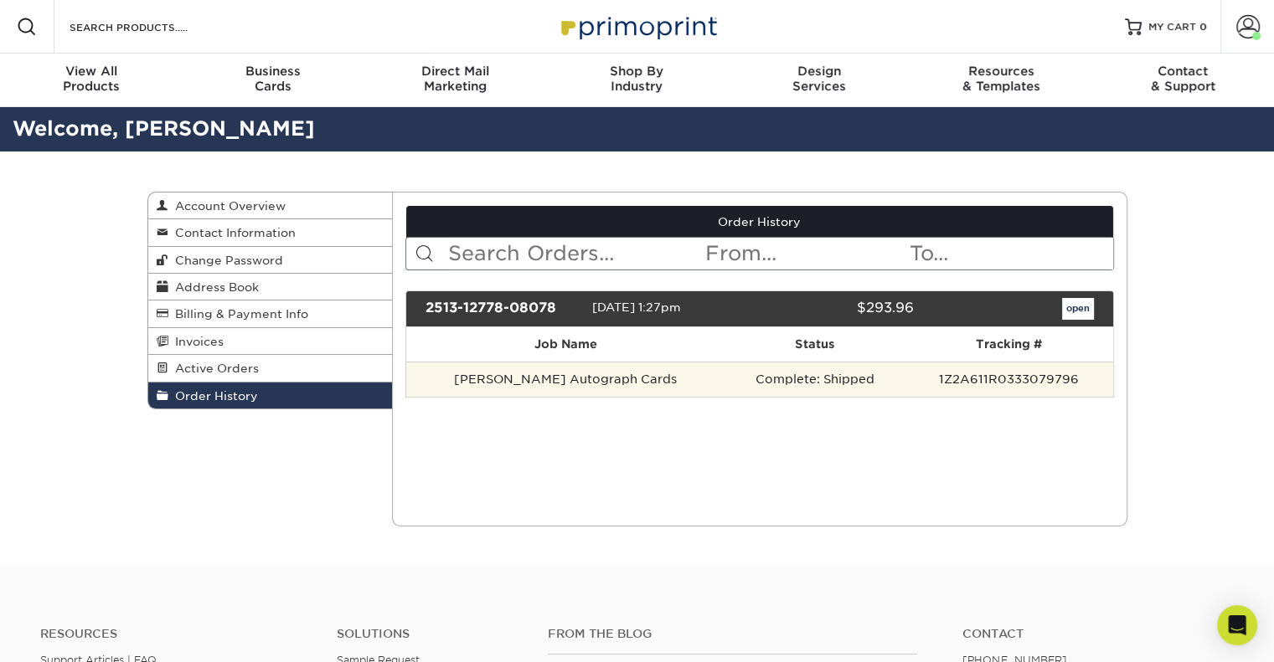
click at [642, 385] on td "[PERSON_NAME] Autograph Cards" at bounding box center [565, 379] width 318 height 35
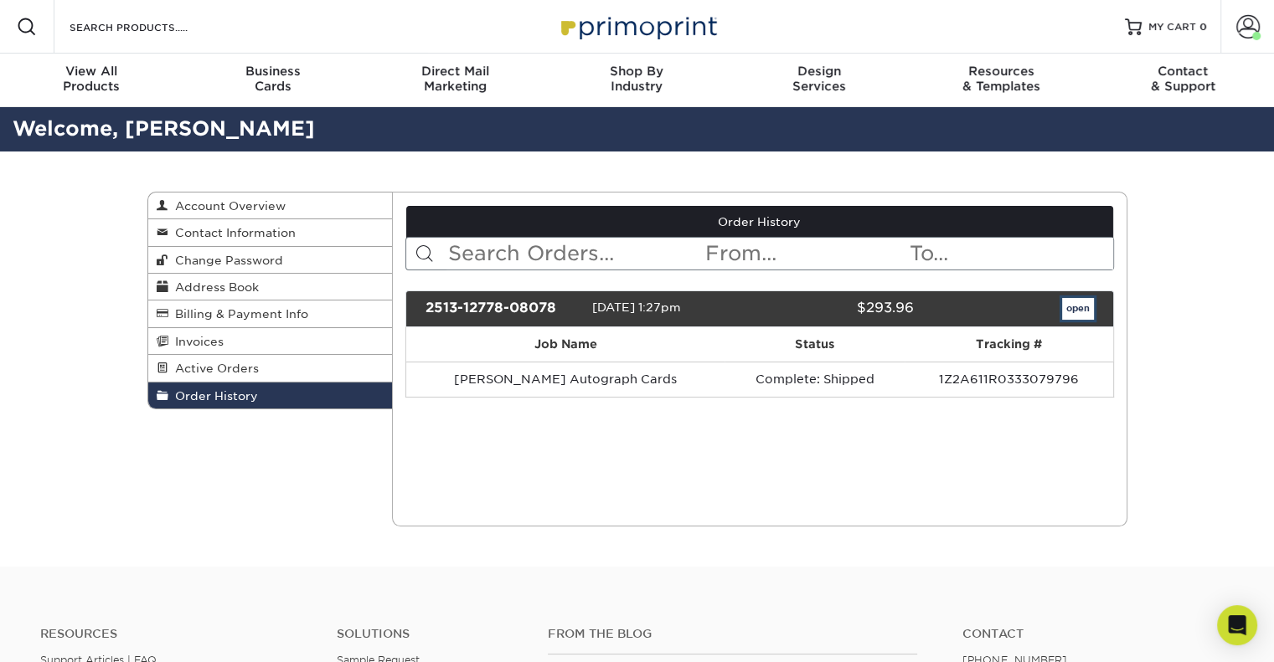
click at [1075, 314] on link "open" at bounding box center [1078, 309] width 32 height 22
